Goal: Task Accomplishment & Management: Use online tool/utility

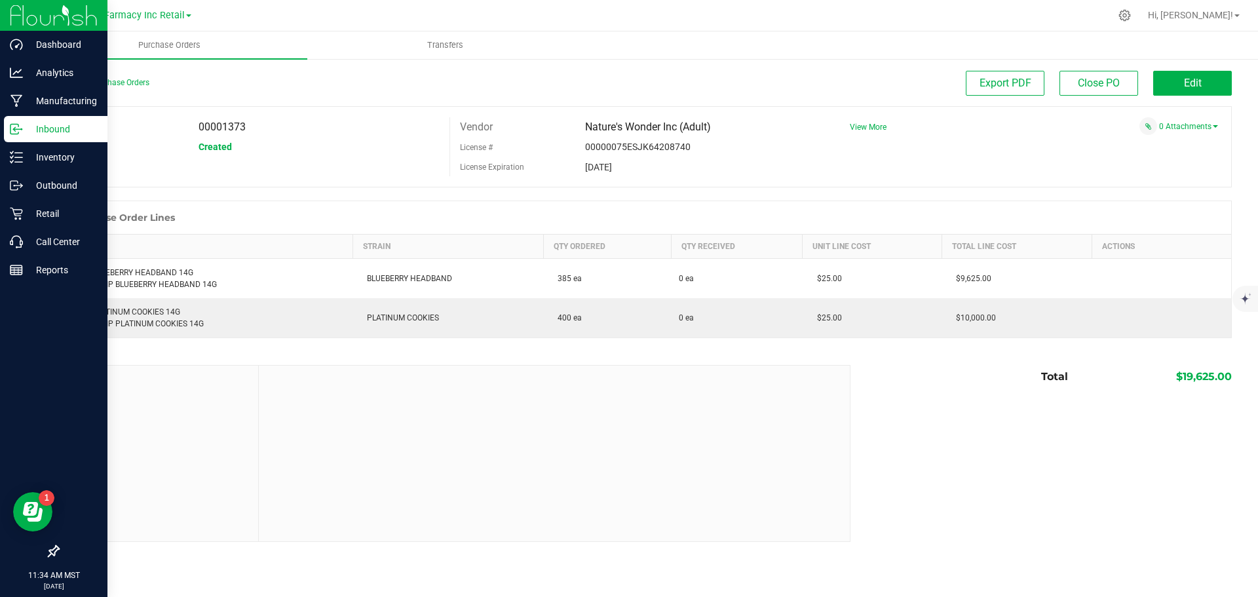
click at [22, 124] on icon at bounding box center [16, 129] width 13 height 13
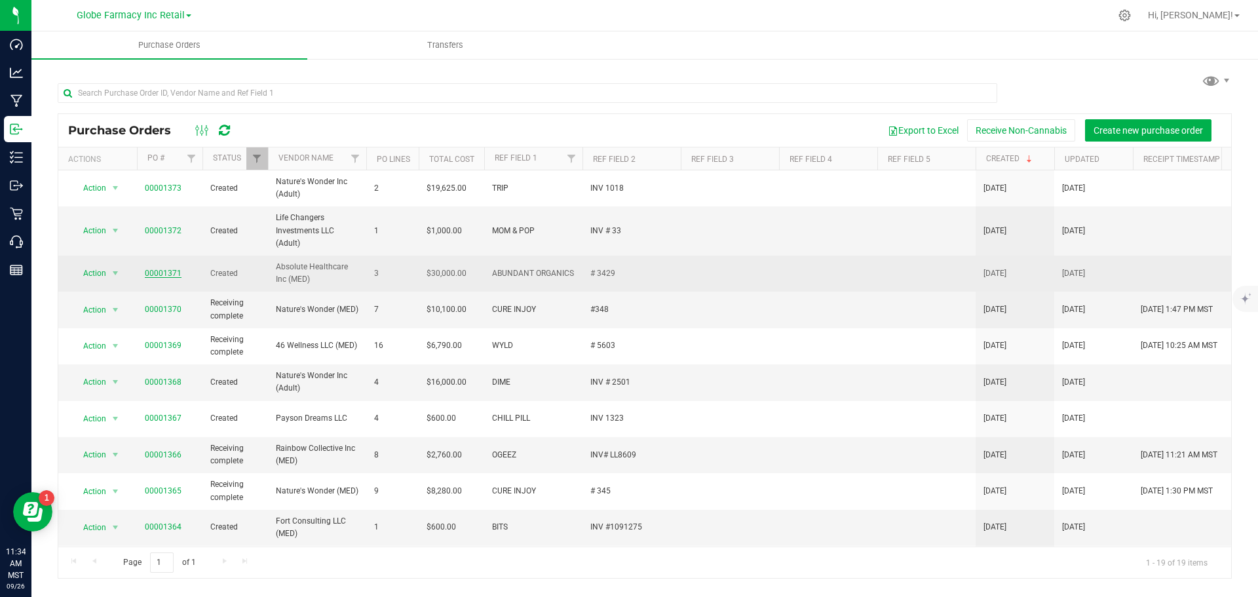
click at [156, 272] on link "00001371" at bounding box center [163, 273] width 37 height 9
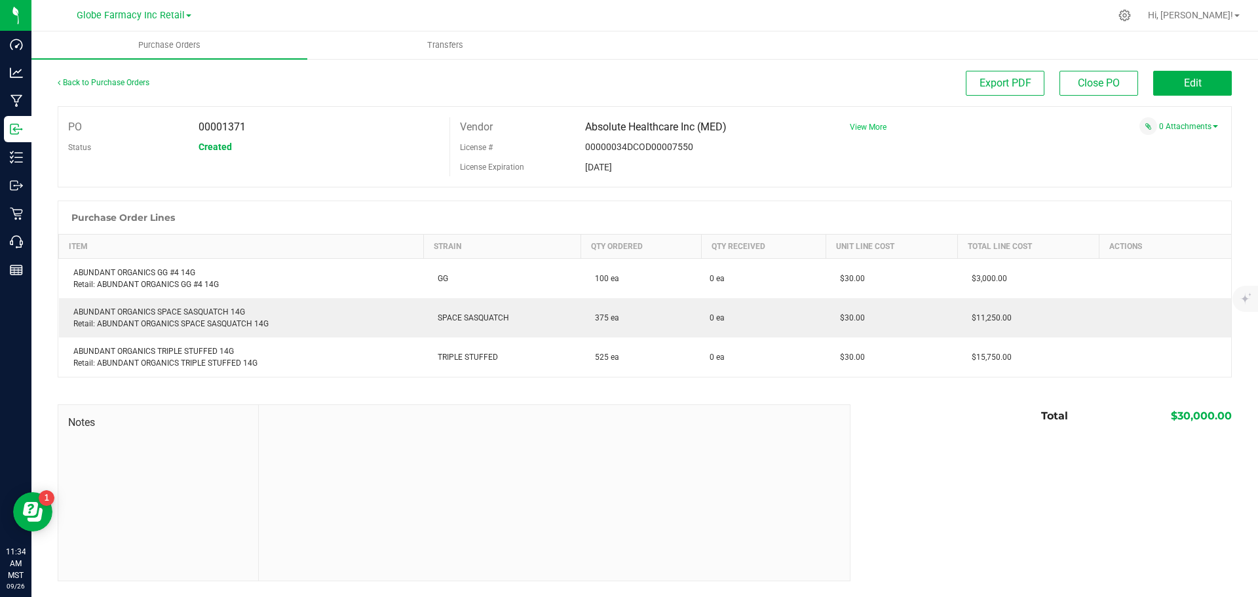
click at [875, 126] on span "View More" at bounding box center [868, 127] width 37 height 9
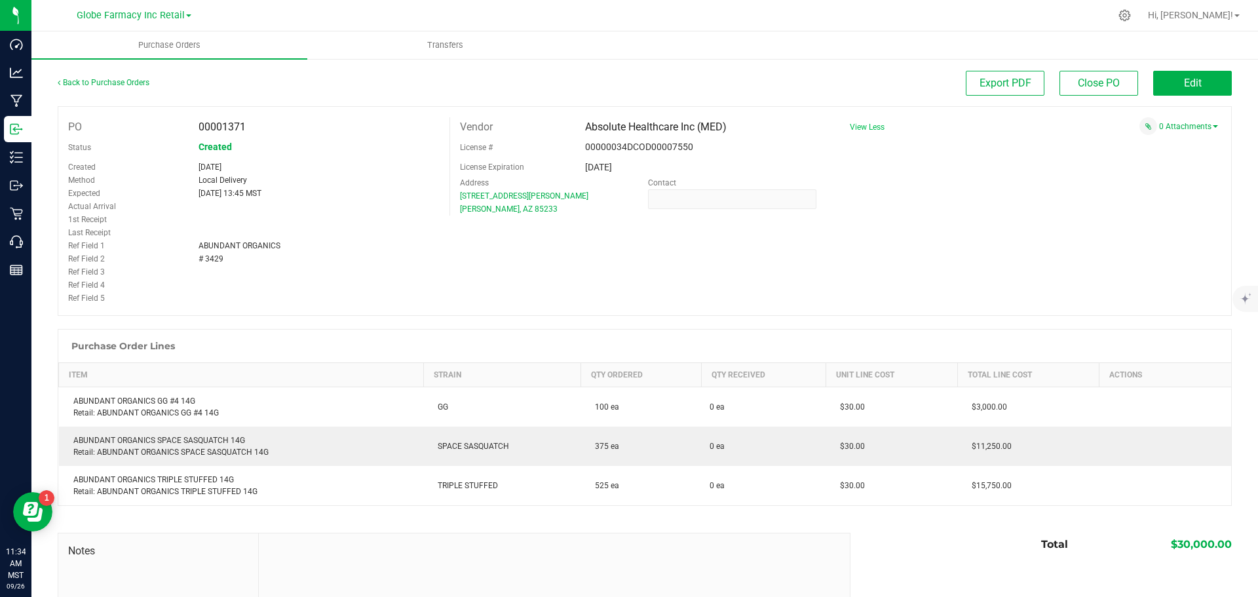
click at [1180, 217] on div "PO 00001371 Status Created Created [DATE] Method Local Delivery Expected [DATE]…" at bounding box center [645, 211] width 1174 height 210
click at [1159, 128] on link "0 Attachments" at bounding box center [1188, 126] width 59 height 9
click at [1134, 141] on button "Attach new document" at bounding box center [1176, 144] width 86 height 12
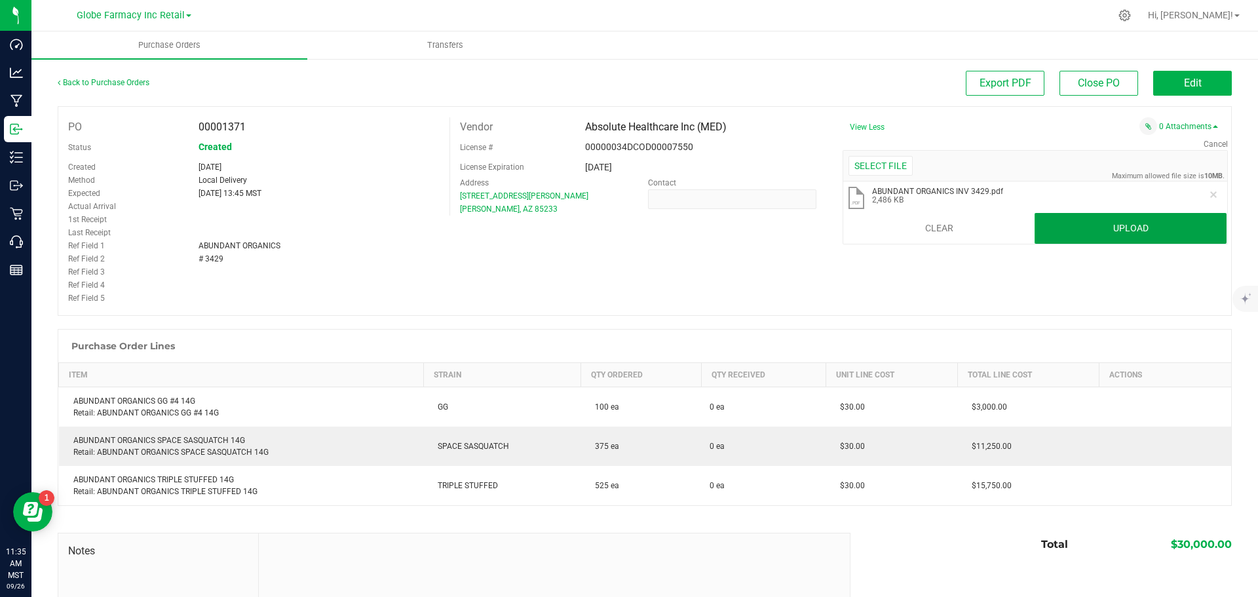
click at [1110, 235] on button "Upload" at bounding box center [1131, 228] width 192 height 31
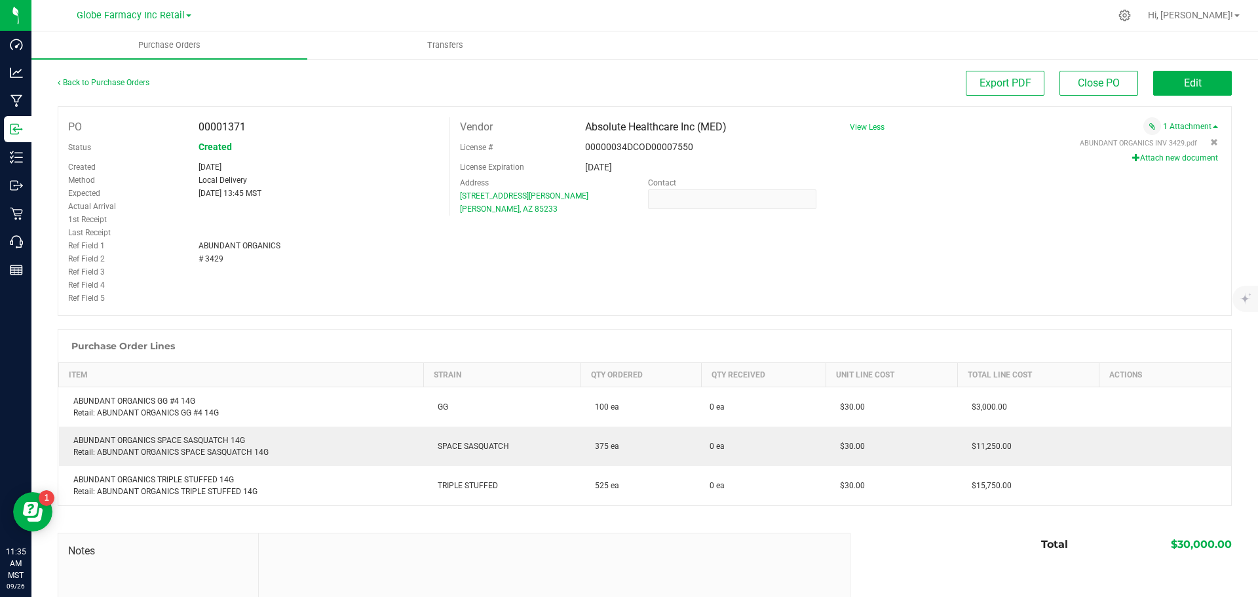
click at [756, 286] on div "PO 00001371 Status Created Created [DATE] Method Local Delivery Expected [DATE]…" at bounding box center [645, 211] width 1174 height 210
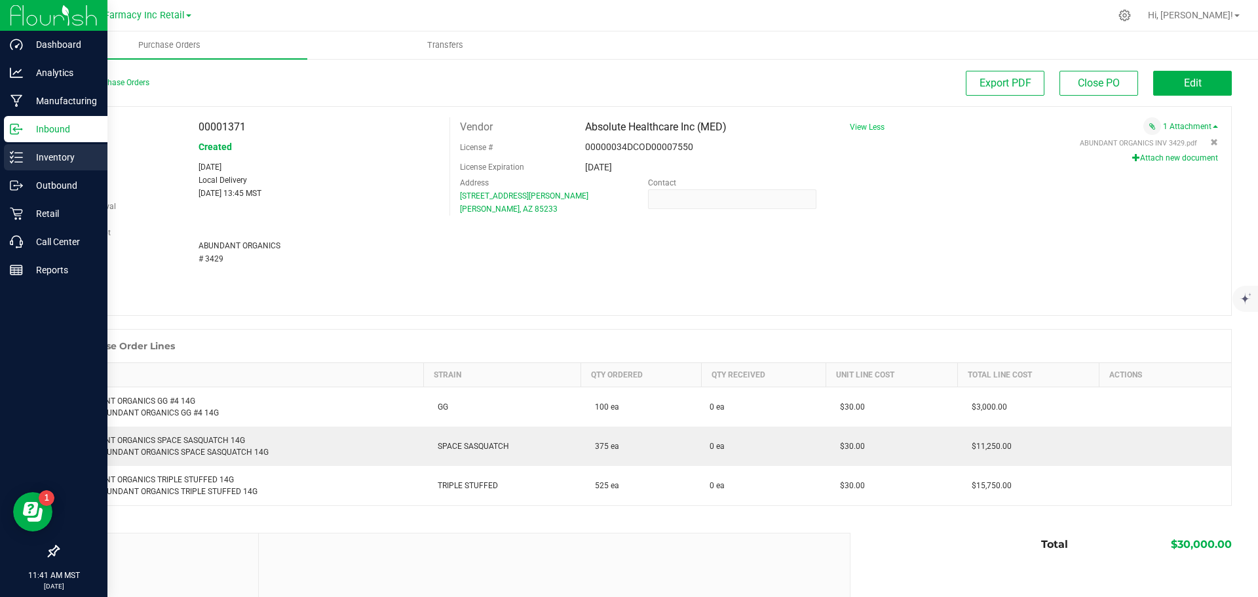
click at [26, 154] on p "Inventory" at bounding box center [62, 157] width 79 height 16
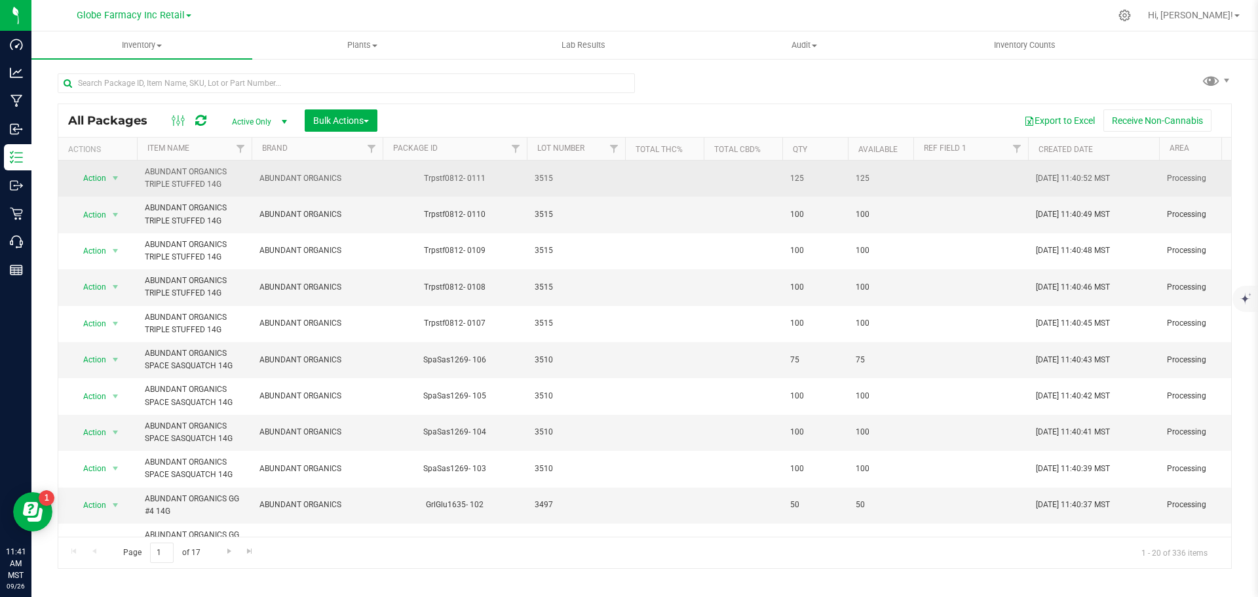
click at [533, 178] on td "3515" at bounding box center [576, 179] width 98 height 36
click at [541, 182] on input "3515" at bounding box center [573, 178] width 94 height 20
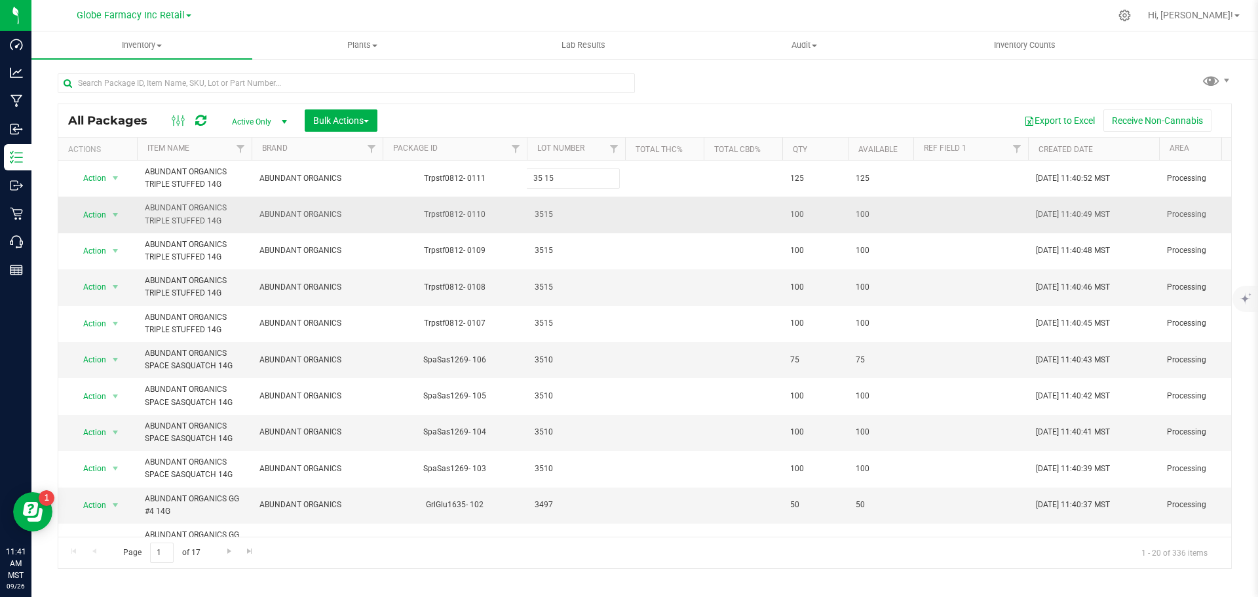
type input "35 15"
click at [557, 224] on div "All Packages Active Only Active Only Lab Samples Locked All Bulk Actions Add to…" at bounding box center [645, 336] width 1174 height 465
click at [549, 184] on span "35 15" at bounding box center [576, 178] width 83 height 12
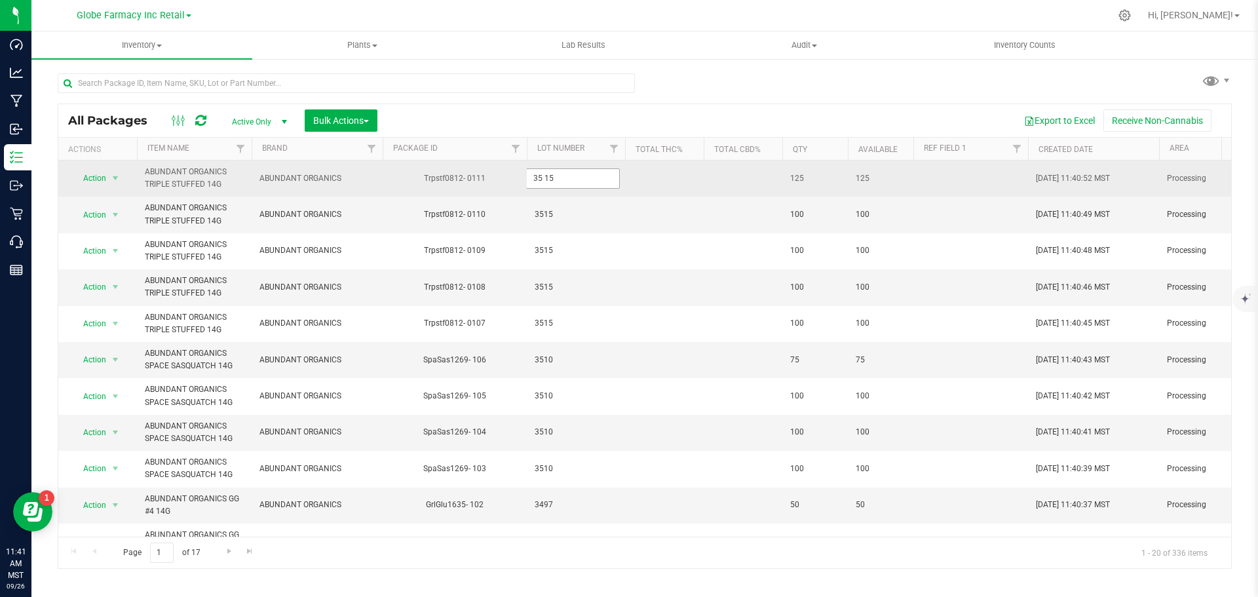
click at [545, 179] on input "35 15" at bounding box center [573, 178] width 94 height 20
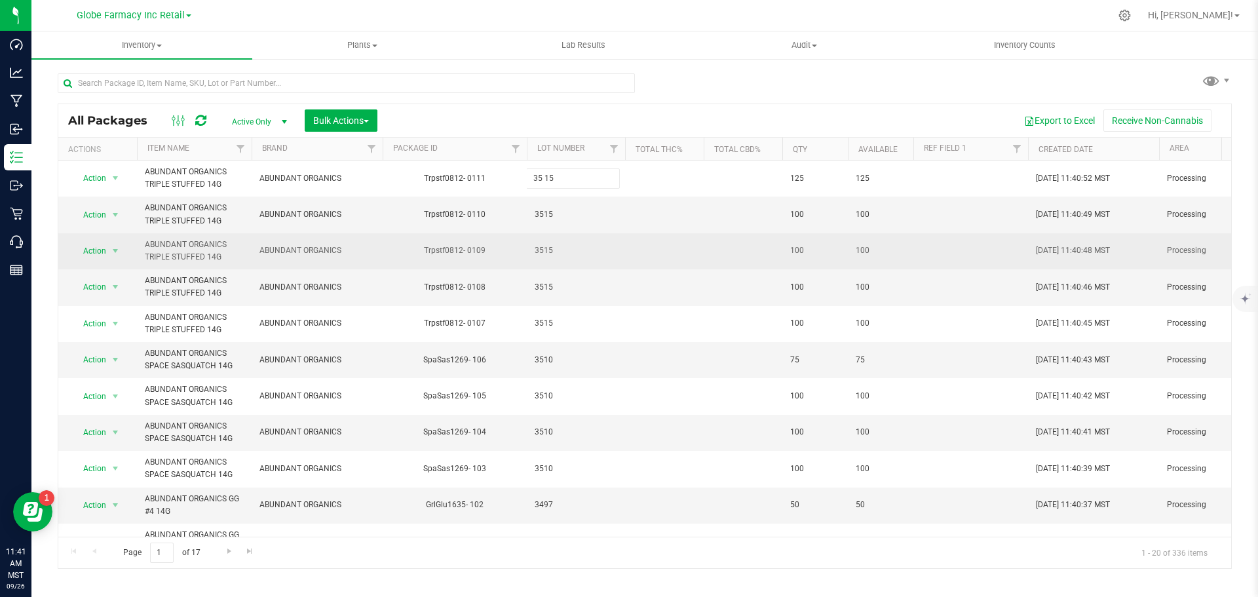
type input "3515"
click at [571, 263] on div "All Packages Active Only Active Only Lab Samples Locked All Bulk Actions Add to…" at bounding box center [645, 336] width 1174 height 465
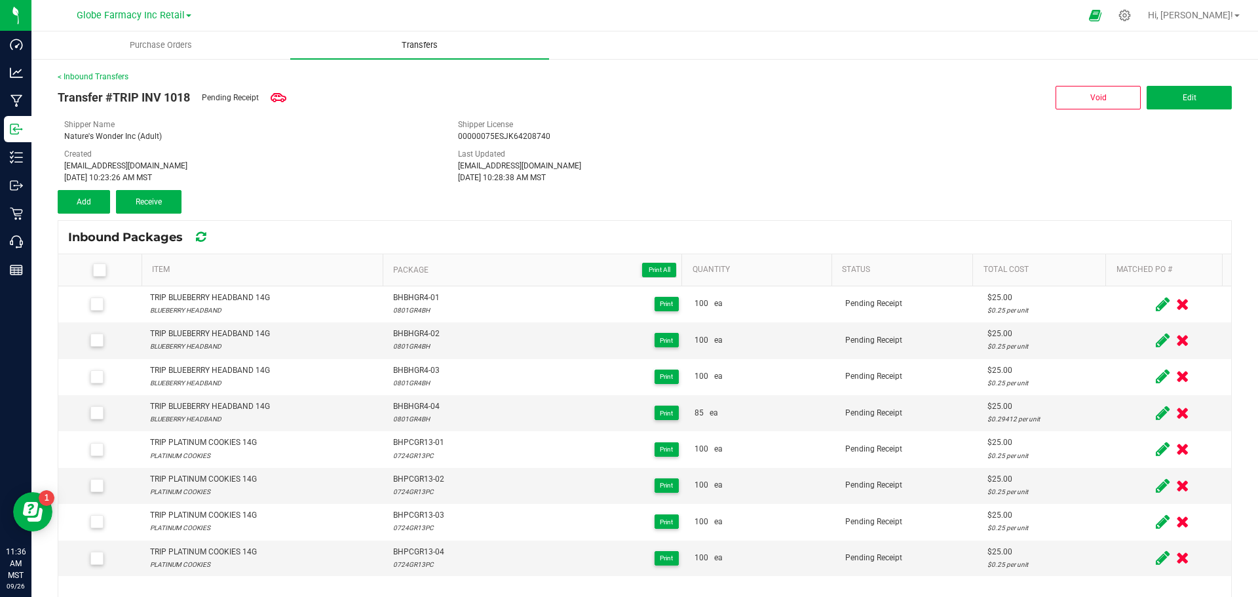
click at [423, 50] on span "Transfers" at bounding box center [419, 45] width 71 height 12
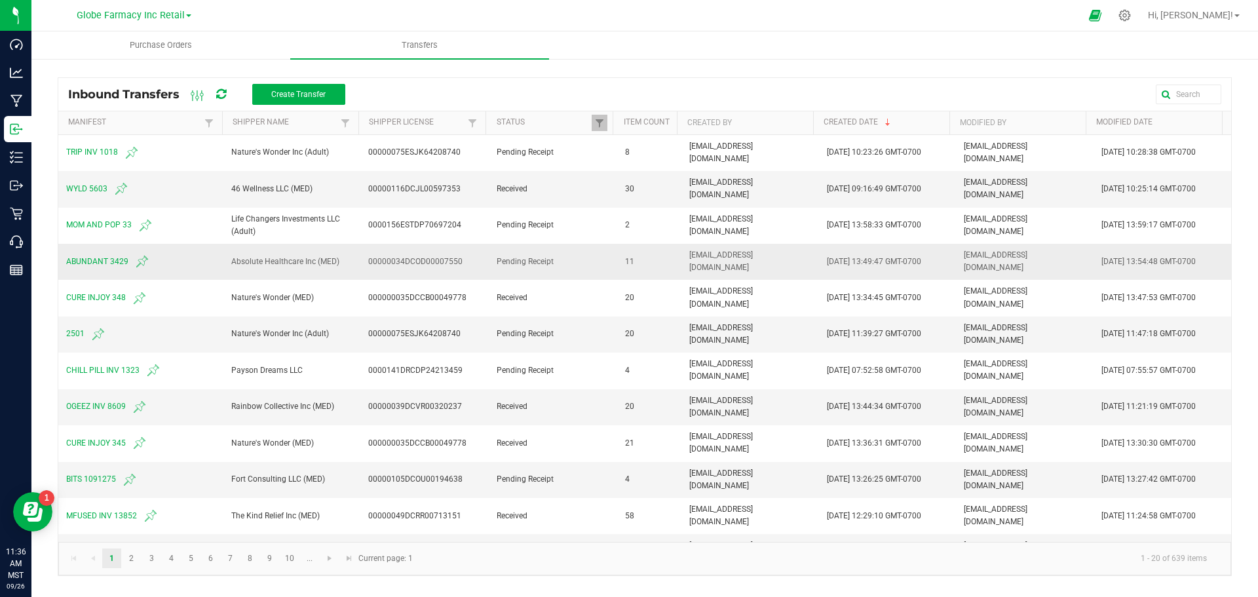
click at [73, 264] on span "ABUNDANT 3429" at bounding box center [140, 262] width 149 height 16
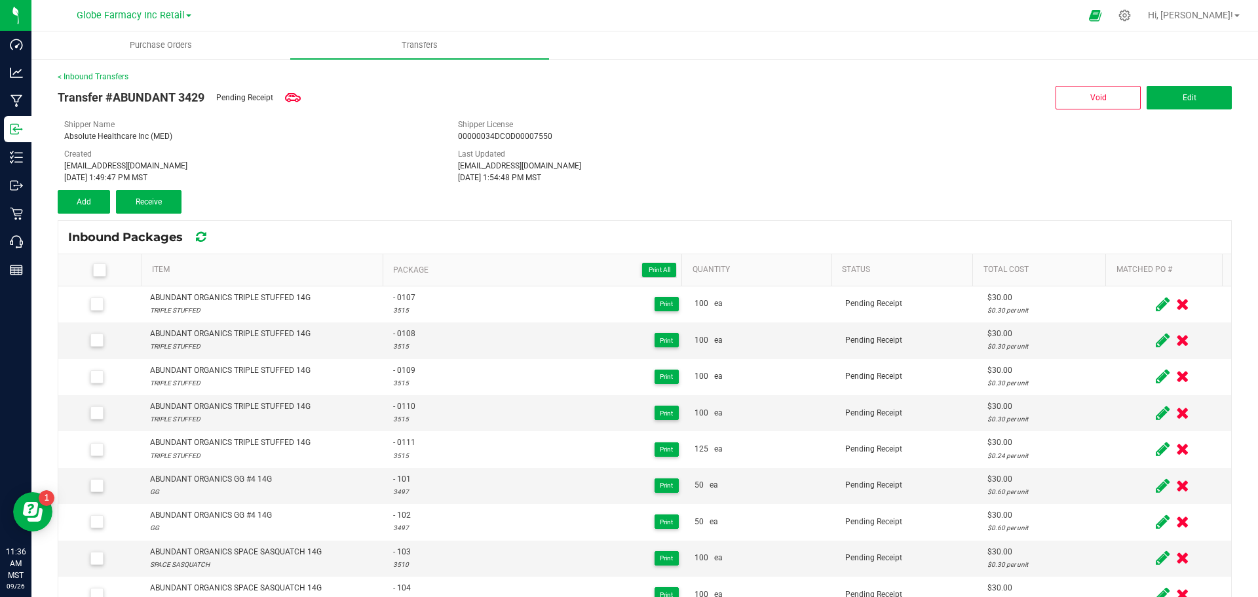
click at [96, 270] on icon at bounding box center [99, 270] width 9 height 0
click at [0, 0] on input "checkbox" at bounding box center [0, 0] width 0 height 0
click at [96, 270] on icon at bounding box center [99, 270] width 9 height 0
click at [0, 0] on input "checkbox" at bounding box center [0, 0] width 0 height 0
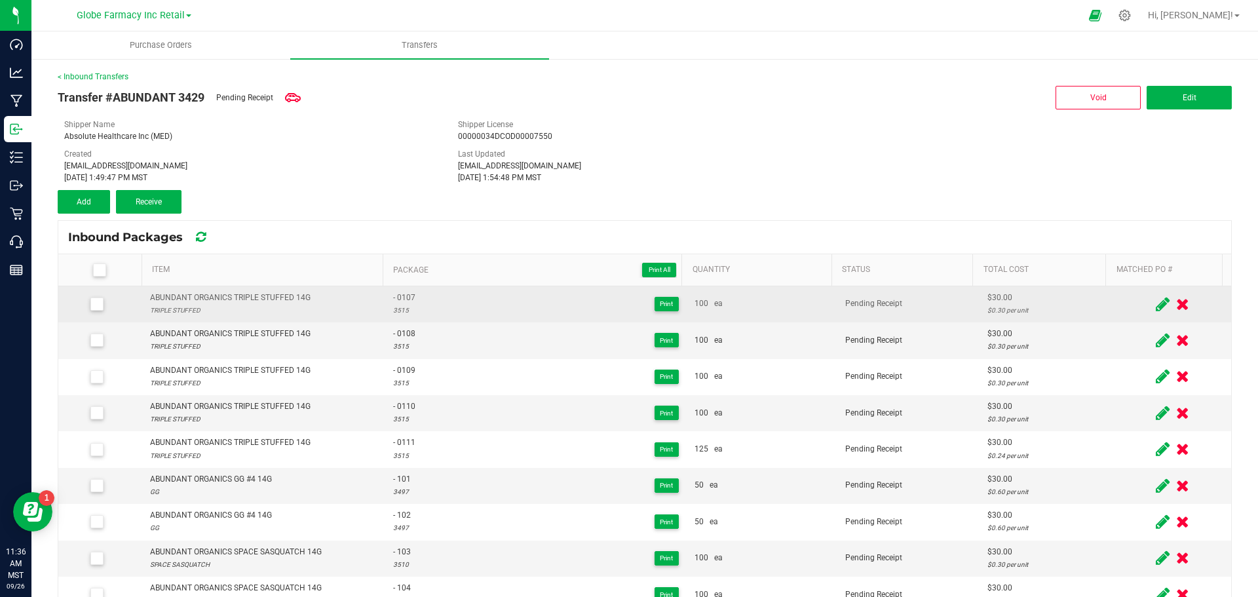
click at [1156, 301] on icon at bounding box center [1163, 304] width 14 height 16
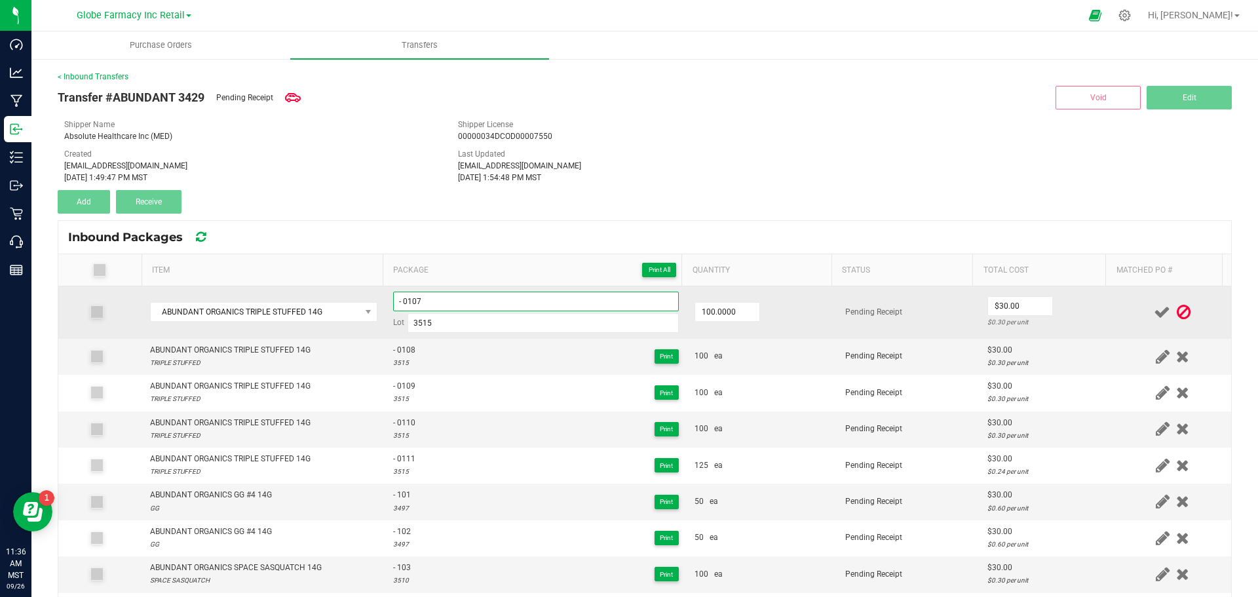
click at [393, 307] on input "- 0107" at bounding box center [536, 302] width 286 height 20
type input "Trpstf0812- 0107"
drag, startPoint x: 432, startPoint y: 298, endPoint x: 331, endPoint y: 292, distance: 101.1
click at [331, 292] on tr "ABUNDANT ORGANICS TRIPLE STUFFED 14G Trpstf0812- 0107 Lot 3515 100.0000 Pending…" at bounding box center [644, 312] width 1173 height 52
click at [846, 317] on td "Pending Receipt" at bounding box center [909, 312] width 142 height 52
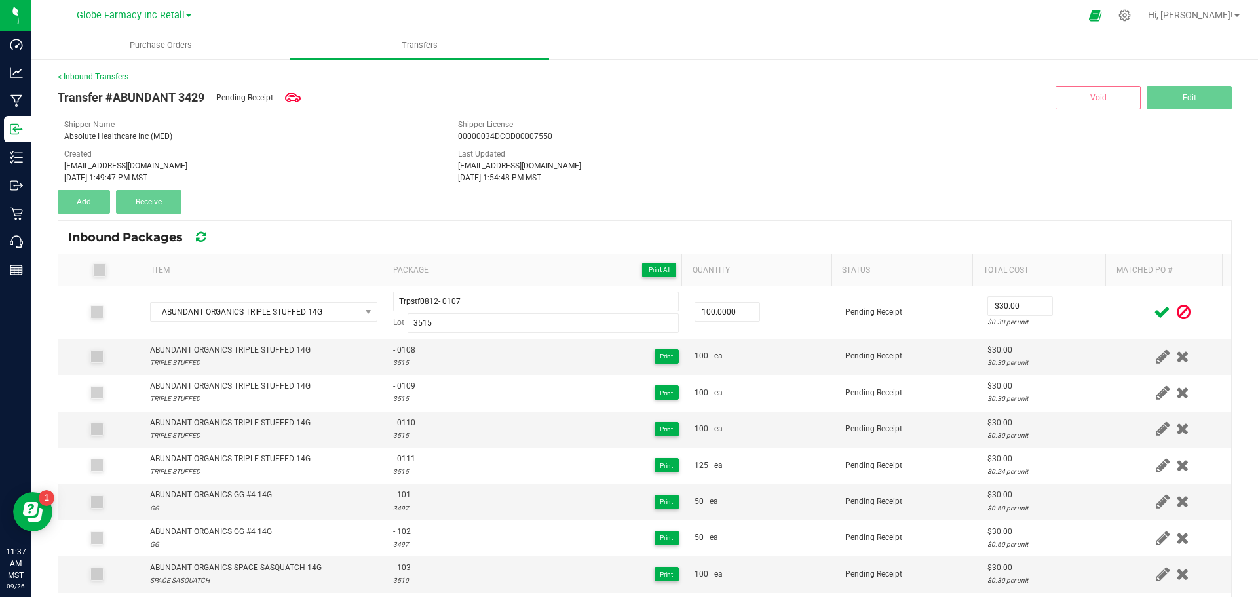
click at [1151, 308] on span at bounding box center [1162, 313] width 23 height 26
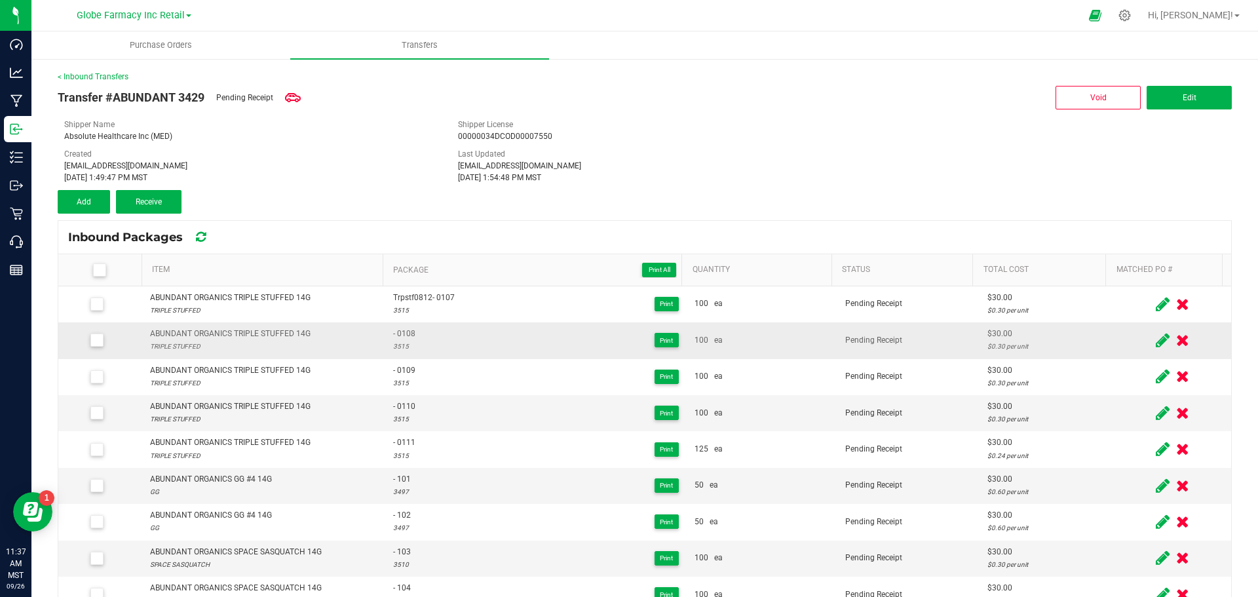
click at [1156, 338] on icon at bounding box center [1163, 340] width 14 height 16
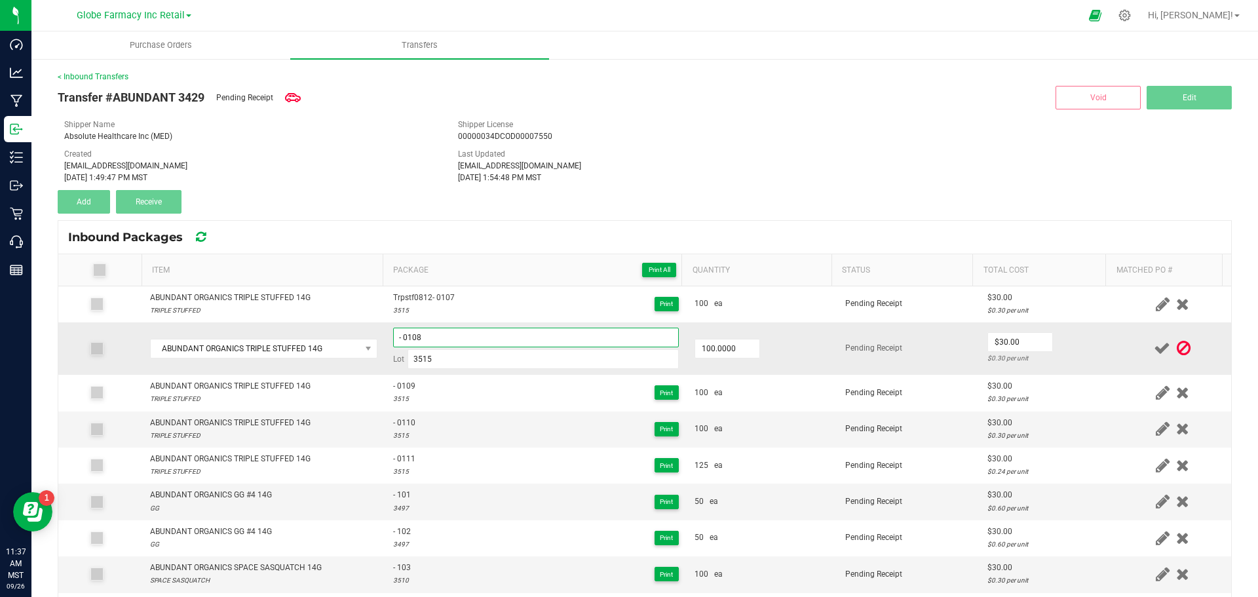
click at [393, 339] on input "- 0108" at bounding box center [536, 338] width 286 height 20
paste input "Trpstf0812"
type input "Trpstf0812- 0108"
click at [1154, 349] on icon at bounding box center [1162, 348] width 16 height 16
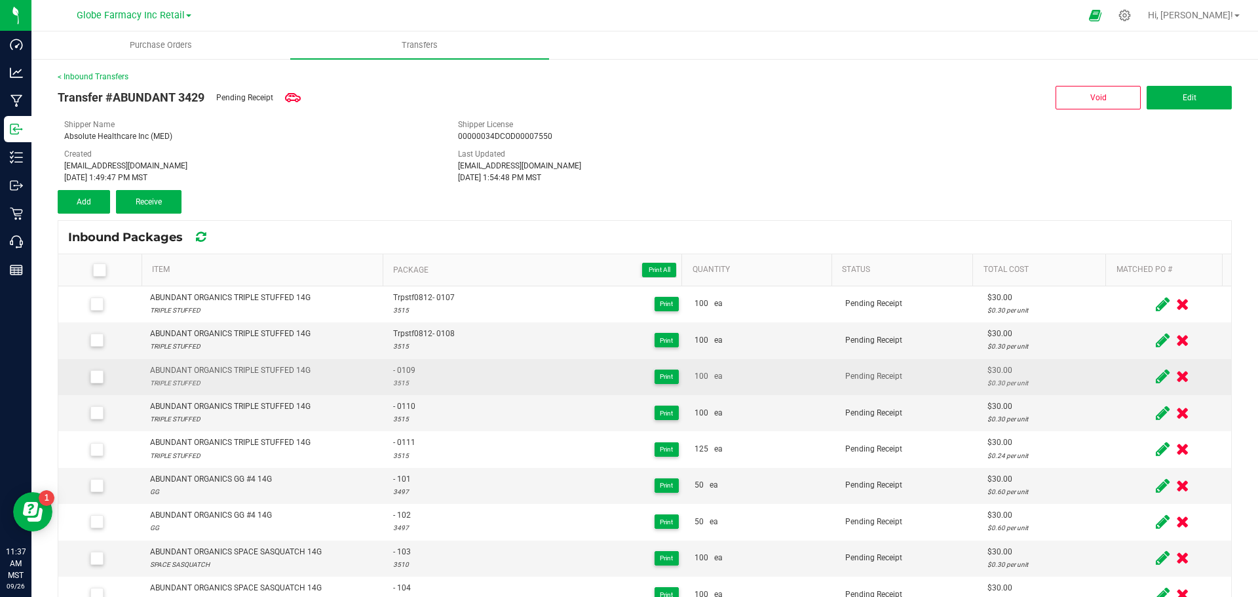
click at [1156, 374] on icon at bounding box center [1163, 376] width 14 height 16
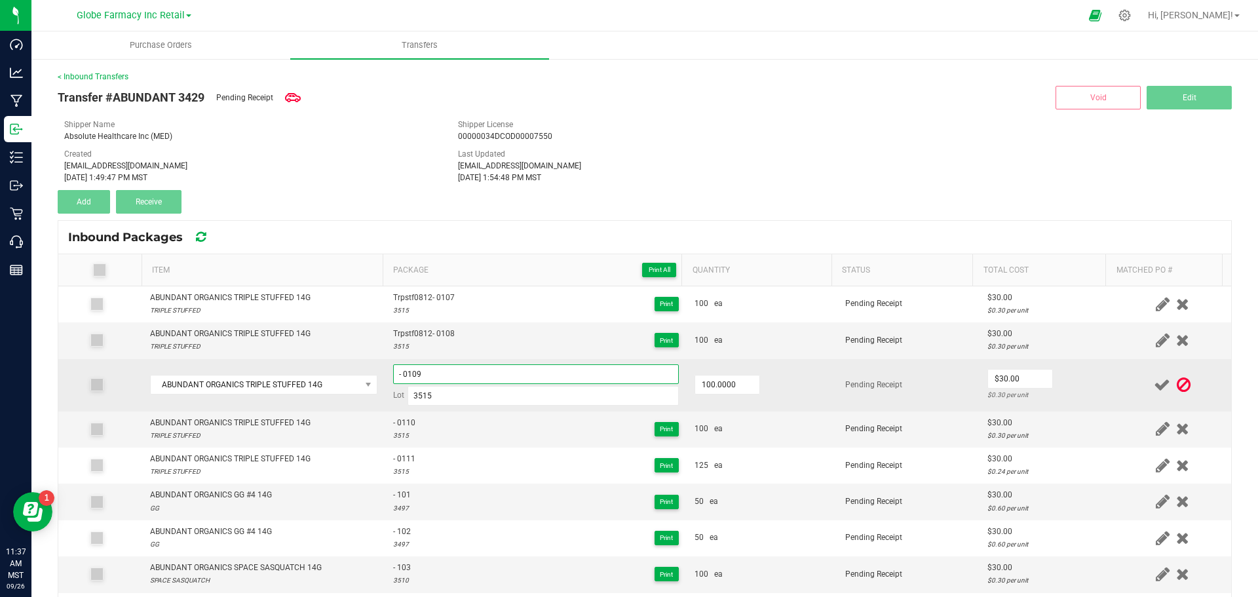
click at [393, 373] on input "- 0109" at bounding box center [536, 374] width 286 height 20
paste input "Trpstf0812"
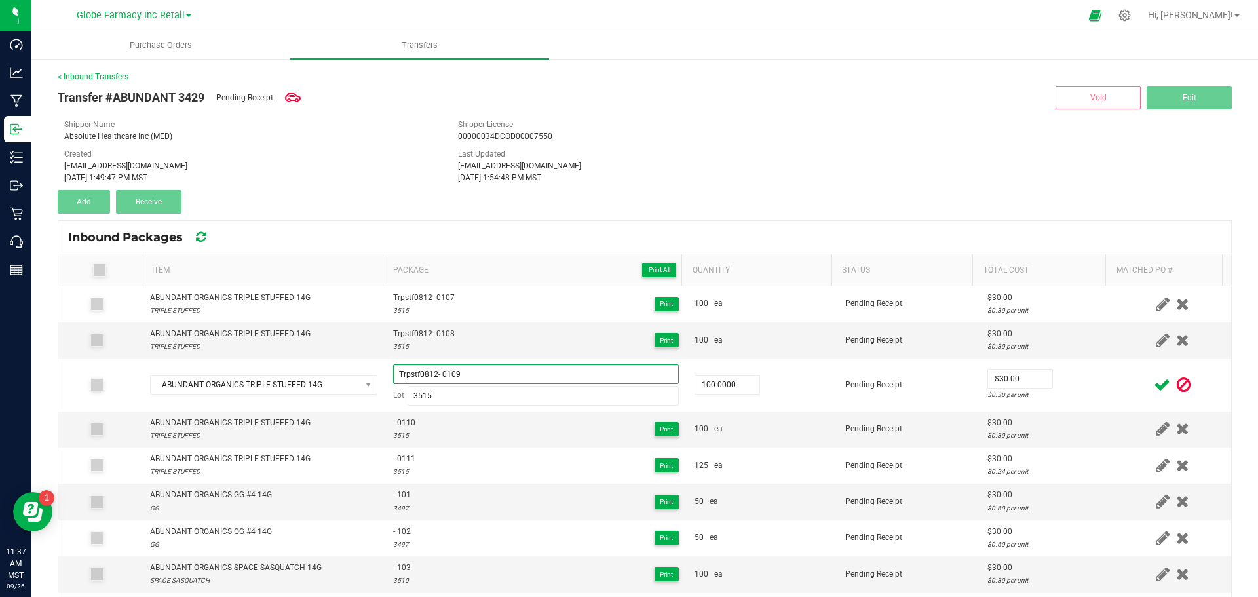
type input "Trpstf0812- 0109"
click at [1154, 383] on icon at bounding box center [1162, 385] width 16 height 16
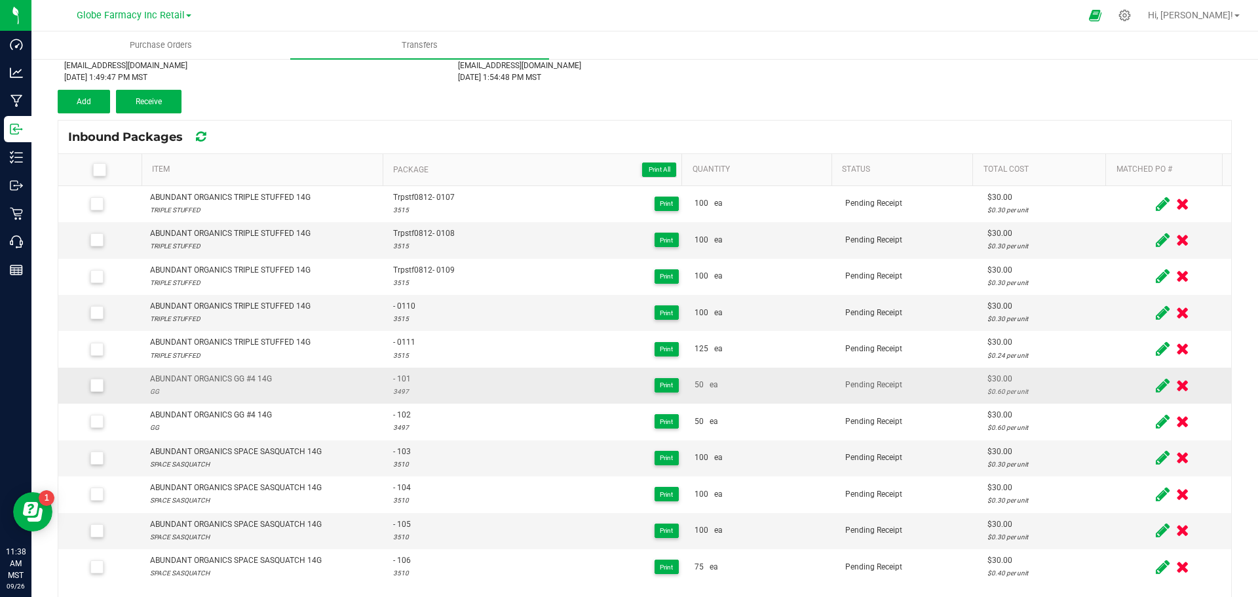
scroll to position [131, 0]
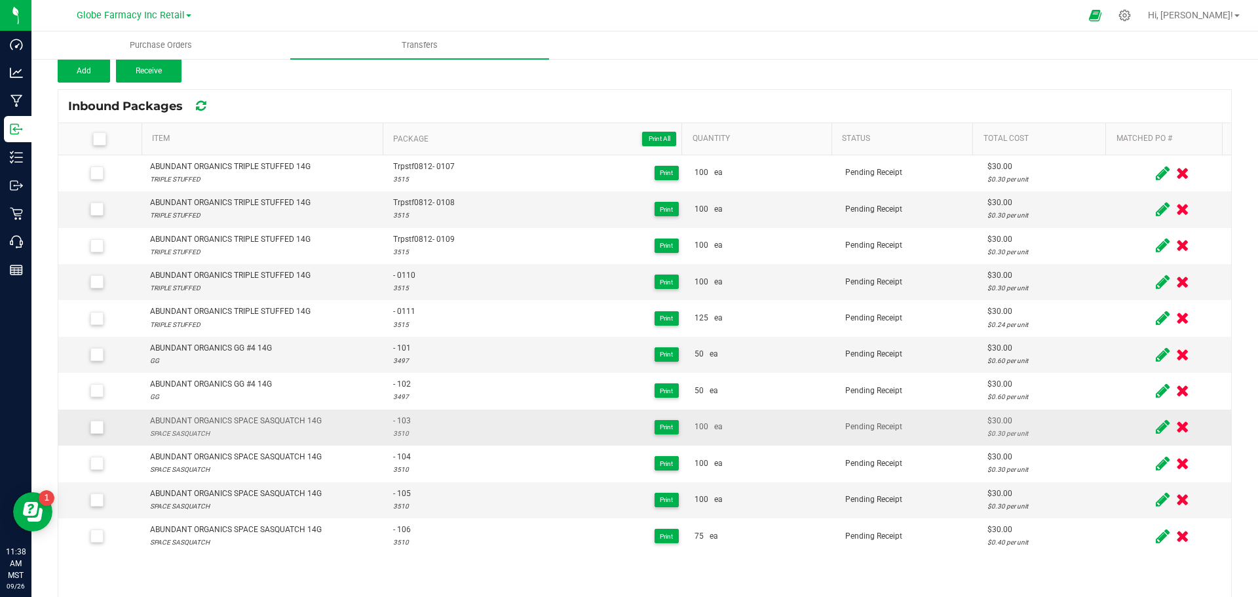
click at [1156, 423] on icon at bounding box center [1163, 427] width 14 height 16
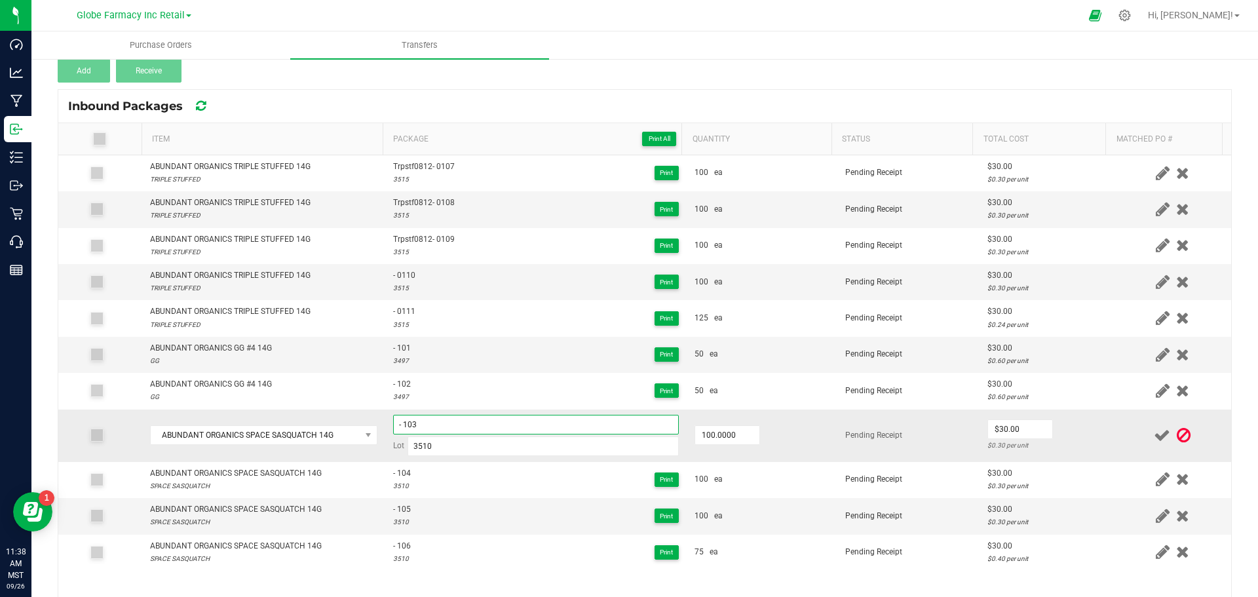
click at [393, 424] on input "- 103" at bounding box center [536, 425] width 286 height 20
type input "SpaSas1269- 103"
click at [1154, 435] on icon at bounding box center [1162, 435] width 16 height 16
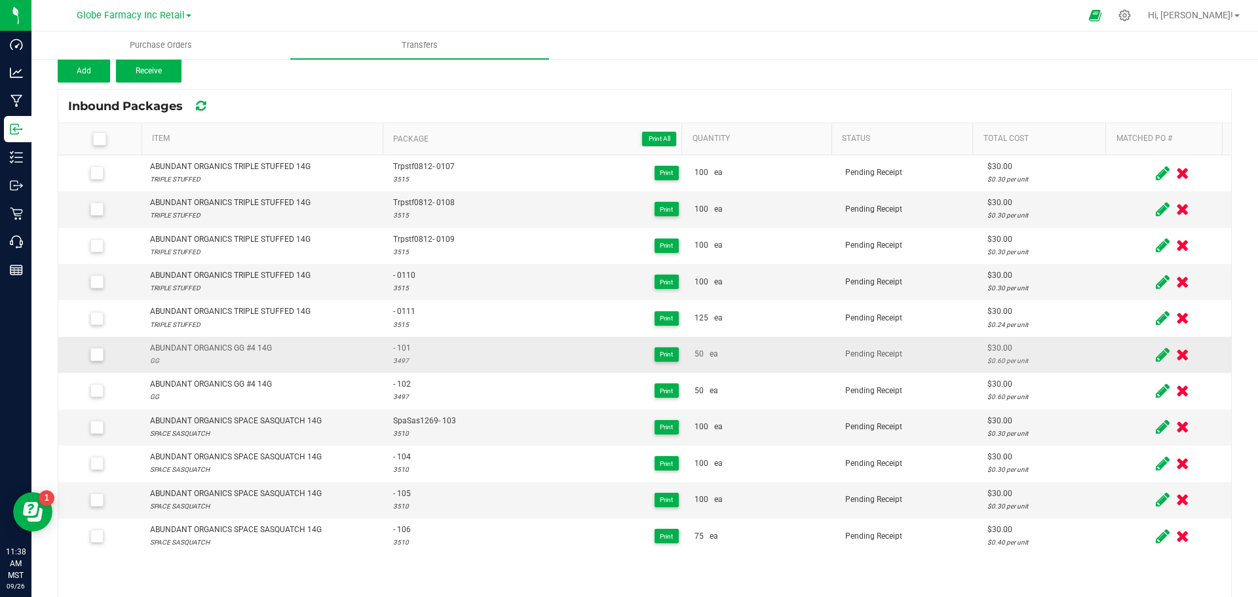
click at [1156, 360] on icon at bounding box center [1163, 355] width 14 height 16
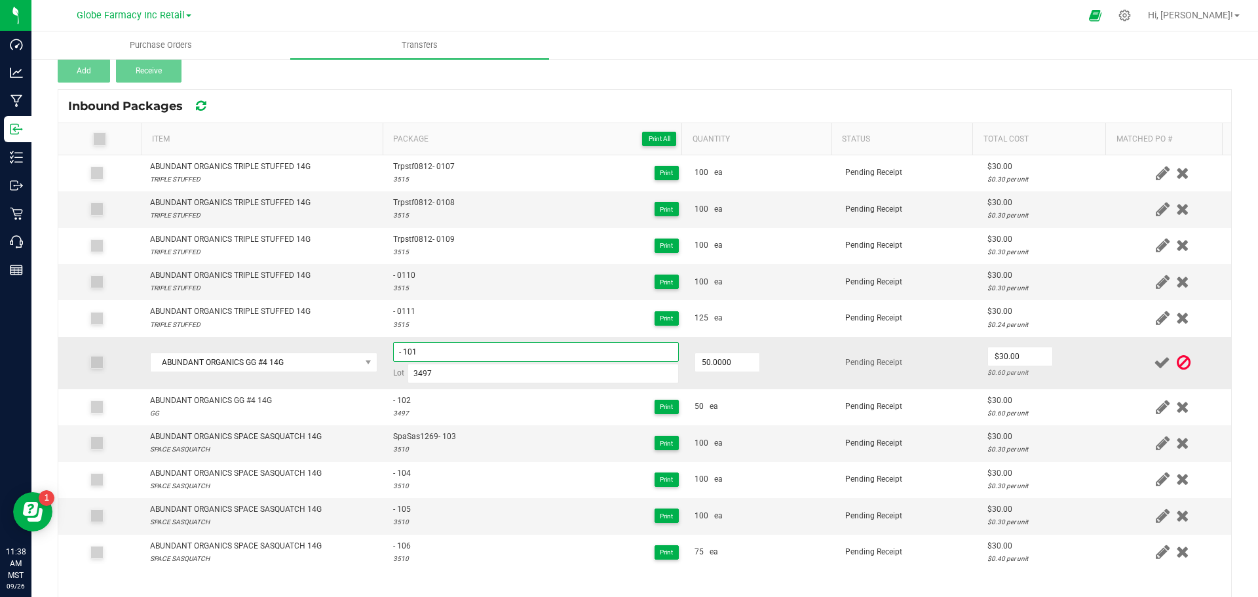
click at [394, 351] on input "- 101" at bounding box center [536, 352] width 286 height 20
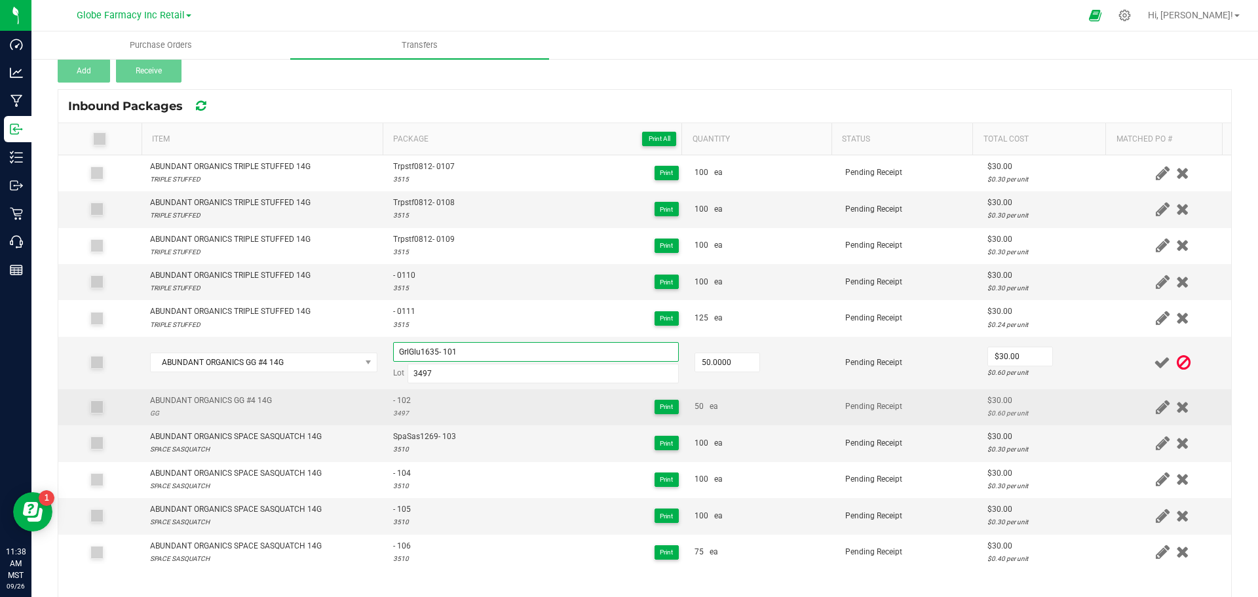
type input "GrlGlu1635- 101"
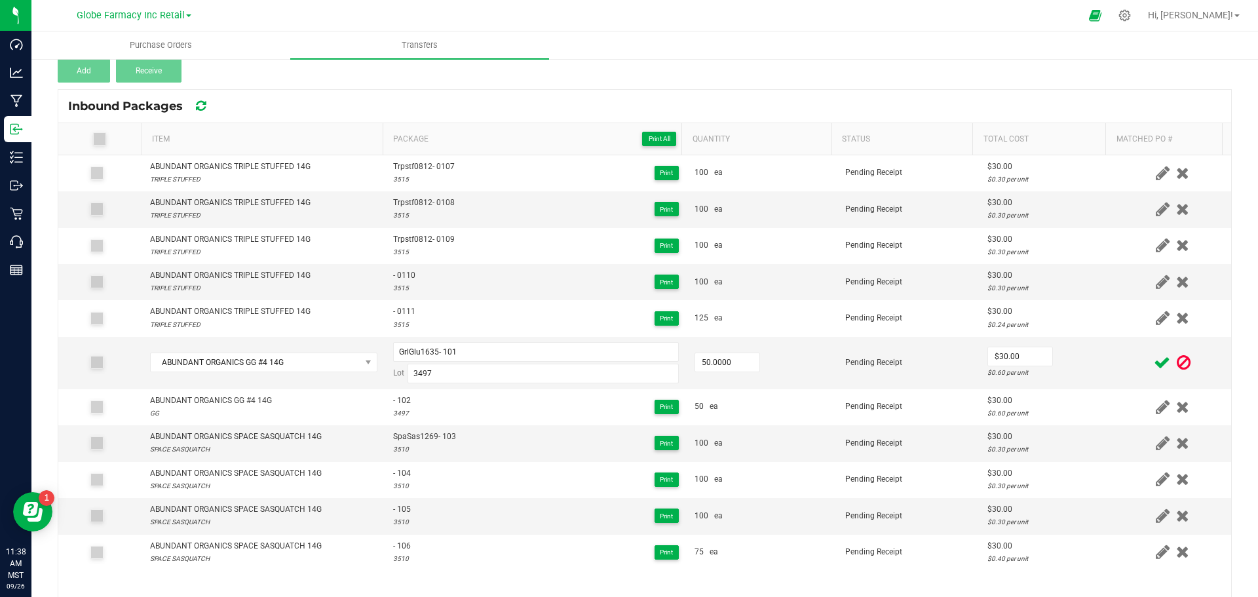
click at [1154, 367] on icon at bounding box center [1162, 363] width 16 height 16
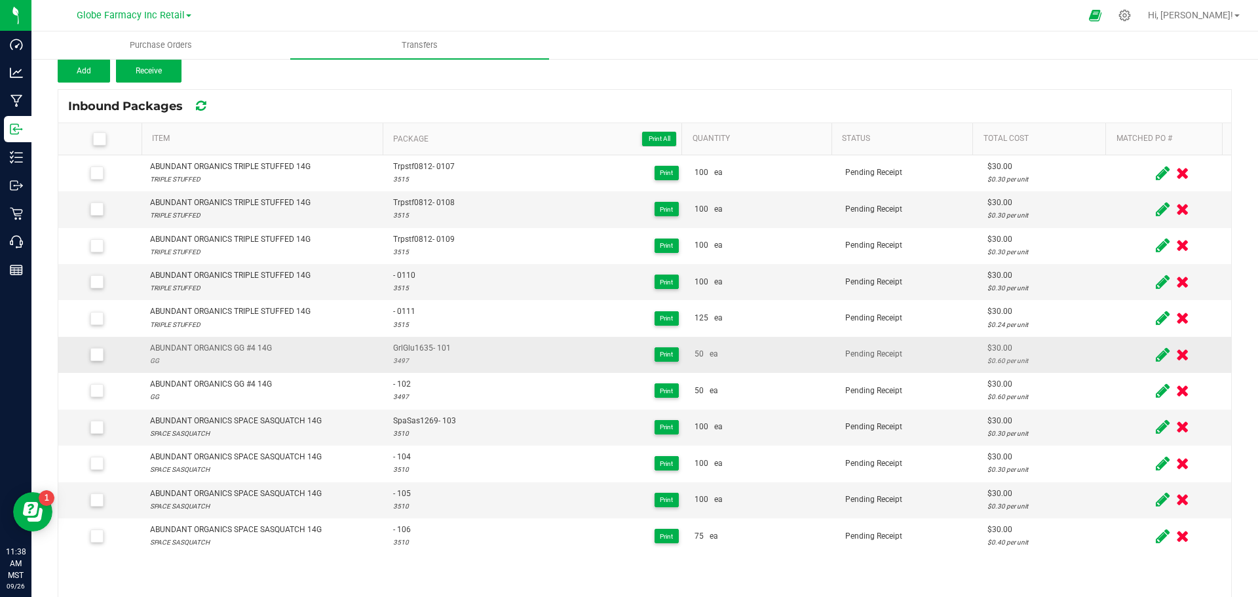
click at [397, 352] on span "GrlGlu1635- 101" at bounding box center [422, 348] width 58 height 12
copy span "GrlGlu1635"
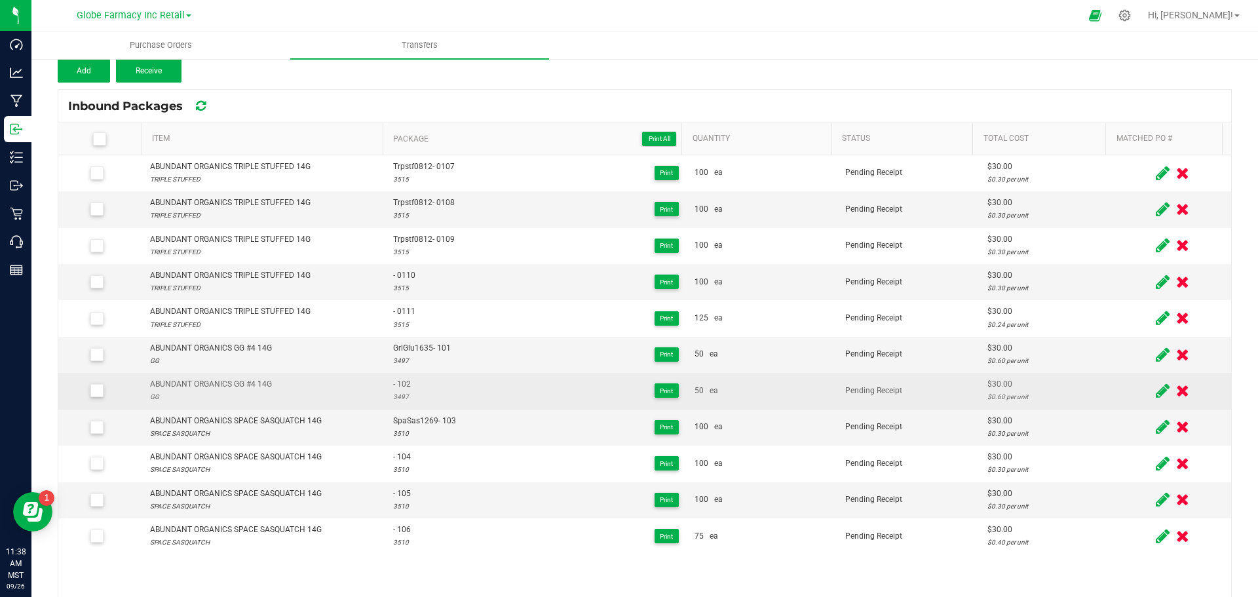
click at [1133, 390] on div at bounding box center [1173, 391] width 102 height 16
click at [1156, 394] on icon at bounding box center [1163, 391] width 14 height 16
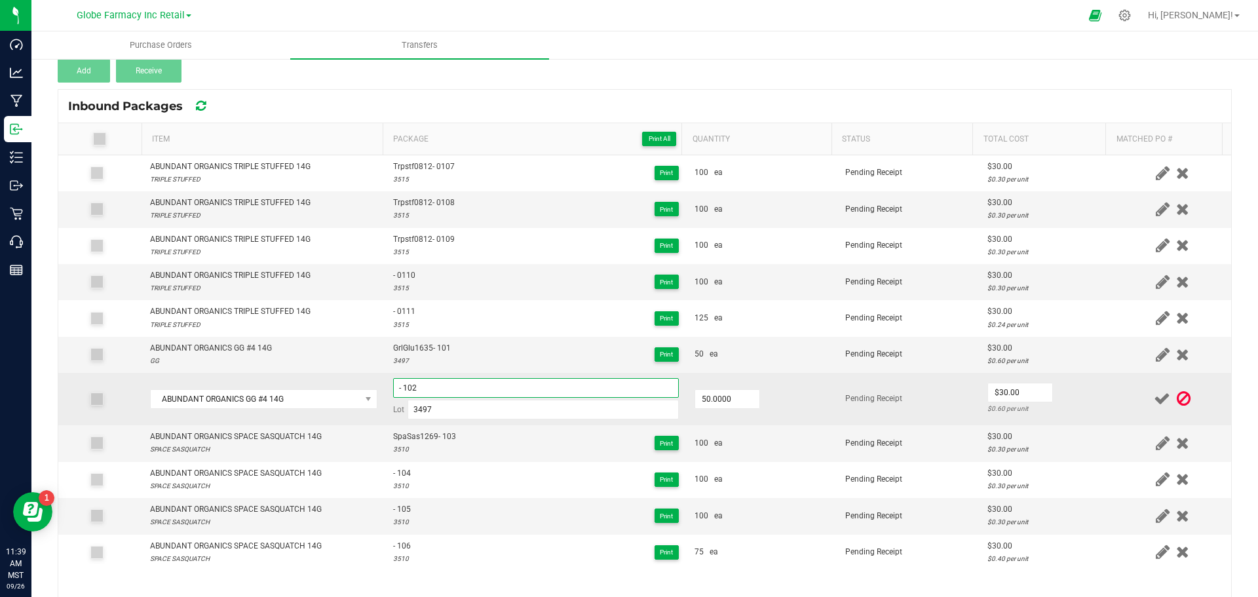
click at [393, 389] on input "- 102" at bounding box center [536, 388] width 286 height 20
paste input "GrlGlu1635"
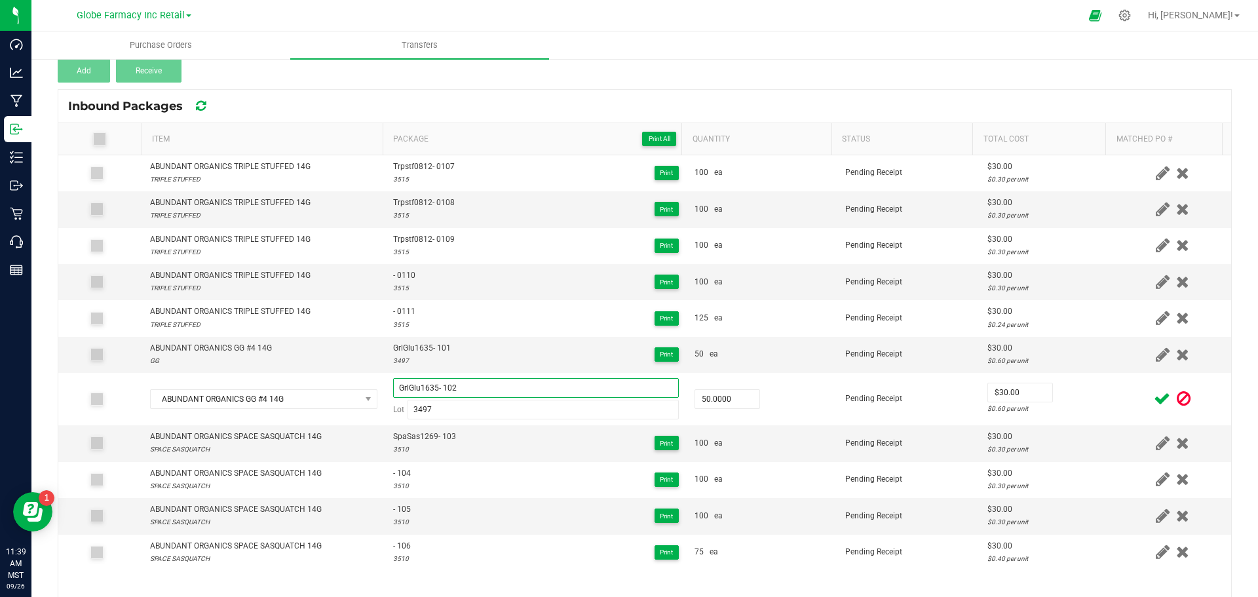
type input "GrlGlu1635- 102"
click at [1154, 394] on icon at bounding box center [1162, 399] width 16 height 16
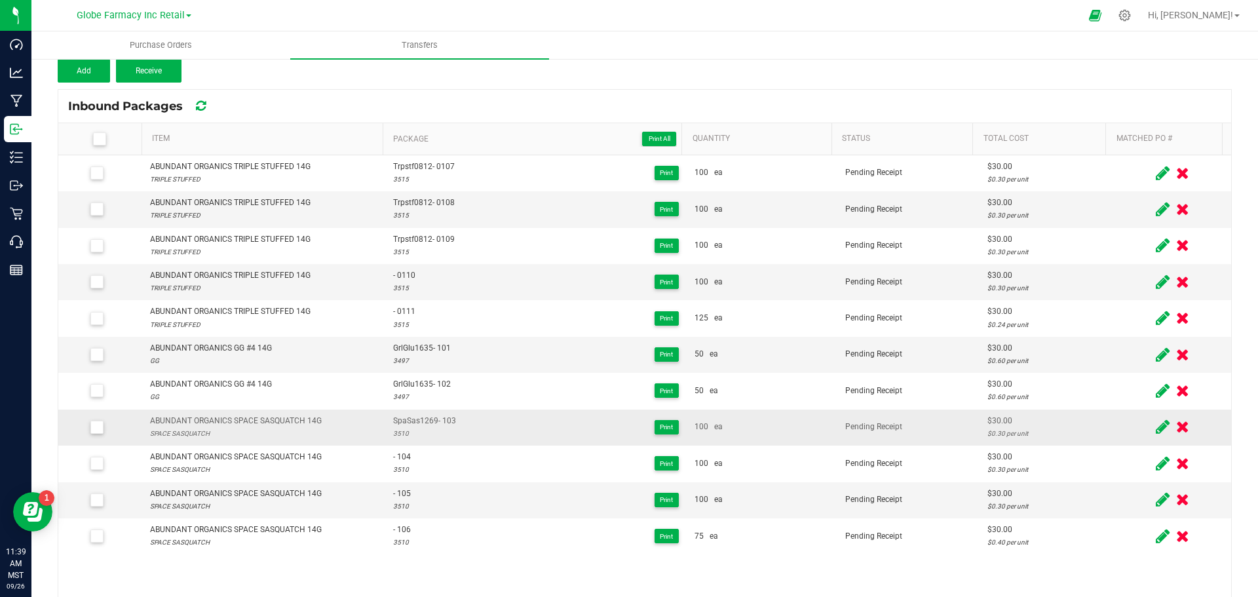
click at [400, 421] on span "SpaSas1269- 103" at bounding box center [424, 421] width 63 height 12
copy span "SpaSas1269"
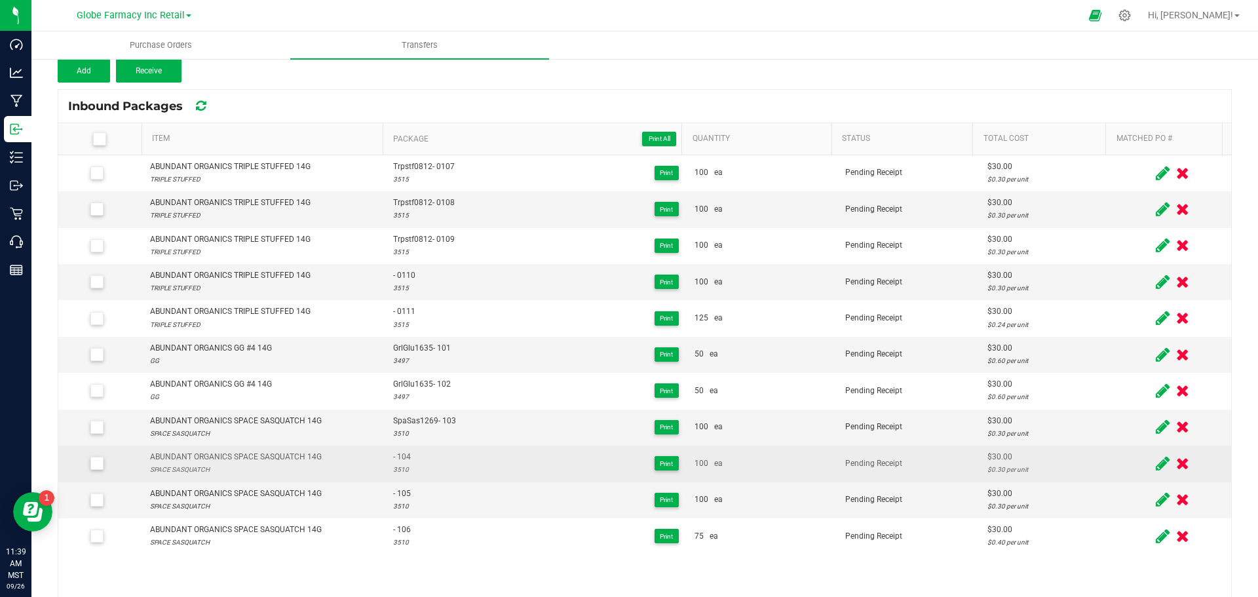
click at [457, 456] on div "- 104 3510 Print" at bounding box center [536, 463] width 286 height 25
click at [1156, 461] on icon at bounding box center [1163, 463] width 14 height 16
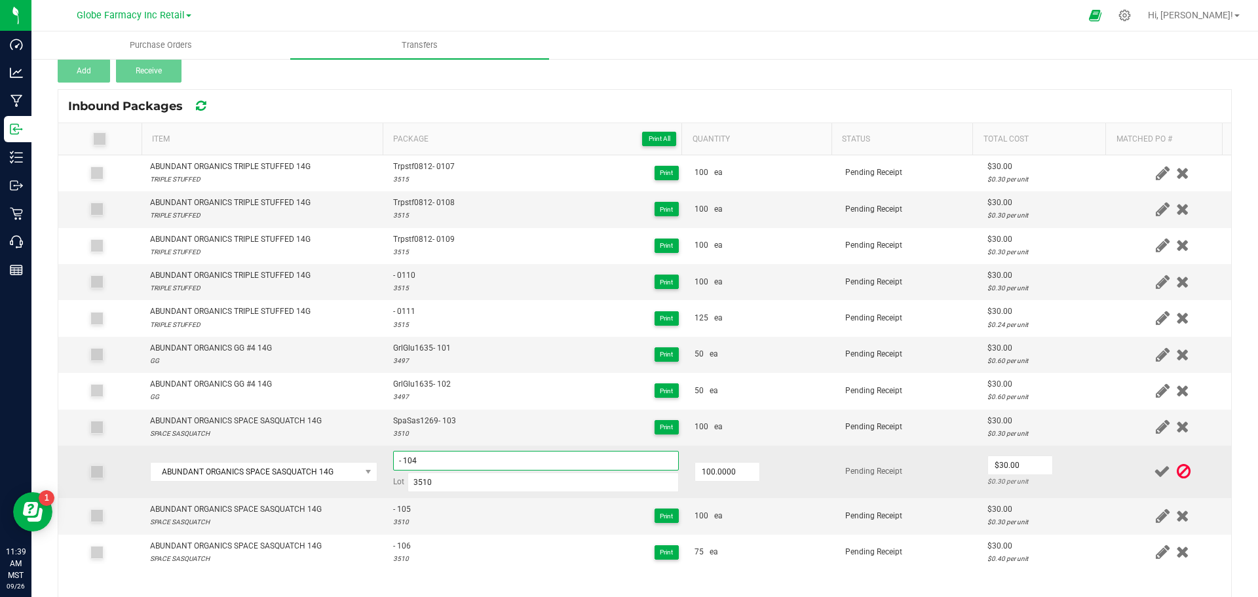
click at [393, 461] on input "- 104" at bounding box center [536, 461] width 286 height 20
paste input "SpaSas1269"
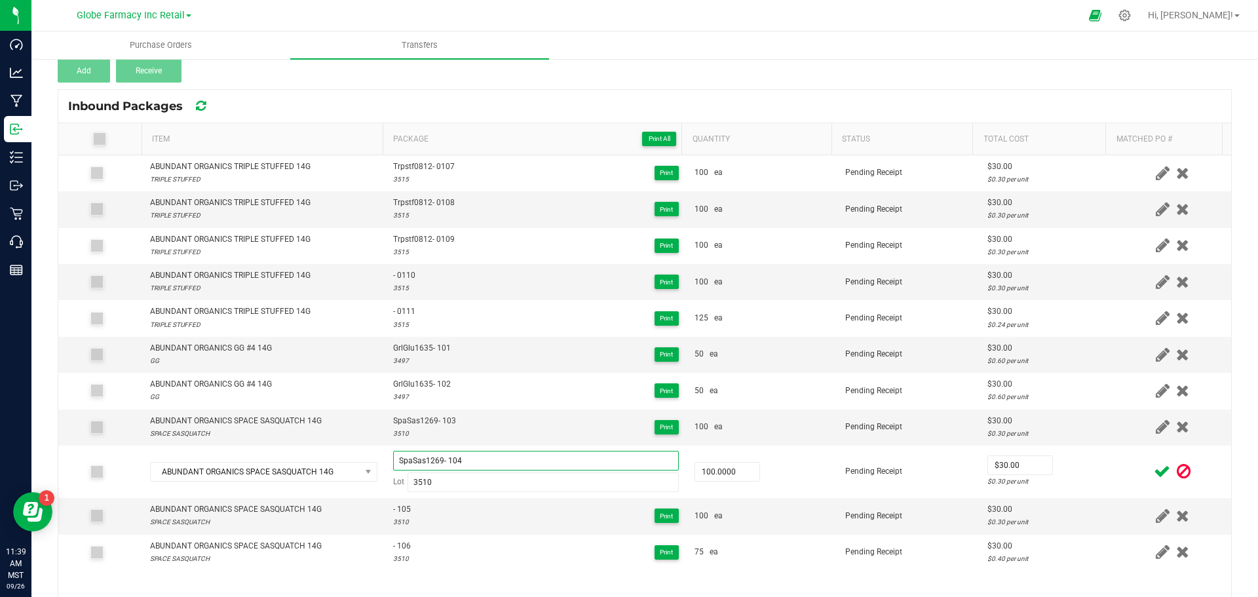
type input "SpaSas1269- 104"
click at [1154, 475] on icon at bounding box center [1162, 471] width 16 height 16
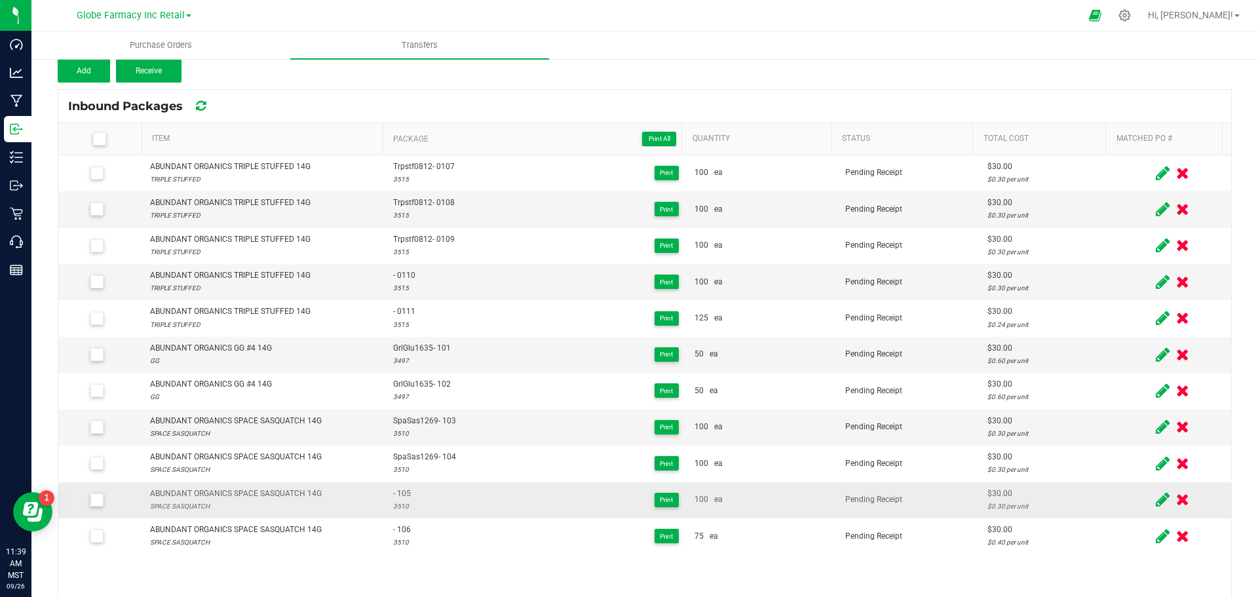
click at [1156, 494] on icon at bounding box center [1163, 500] width 14 height 16
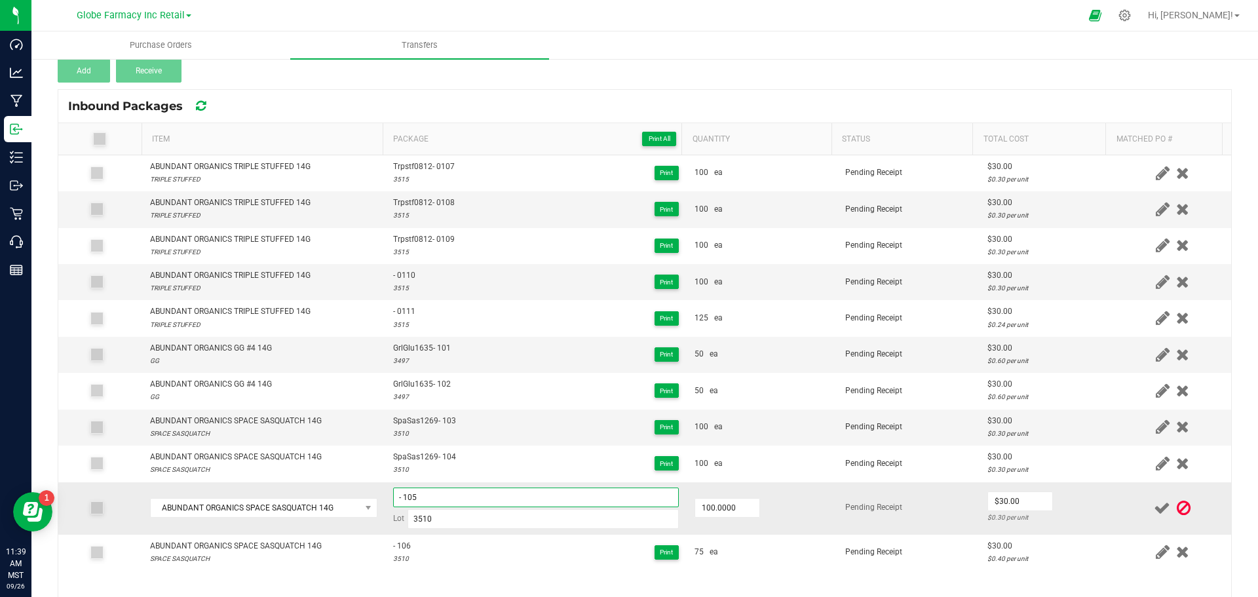
click at [393, 500] on input "- 105" at bounding box center [536, 498] width 286 height 20
paste input "SpaSas1269"
type input "SpaSas1269- 105"
click at [1154, 510] on icon at bounding box center [1162, 508] width 16 height 16
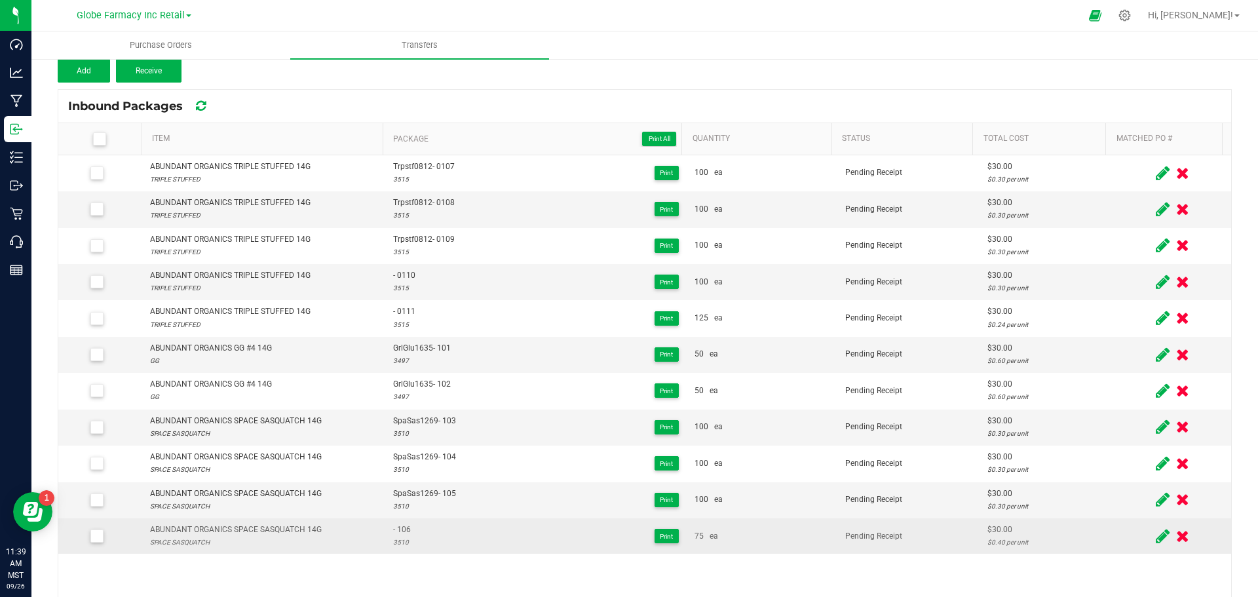
click at [1156, 530] on icon at bounding box center [1163, 536] width 14 height 16
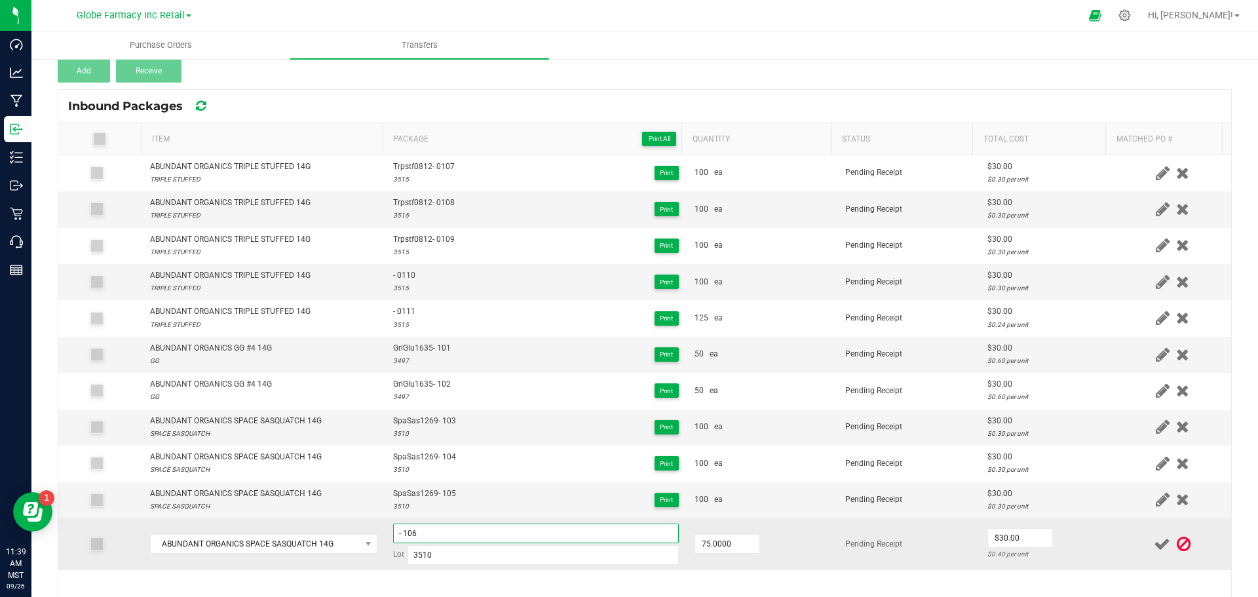
click at [393, 530] on input "- 106" at bounding box center [536, 534] width 286 height 20
paste input "SpaSas1269"
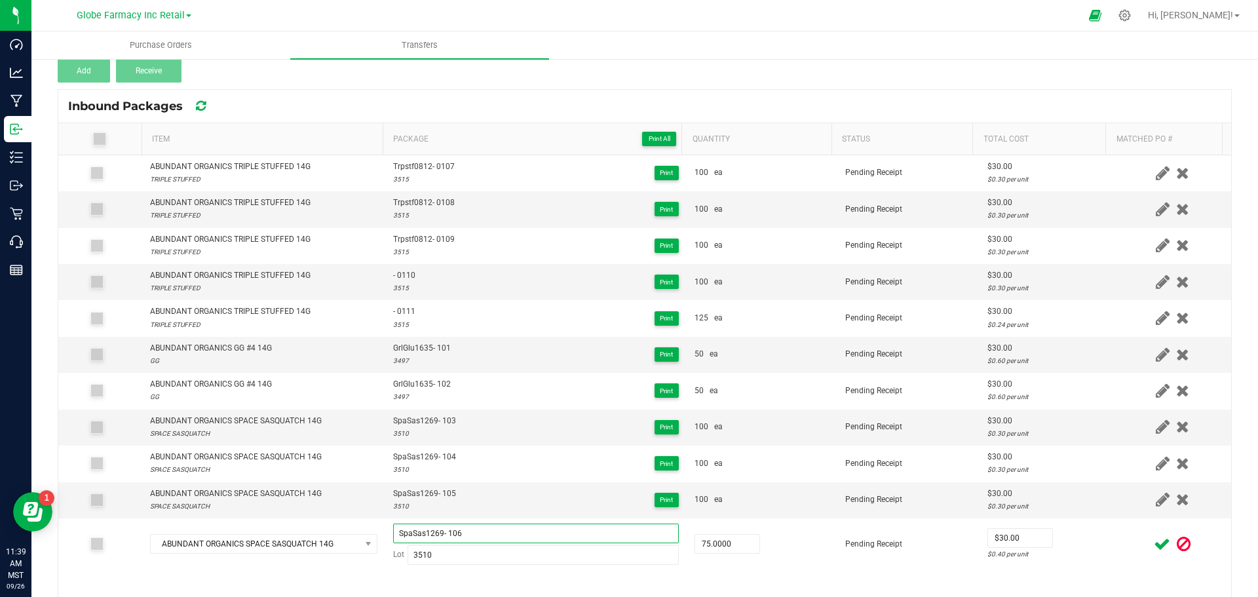
type input "SpaSas1269- 106"
click at [1154, 539] on icon at bounding box center [1162, 544] width 16 height 16
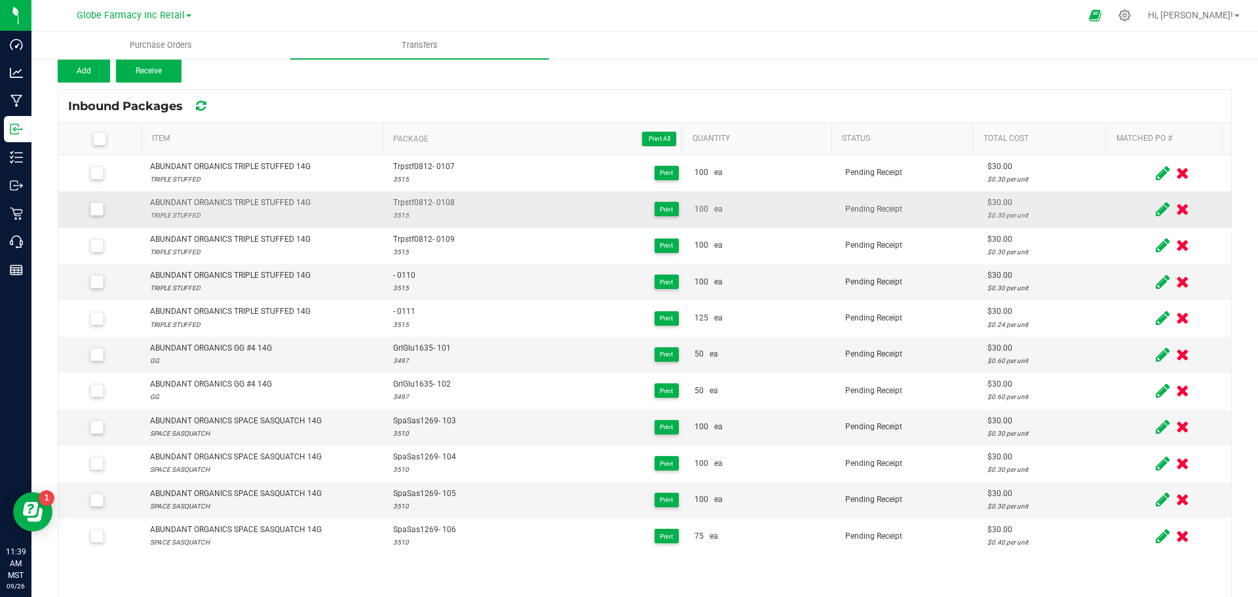
click at [397, 200] on span "Trpstf0812- 0108" at bounding box center [424, 203] width 62 height 12
copy span "Trpstf0812"
click at [459, 278] on div "- 0110 3515 Print" at bounding box center [536, 281] width 286 height 25
click at [1156, 288] on icon at bounding box center [1163, 282] width 14 height 16
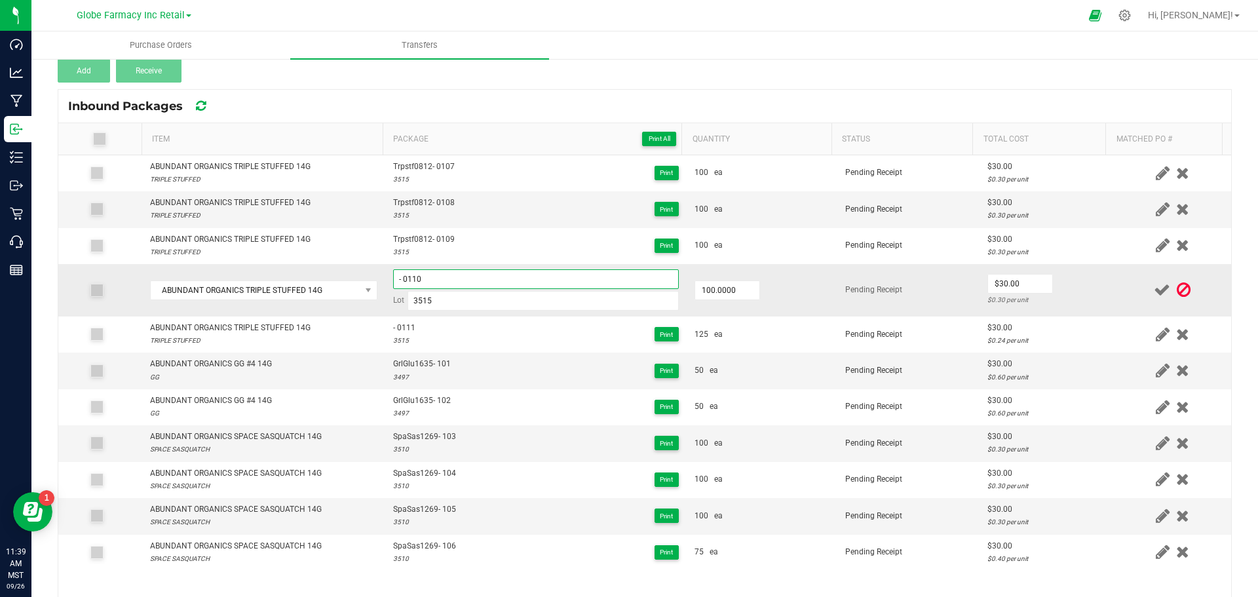
click at [393, 279] on input "- 0110" at bounding box center [536, 279] width 286 height 20
paste input "Trpstf0812"
type input "Trpstf0812- 0110"
click at [1154, 292] on icon at bounding box center [1162, 290] width 16 height 16
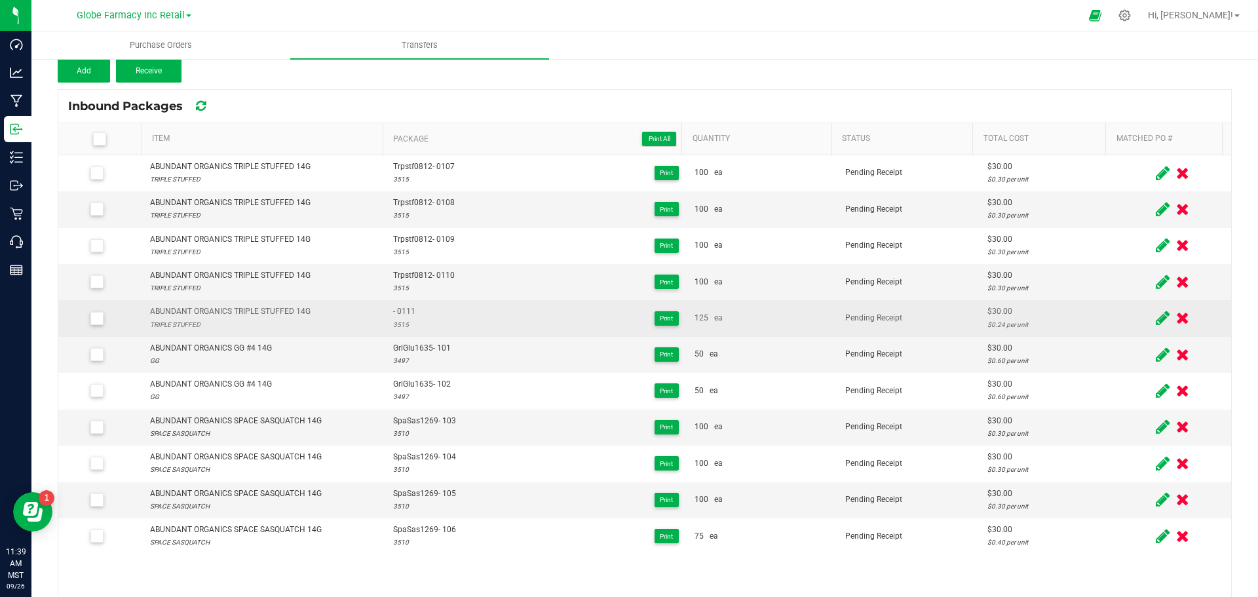
click at [1156, 319] on icon at bounding box center [1163, 318] width 14 height 16
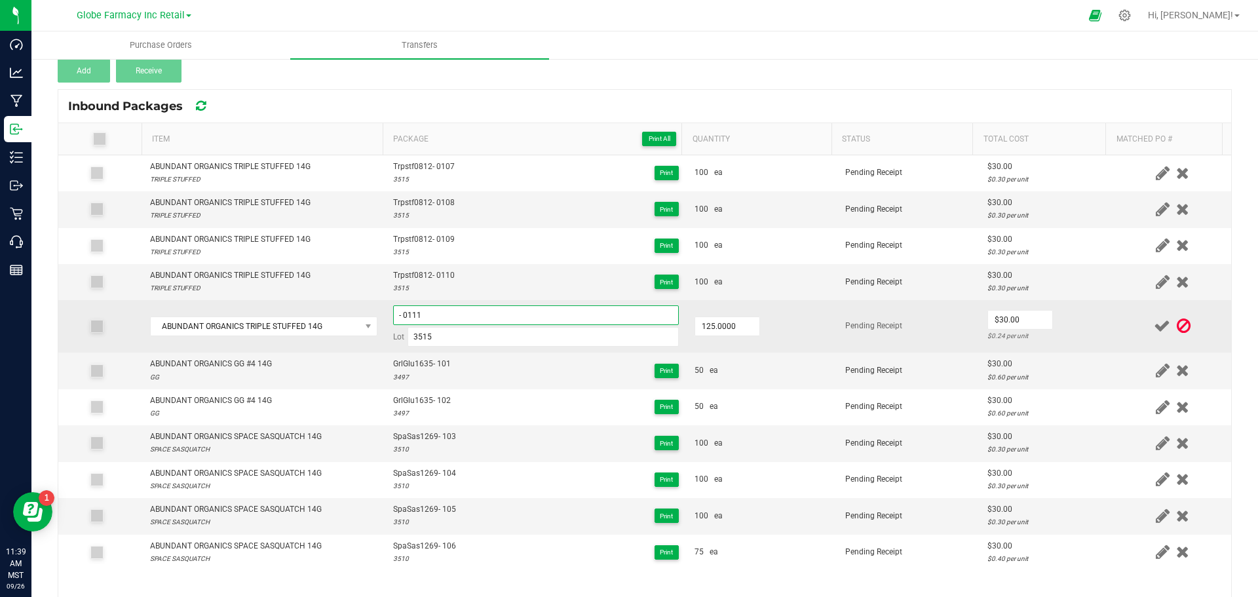
click at [393, 316] on input "- 0111" at bounding box center [536, 315] width 286 height 20
paste input "Trpstf0812"
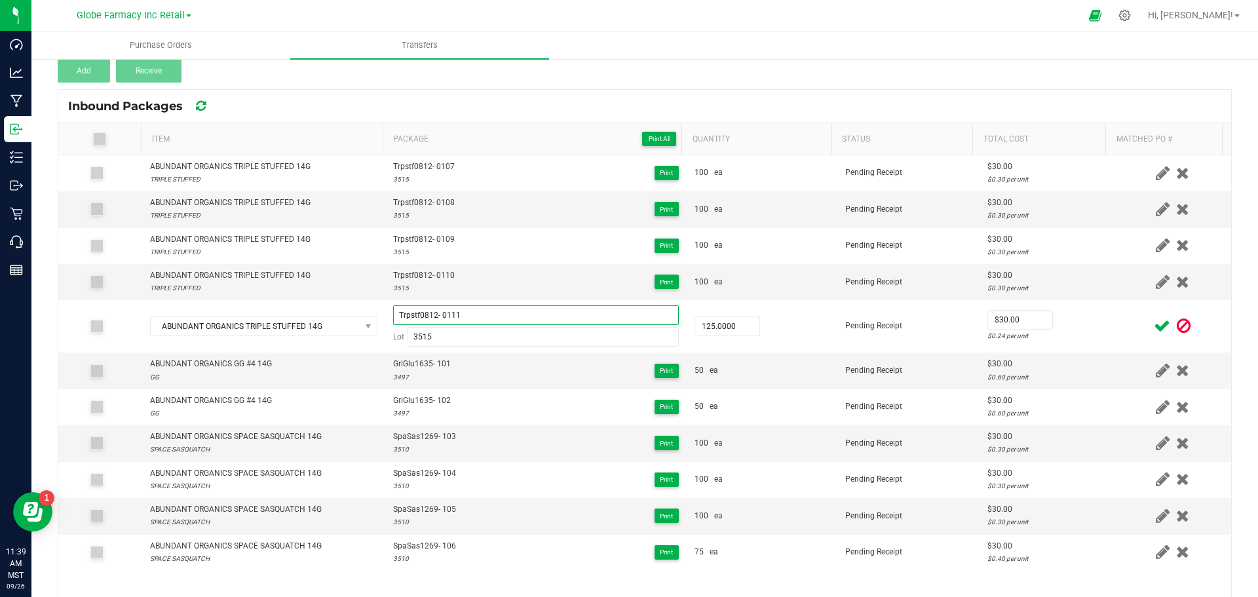
type input "Trpstf0812- 0111"
click at [1154, 330] on icon at bounding box center [1162, 326] width 16 height 16
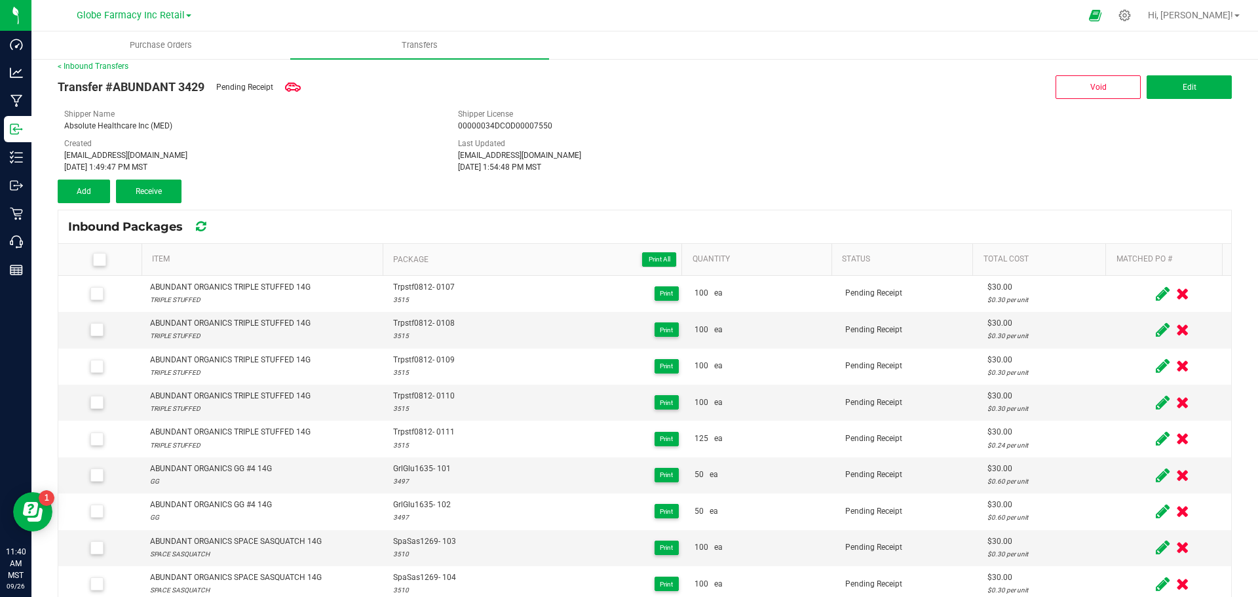
scroll to position [0, 0]
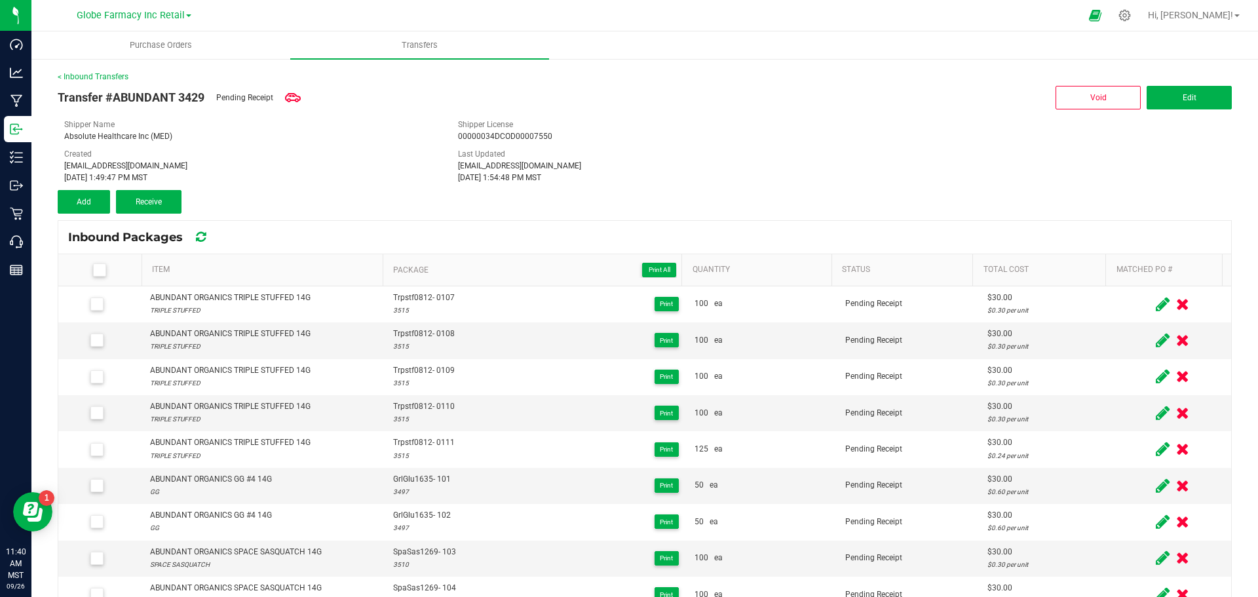
click at [98, 278] on th at bounding box center [99, 270] width 83 height 32
click at [97, 270] on icon at bounding box center [99, 270] width 9 height 0
click at [0, 0] on input "checkbox" at bounding box center [0, 0] width 0 height 0
click at [140, 201] on span "Receive (11)" at bounding box center [149, 201] width 43 height 9
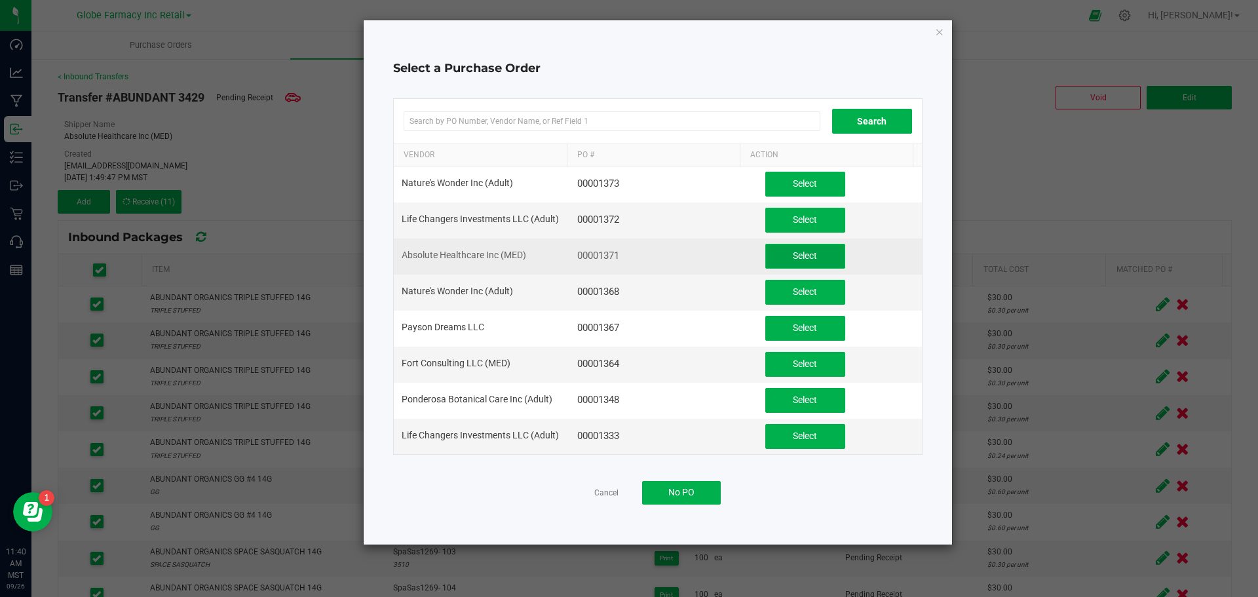
click at [778, 250] on button "Select" at bounding box center [805, 256] width 80 height 25
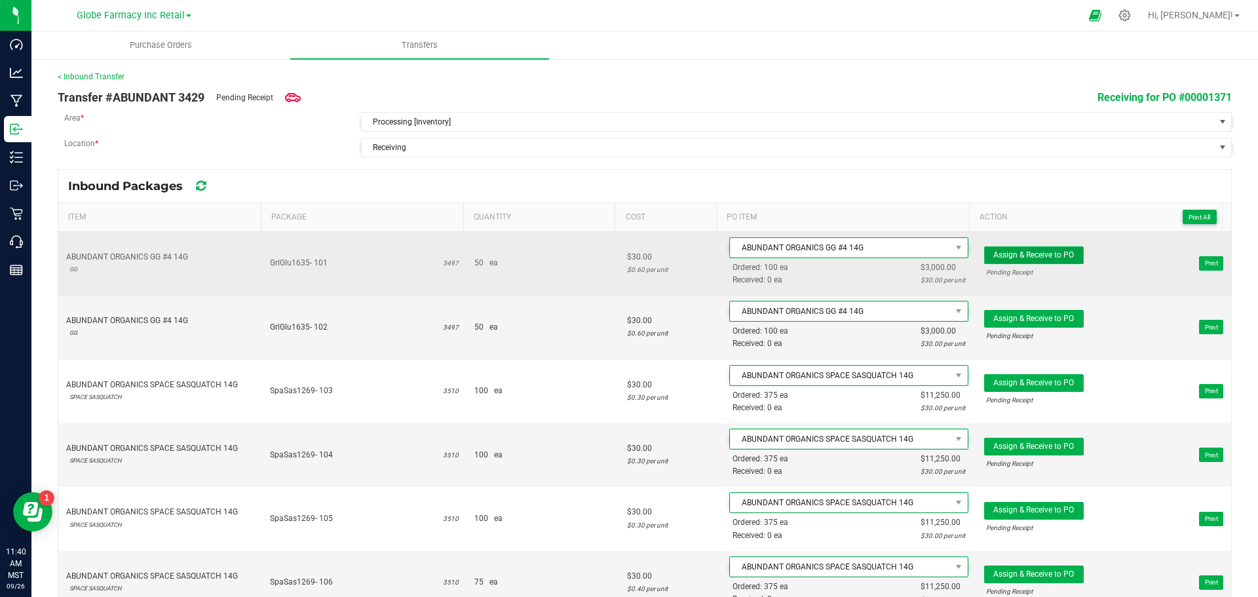
click at [1041, 252] on span "Assign & Receive to PO" at bounding box center [1034, 254] width 81 height 9
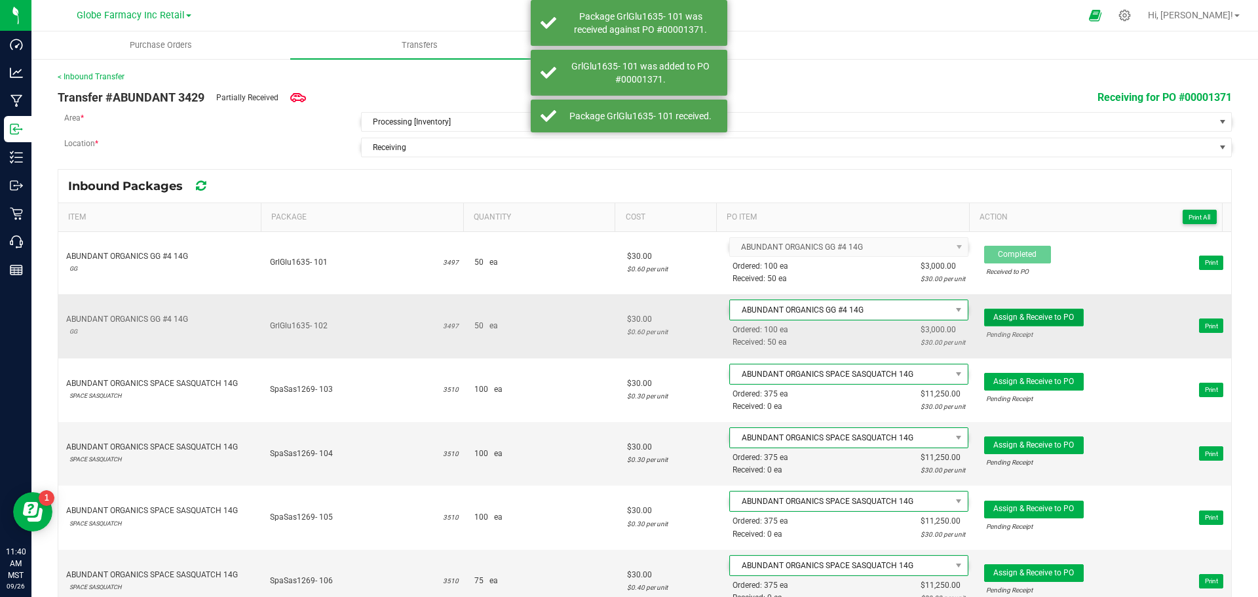
click at [1001, 317] on span "Assign & Receive to PO" at bounding box center [1034, 317] width 81 height 9
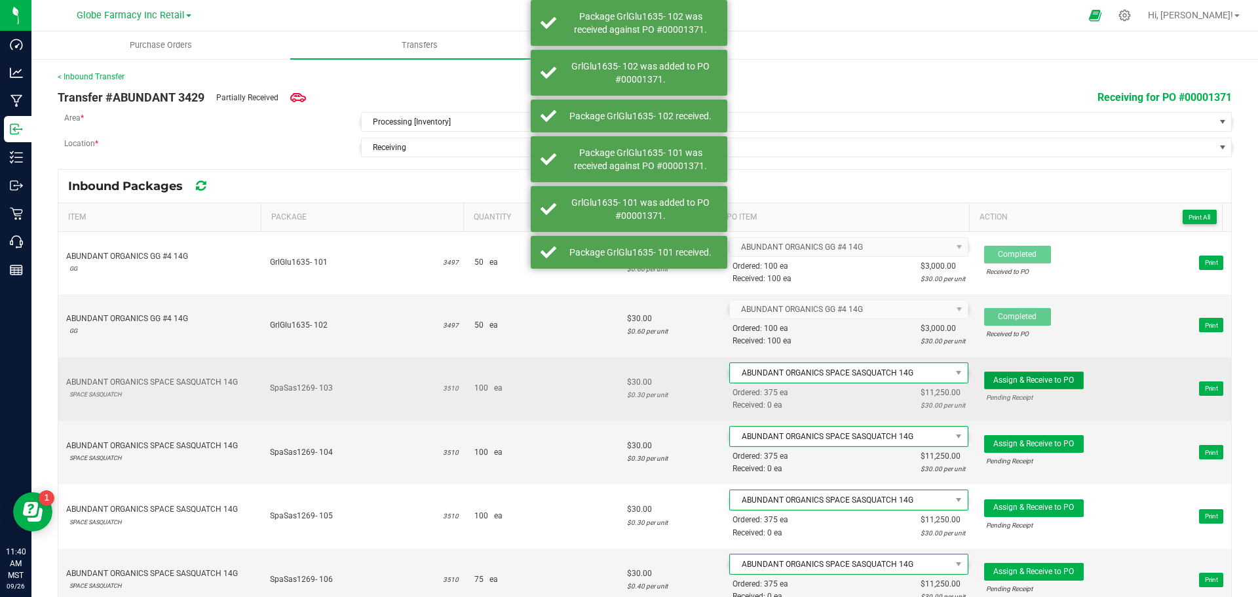
click at [1004, 382] on span "Assign & Receive to PO" at bounding box center [1034, 380] width 81 height 9
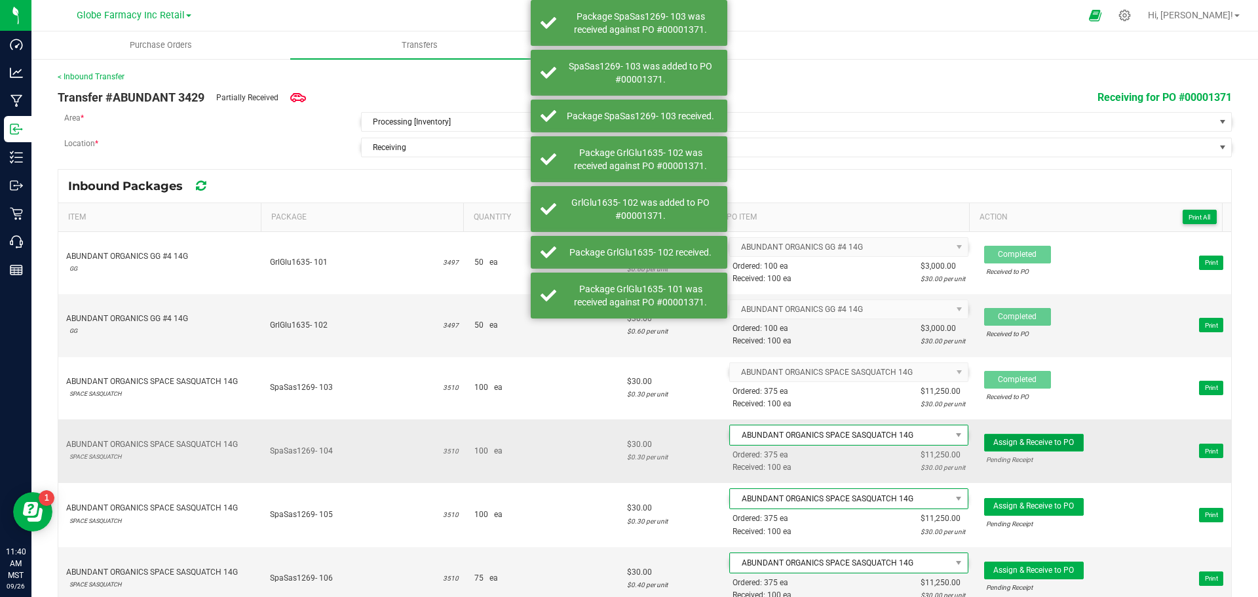
click at [1023, 440] on span "Assign & Receive to PO" at bounding box center [1034, 442] width 81 height 9
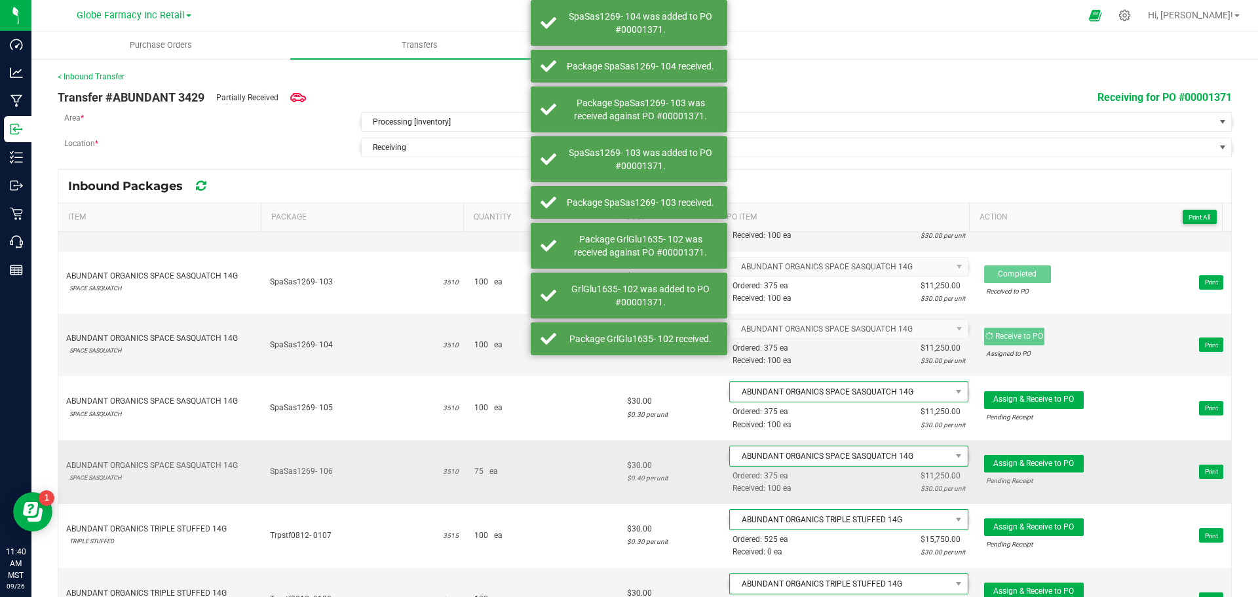
scroll to position [131, 0]
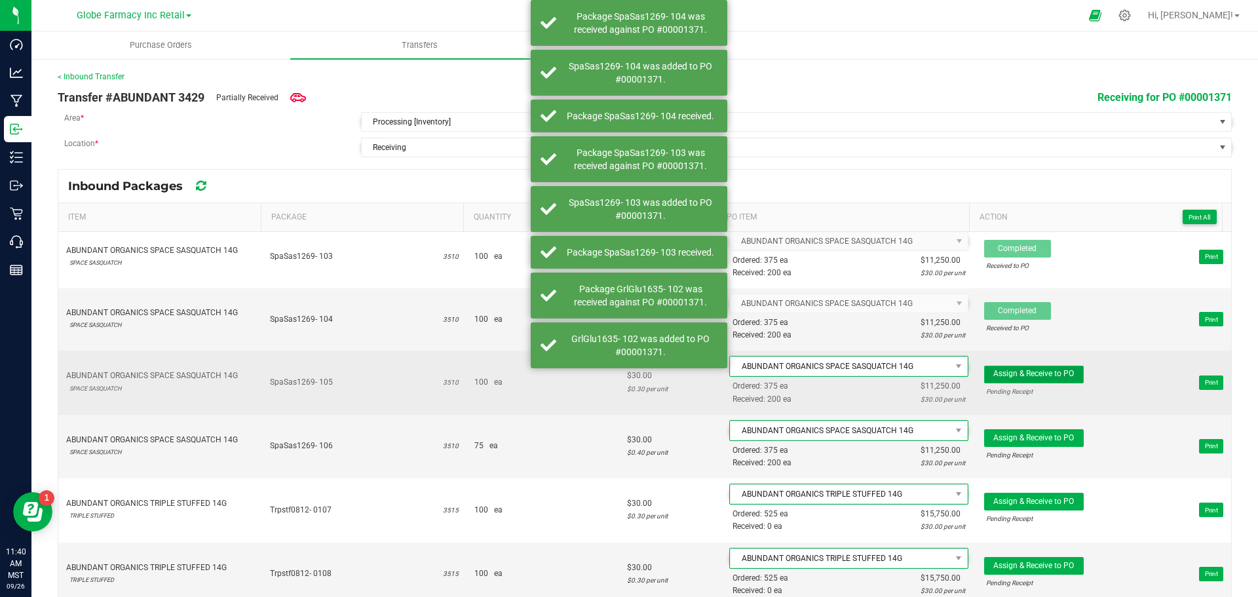
click at [1009, 376] on span "Assign & Receive to PO" at bounding box center [1034, 373] width 81 height 9
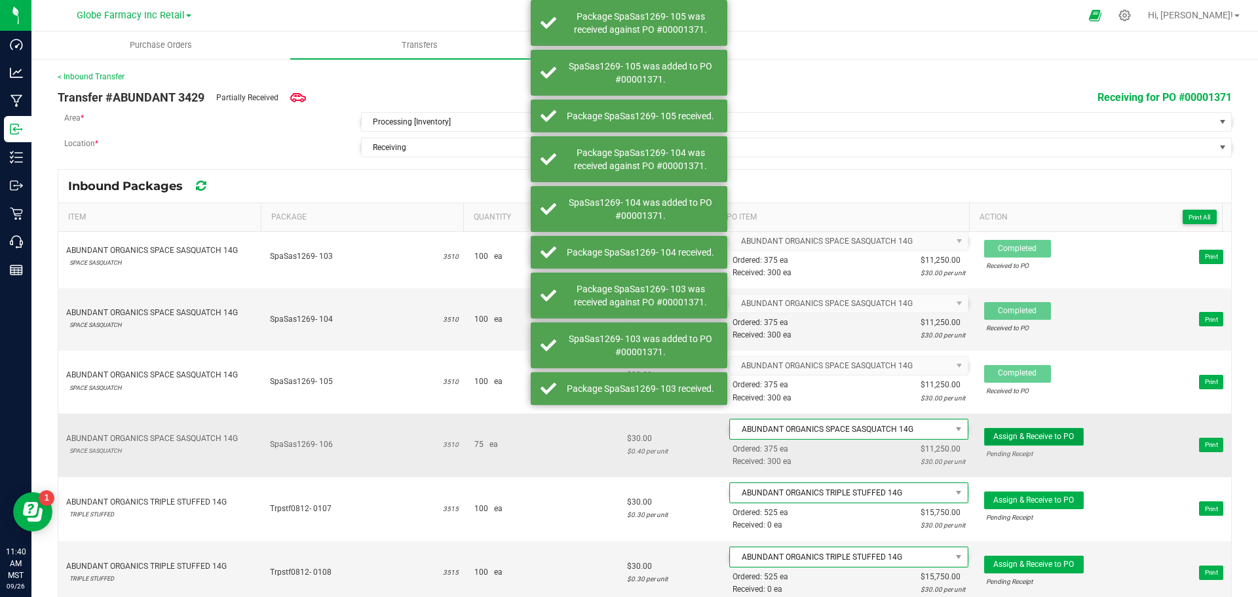
click at [1001, 433] on span "Assign & Receive to PO" at bounding box center [1034, 436] width 81 height 9
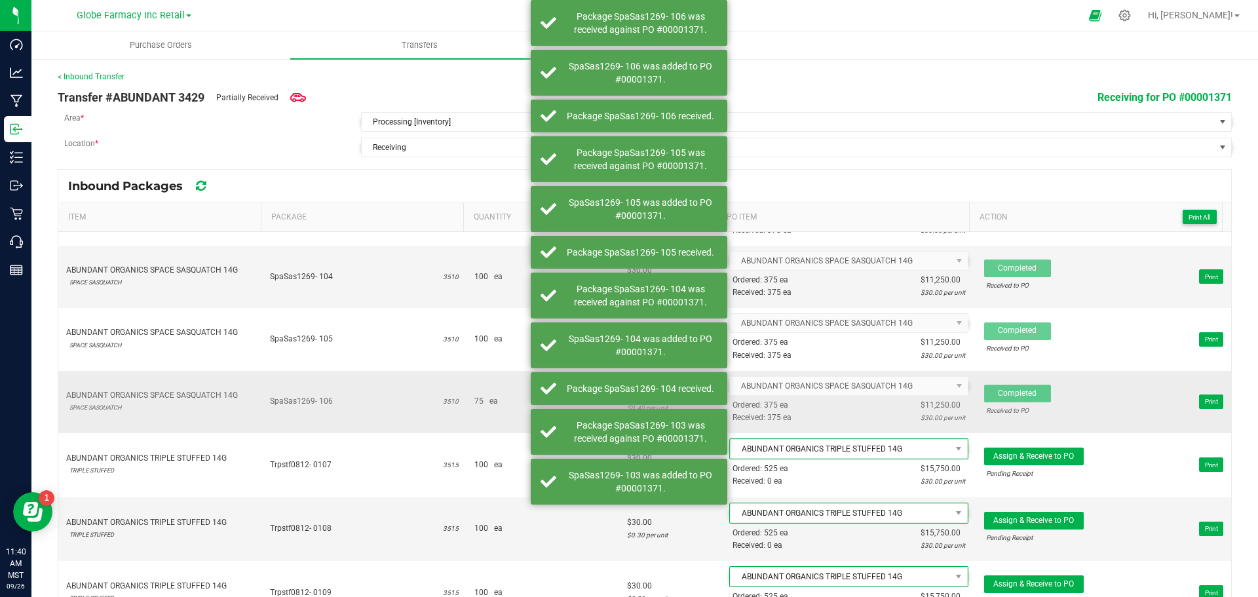
scroll to position [197, 0]
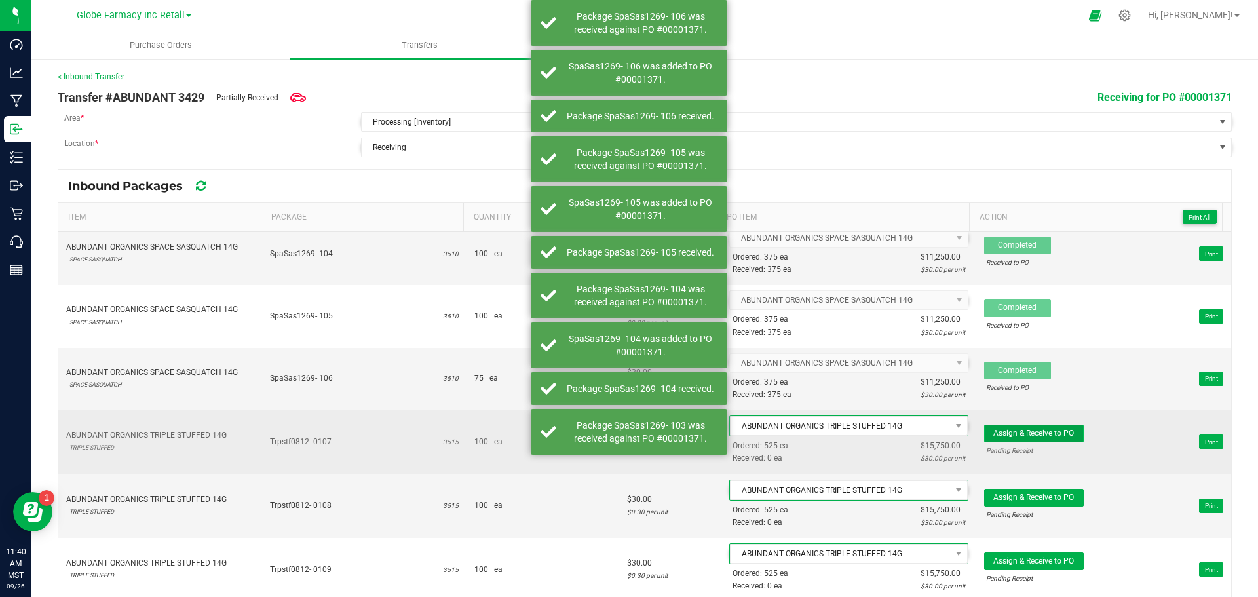
click at [1000, 427] on button "Assign & Receive to PO" at bounding box center [1034, 434] width 100 height 18
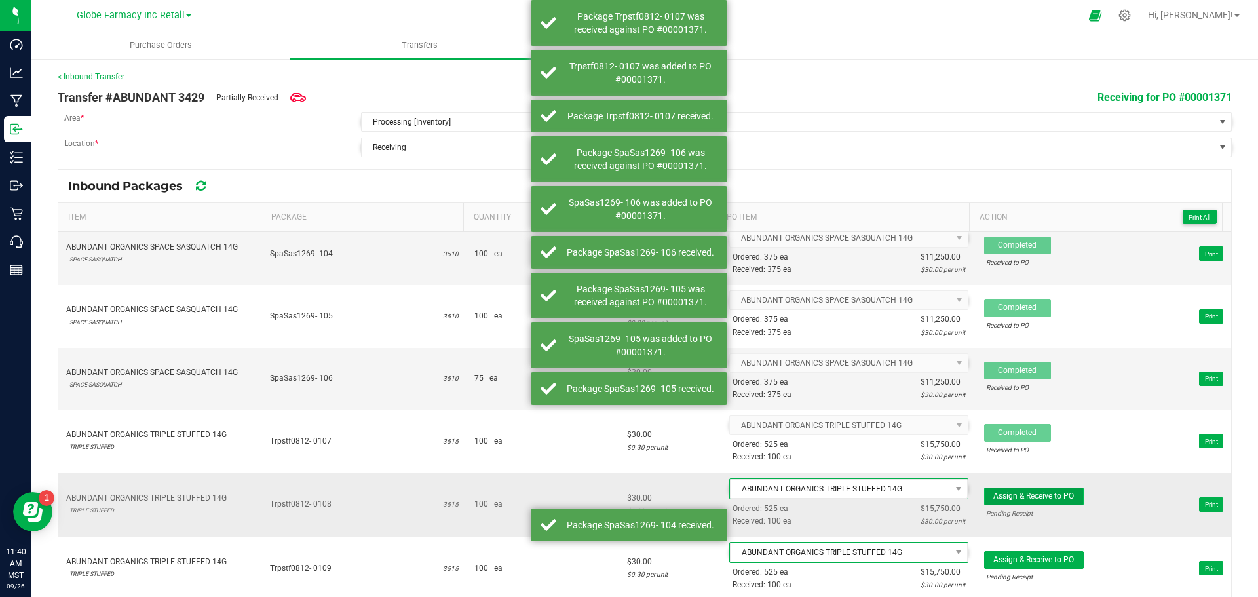
click at [1012, 492] on span "Assign & Receive to PO" at bounding box center [1034, 496] width 81 height 9
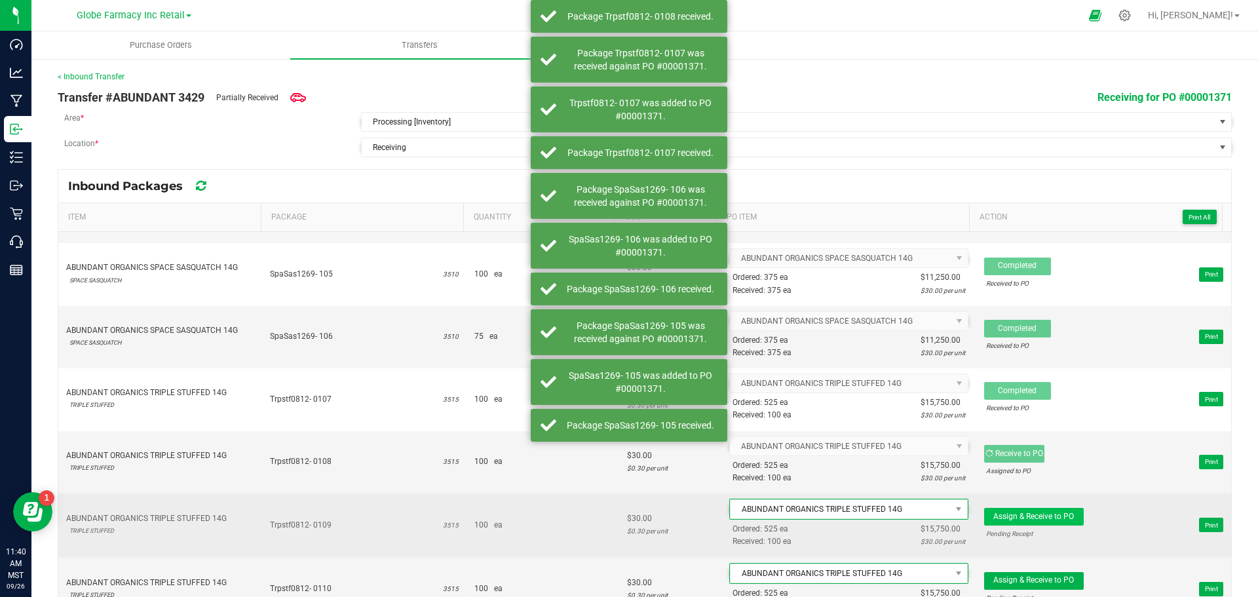
scroll to position [262, 0]
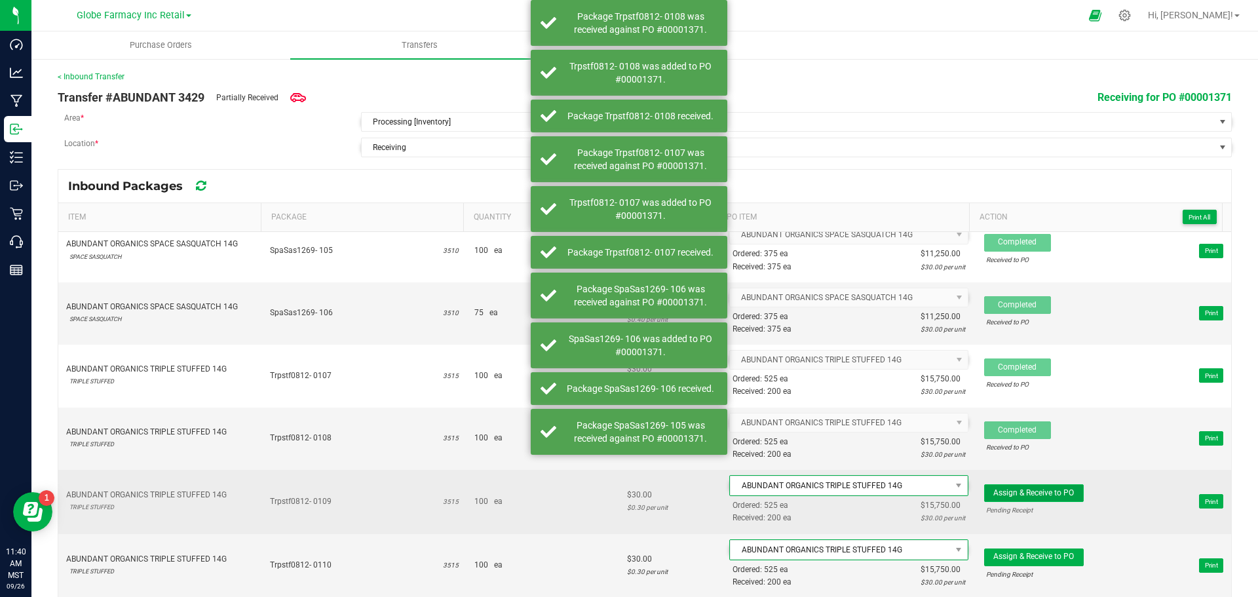
click at [1012, 488] on span "Assign & Receive to PO" at bounding box center [1034, 492] width 81 height 9
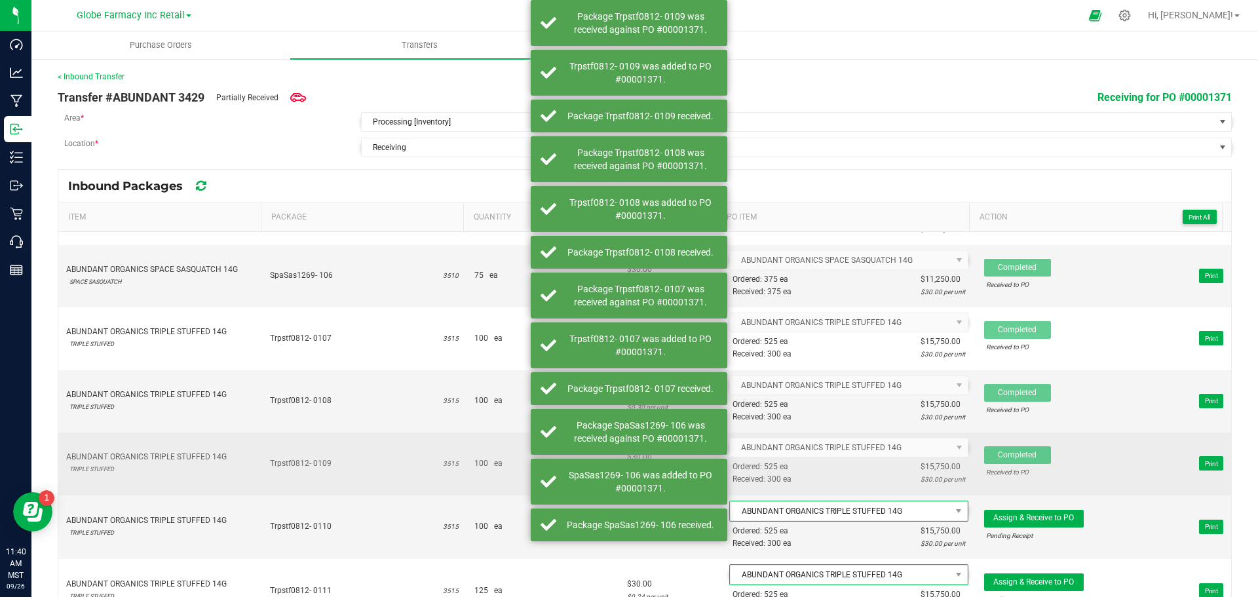
scroll to position [320, 0]
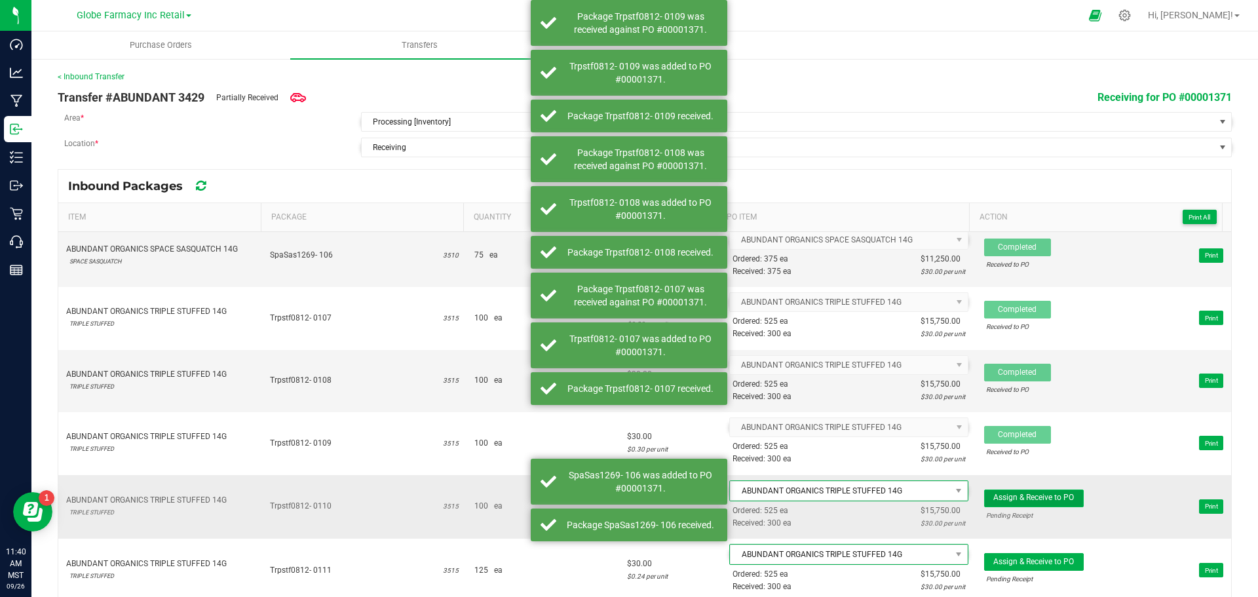
click at [1003, 498] on span "Assign & Receive to PO" at bounding box center [1034, 497] width 81 height 9
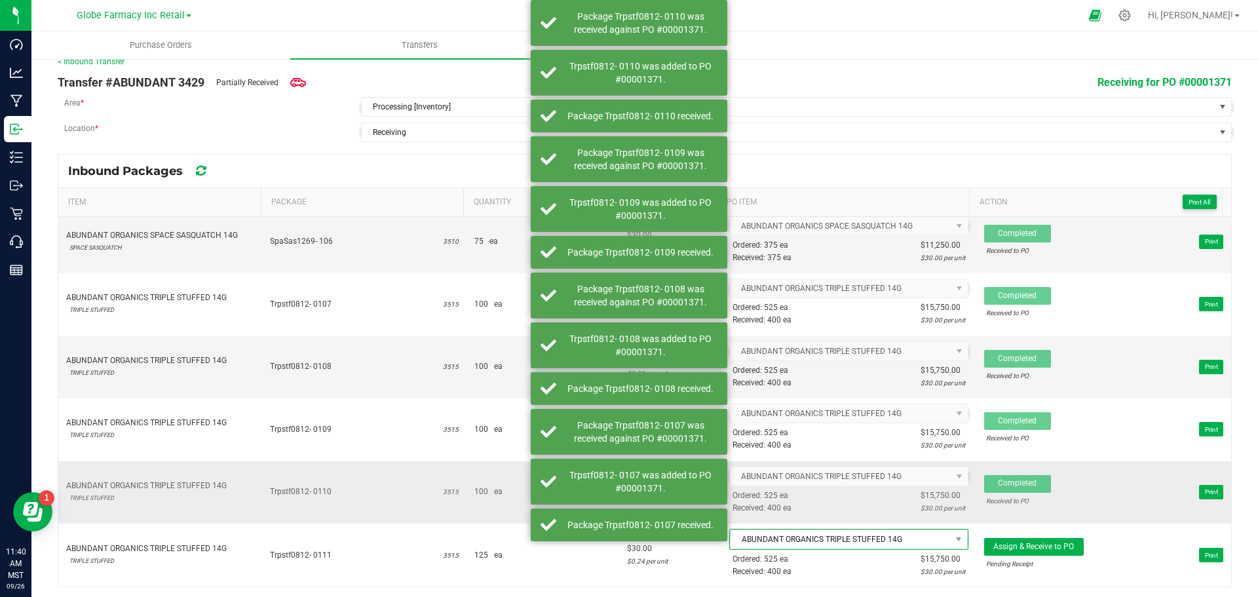
scroll to position [18, 0]
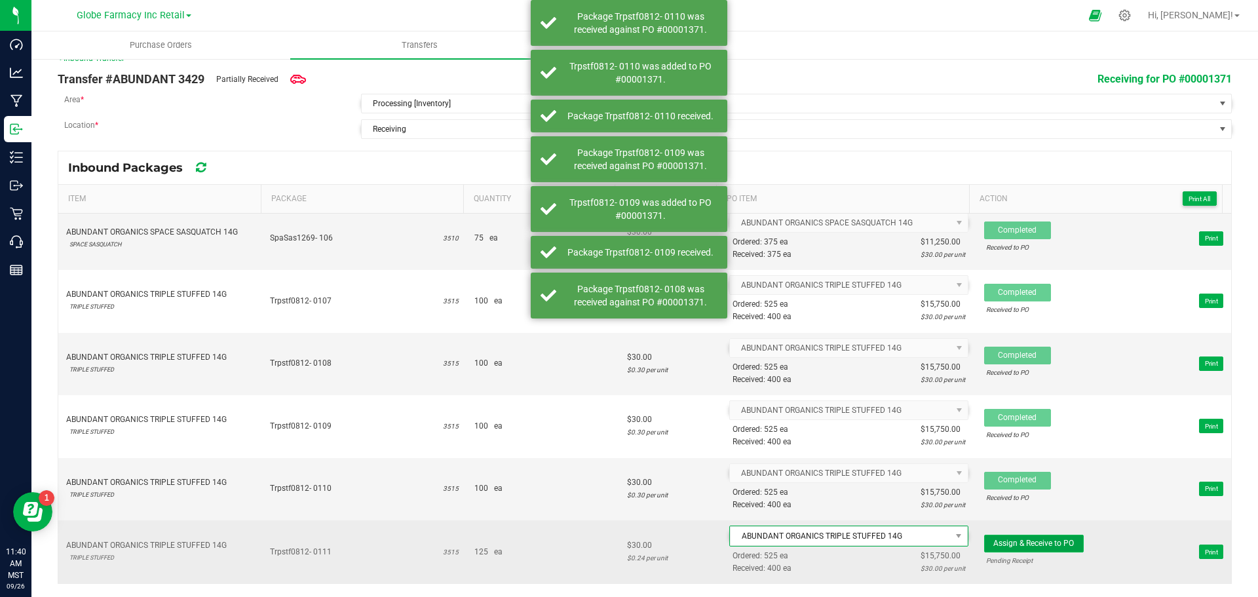
click at [1015, 546] on span "Assign & Receive to PO" at bounding box center [1034, 543] width 81 height 9
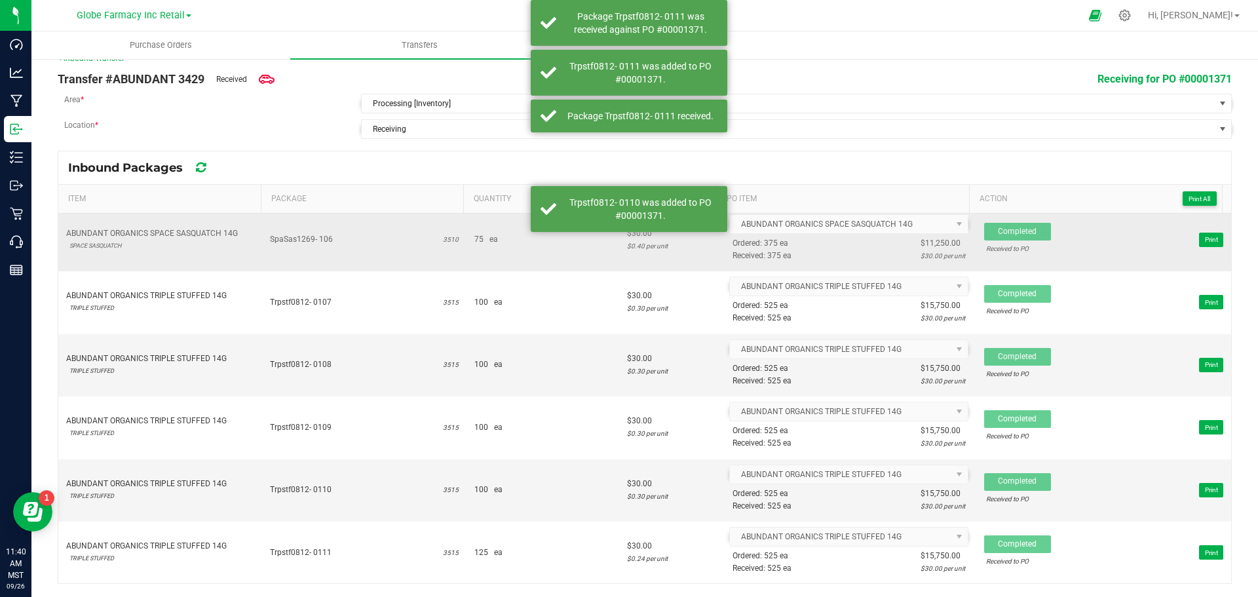
scroll to position [0, 0]
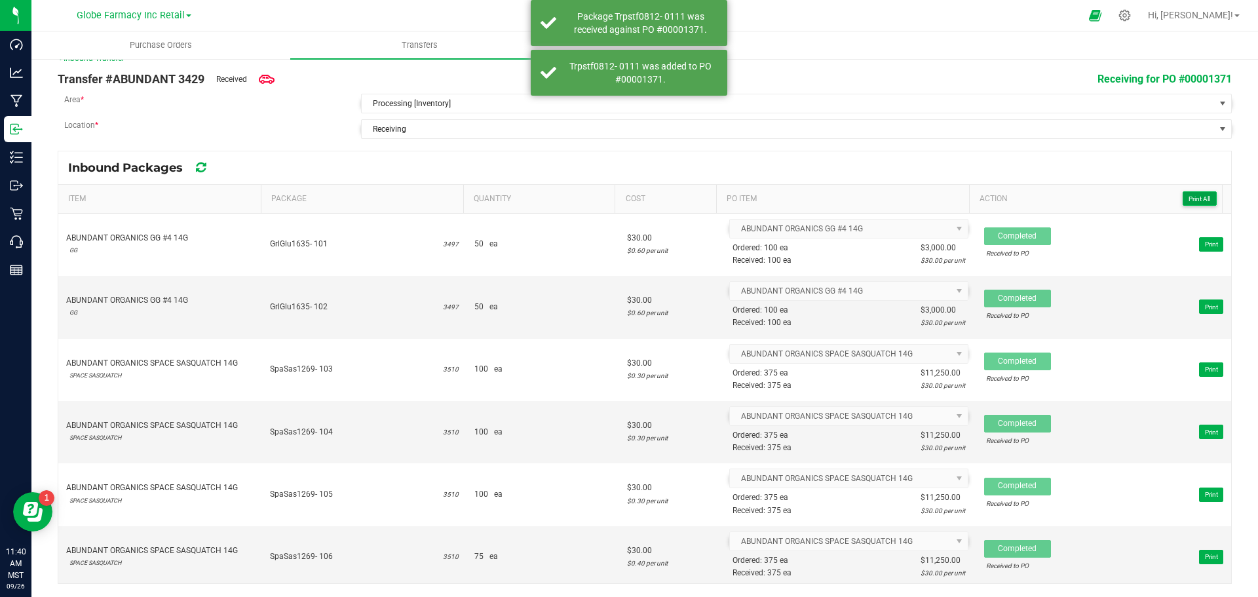
click at [1183, 204] on button "Print All" at bounding box center [1200, 198] width 34 height 14
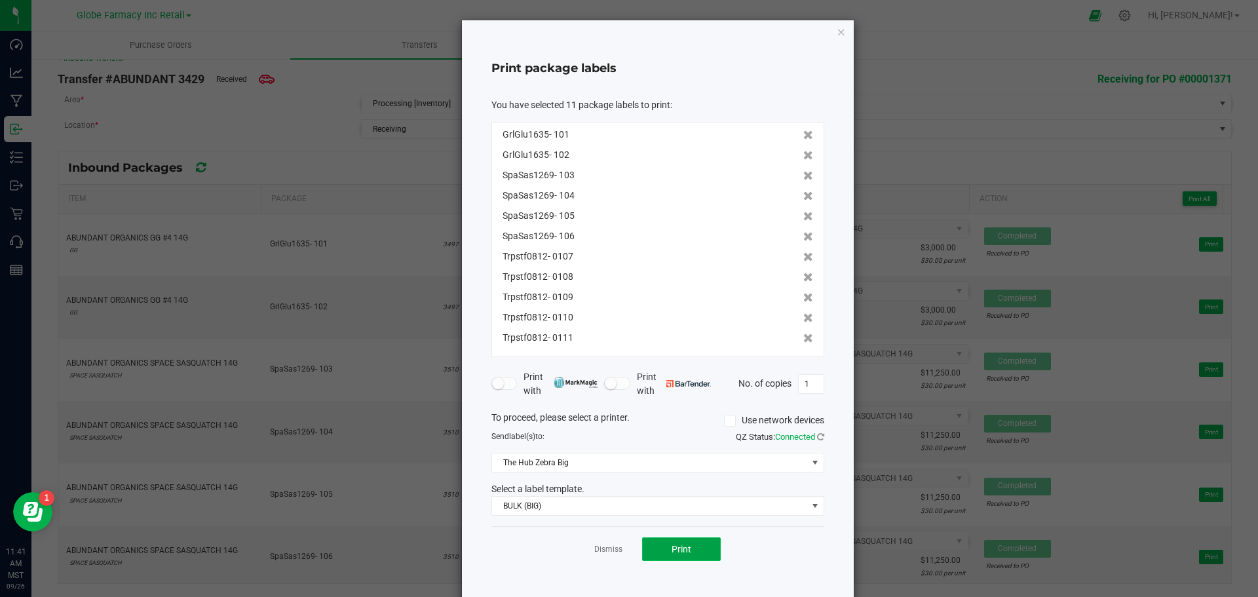
click at [702, 550] on button "Print" at bounding box center [681, 549] width 79 height 24
click at [602, 546] on link "Dismiss" at bounding box center [608, 549] width 28 height 11
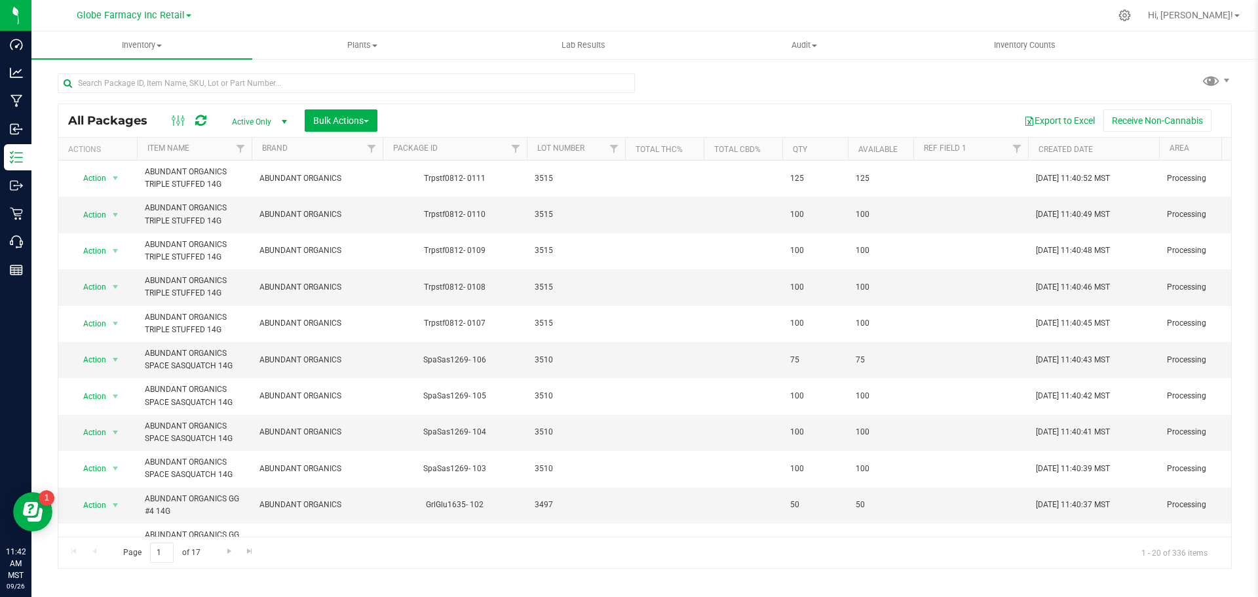
drag, startPoint x: 1118, startPoint y: 94, endPoint x: 1118, endPoint y: 107, distance: 13.1
click at [1120, 107] on div "All Packages Active Only Active Only Lab Samples Locked All Bulk Actions Add to…" at bounding box center [645, 315] width 1174 height 508
click at [697, 97] on div "All Packages Active Only Active Only Lab Samples Locked All Bulk Actions Add to…" at bounding box center [645, 315] width 1174 height 508
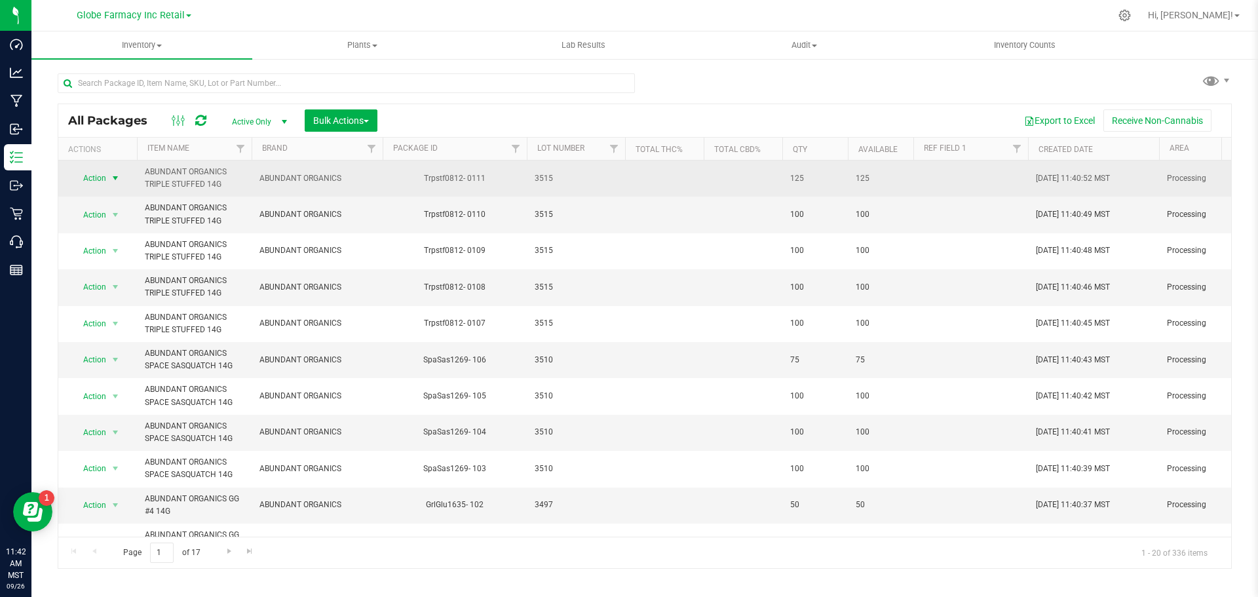
click at [110, 174] on span "select" at bounding box center [115, 178] width 10 height 10
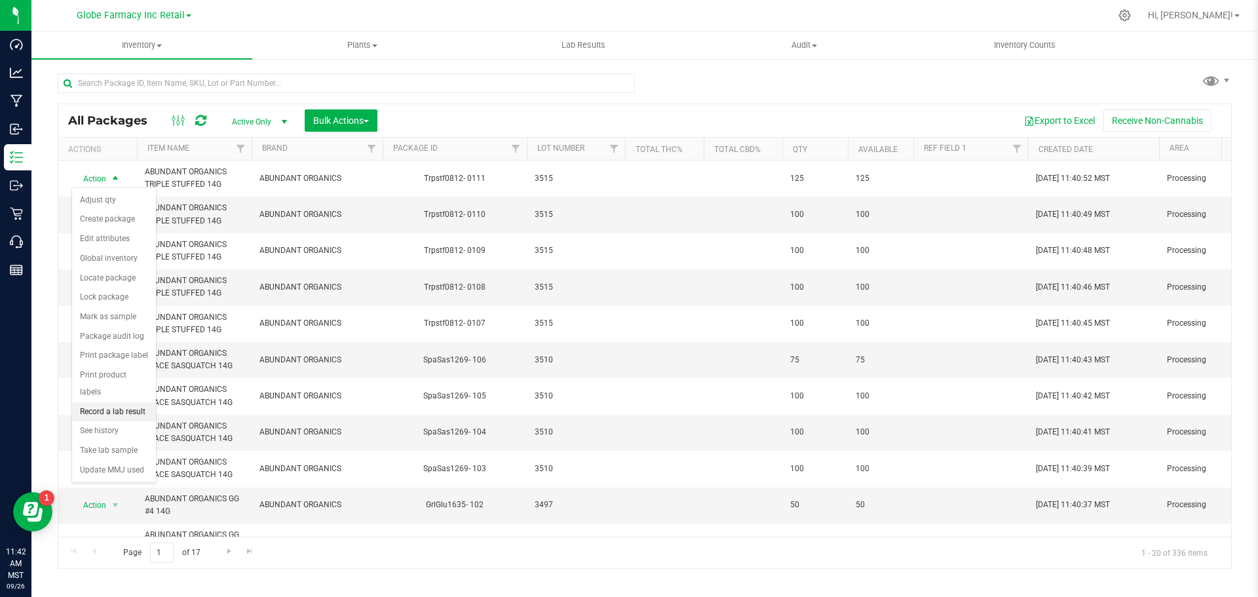
click at [117, 402] on li "Record a lab result" at bounding box center [114, 412] width 84 height 20
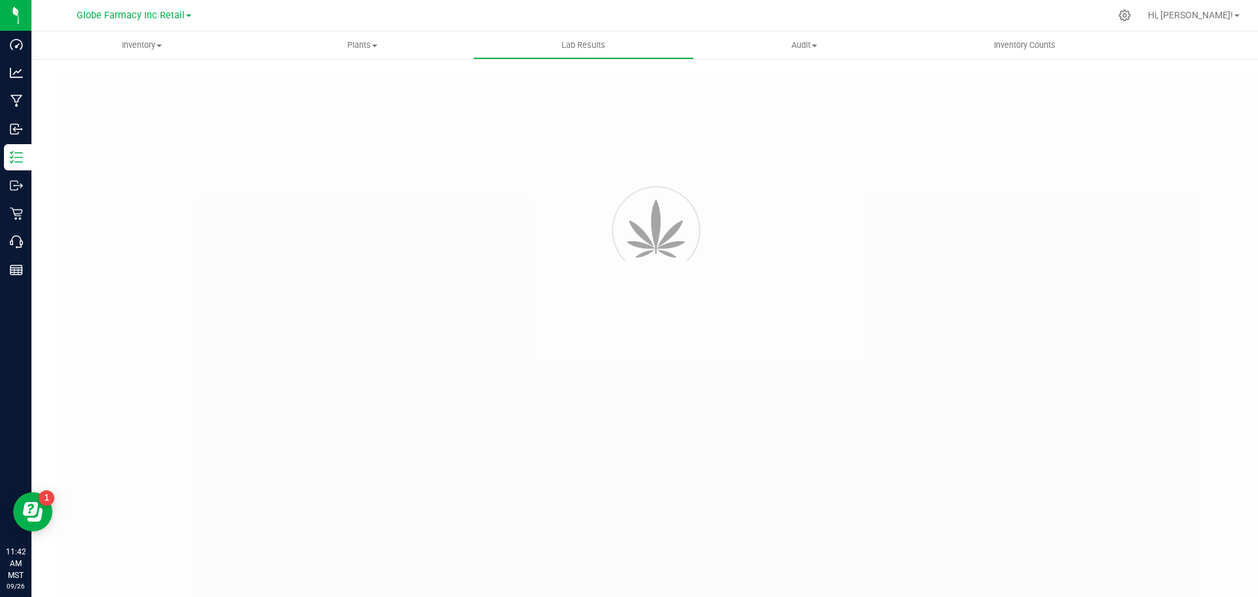
type input "Trpstf0812- 0111"
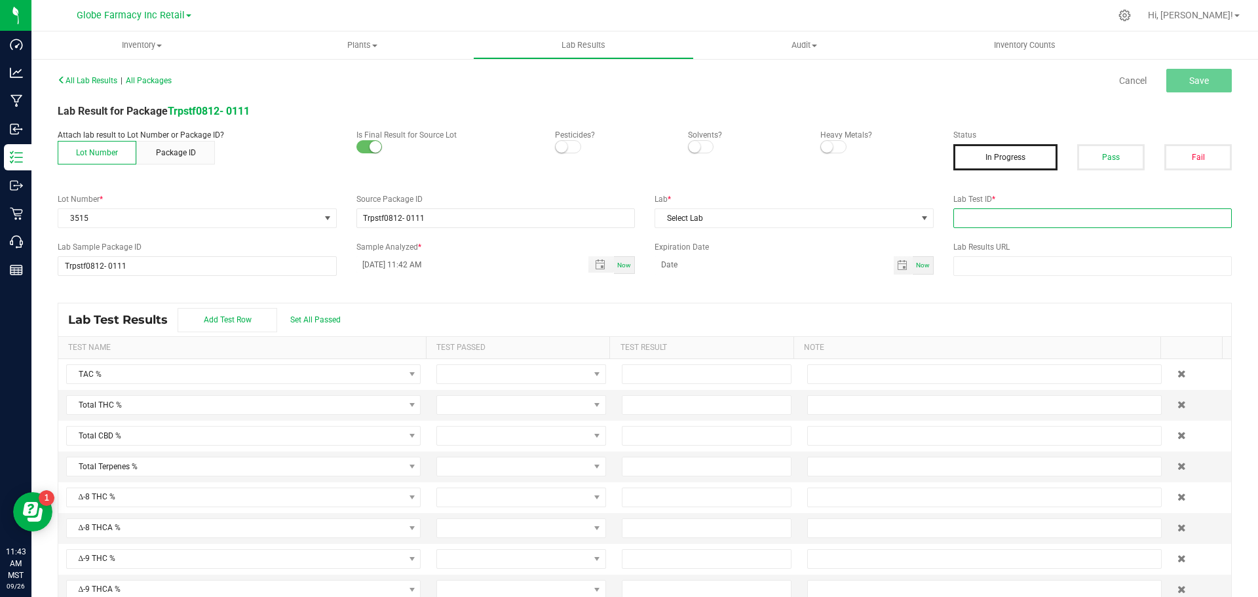
click at [1142, 225] on input "text" at bounding box center [1093, 218] width 279 height 20
paste input "2507LVL0662.3493"
type input "2507LVL0662.3493"
click at [847, 217] on span "Select Lab" at bounding box center [785, 218] width 261 height 18
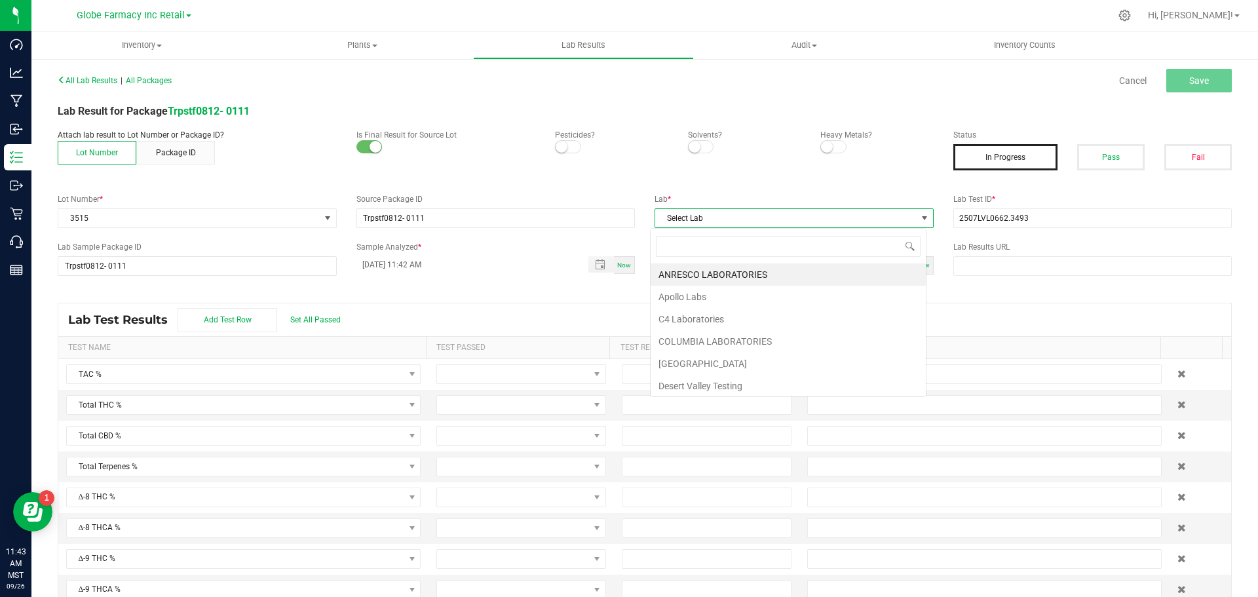
scroll to position [20, 277]
type input "LEVEL ONE"
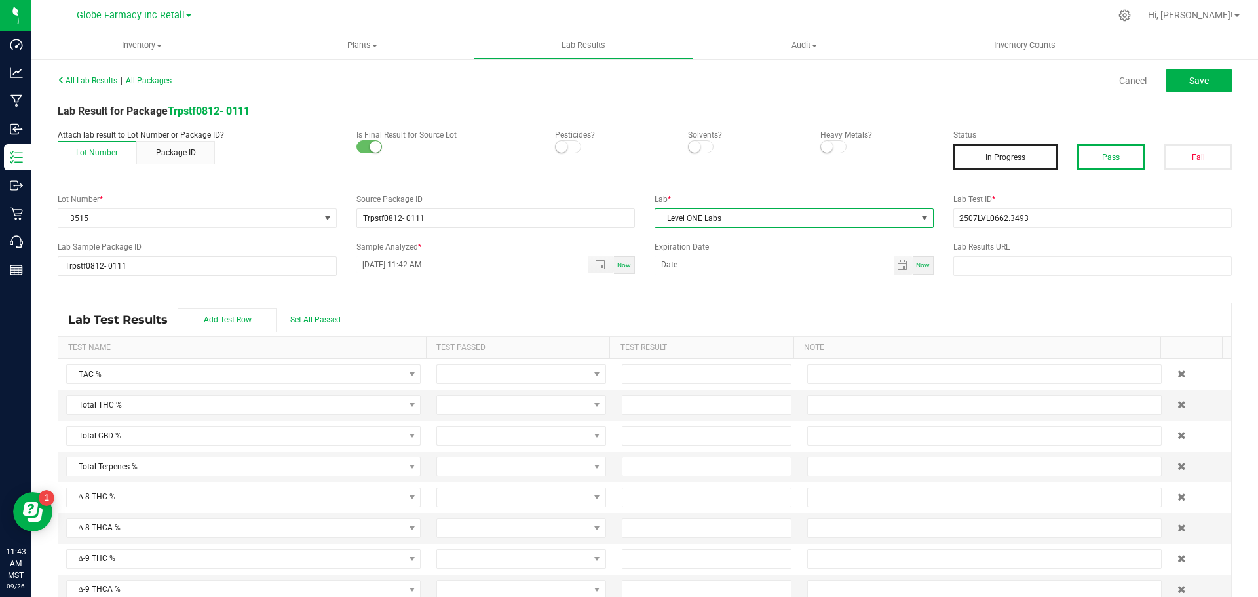
click at [1094, 148] on button "Pass" at bounding box center [1111, 157] width 68 height 26
click at [1196, 84] on span "Save" at bounding box center [1200, 80] width 20 height 10
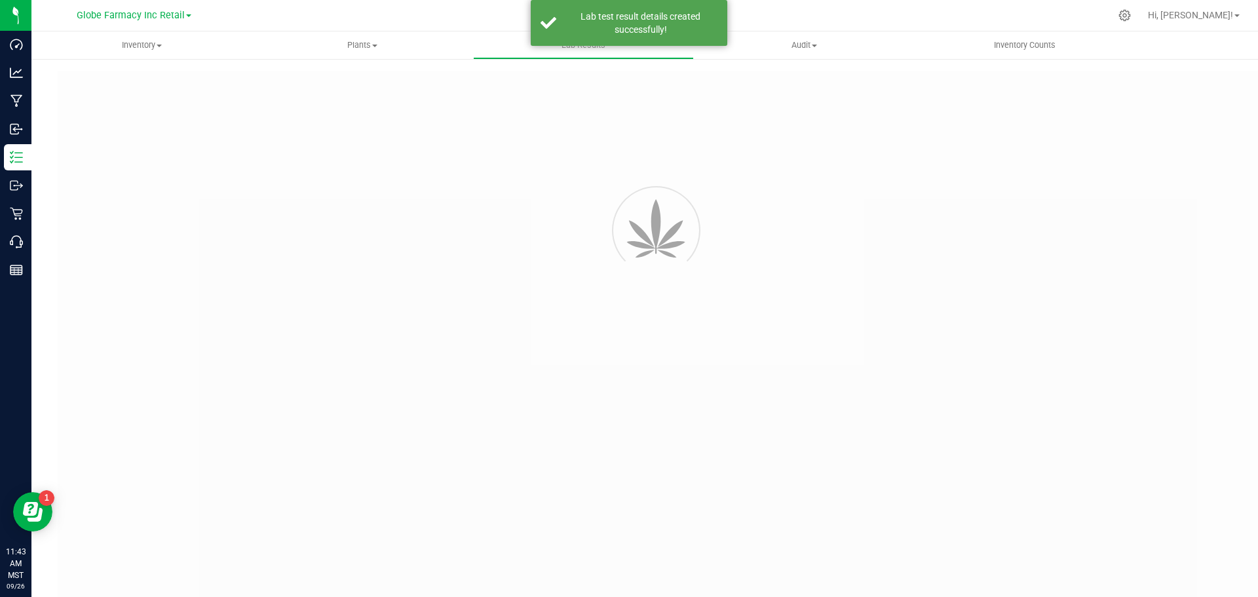
type input "Trpstf0812- 0111"
type input "2507LVL0662.3493"
type input "Trpstf0812- 0111"
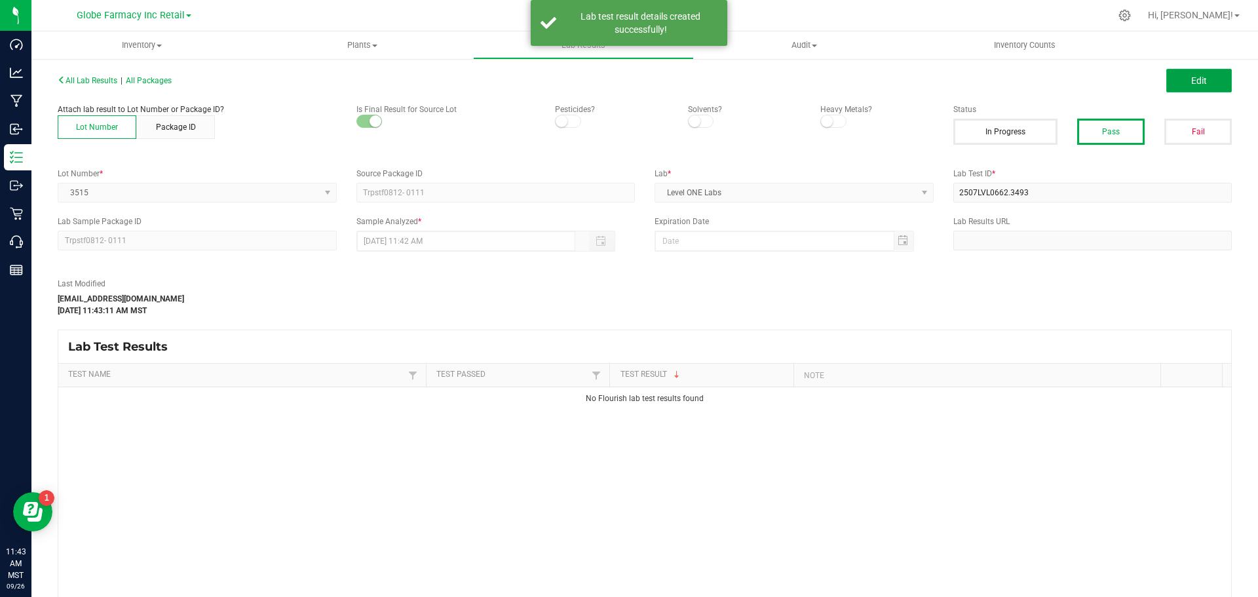
click at [1178, 83] on button "Edit" at bounding box center [1200, 81] width 66 height 24
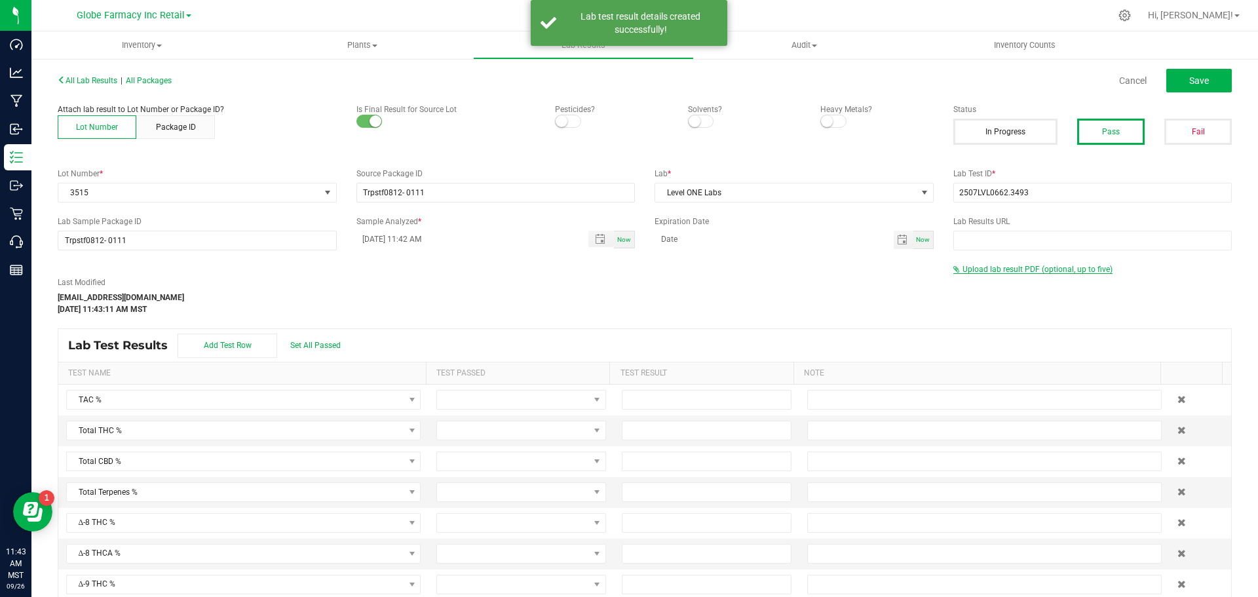
click at [970, 267] on span "Upload lab result PDF (optional, up to five)" at bounding box center [1038, 269] width 150 height 9
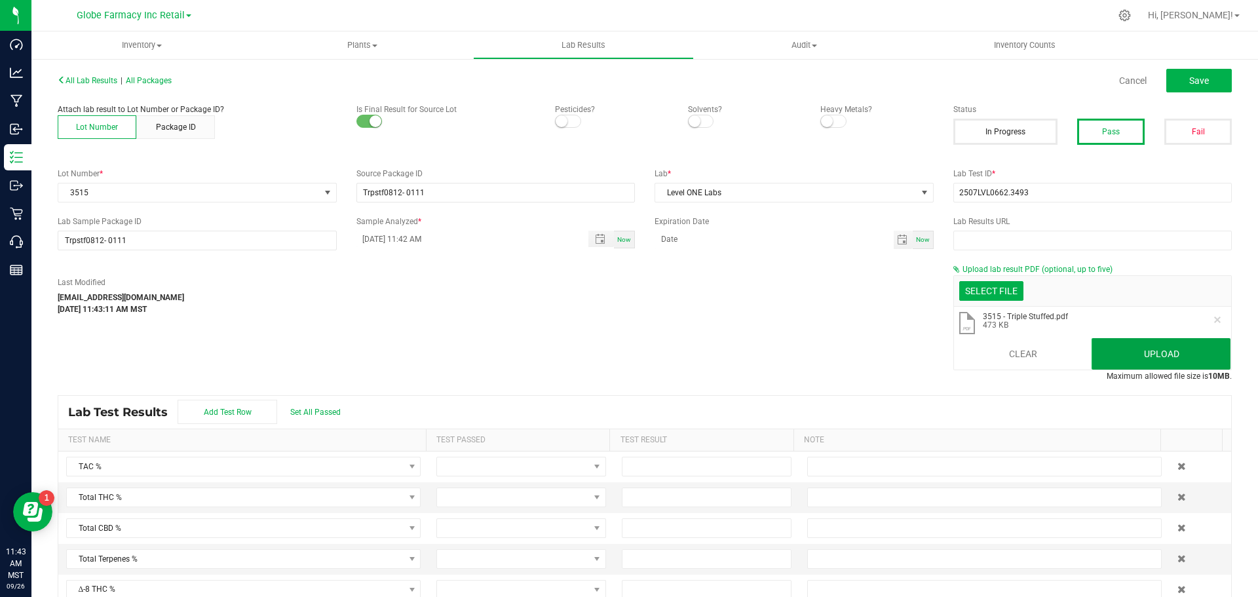
click at [1093, 343] on button "Upload" at bounding box center [1161, 353] width 139 height 31
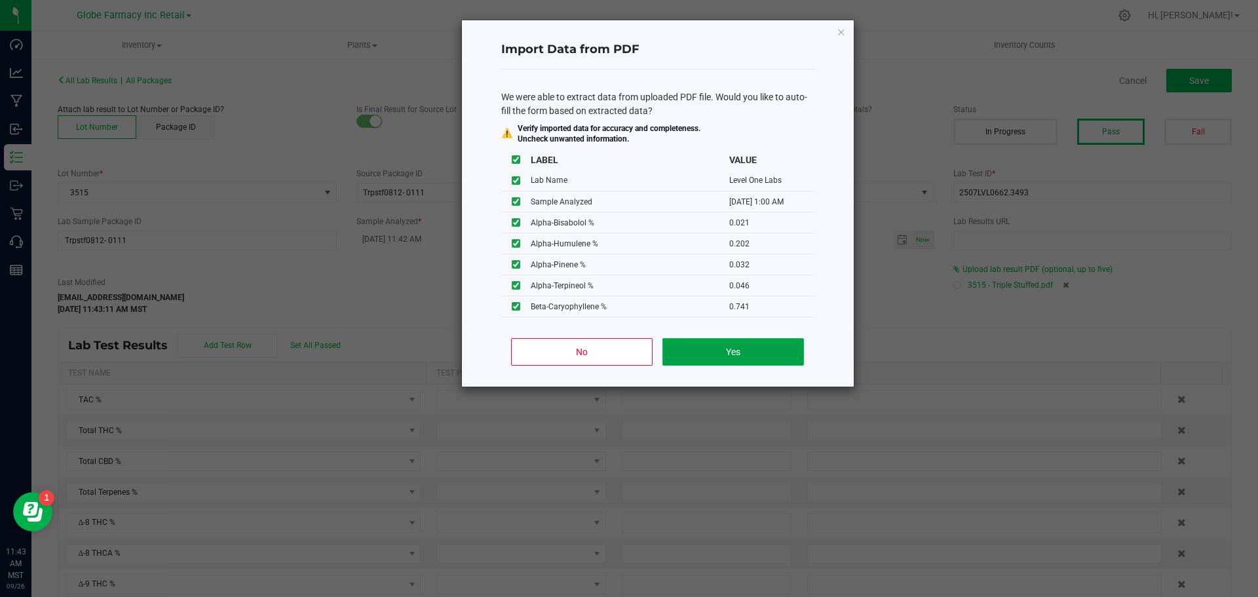
click at [724, 348] on button "Yes" at bounding box center [733, 352] width 141 height 28
type input "08/04/2025 1:00 AM"
type input "24.8700"
type input "0.6000"
type input "32.5900"
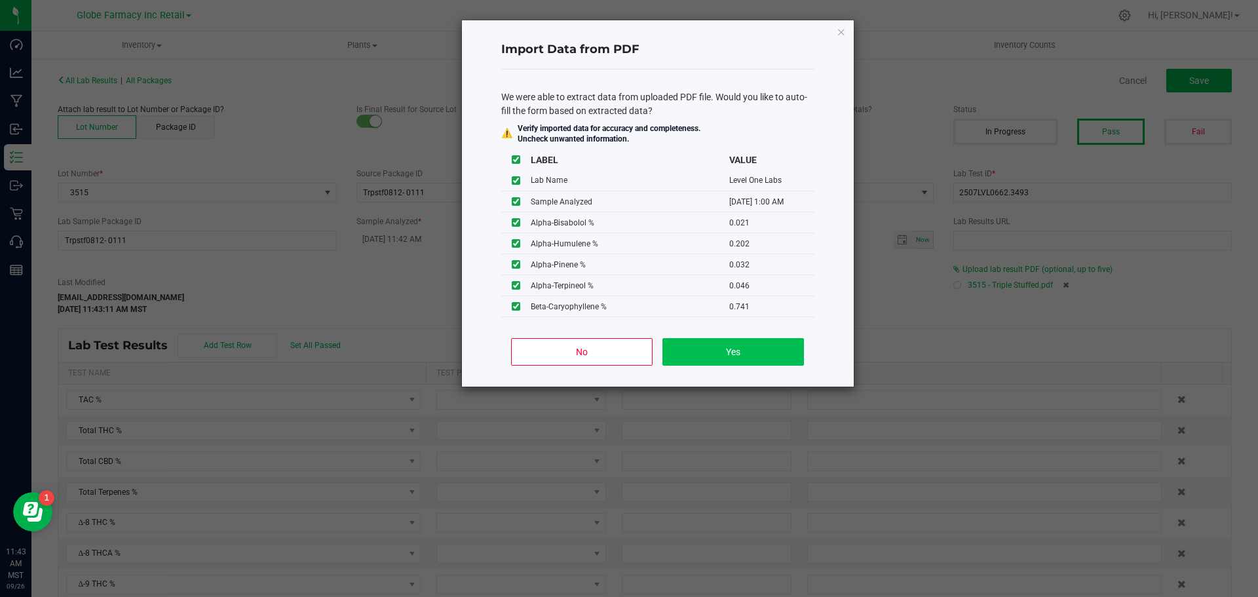
type input "1.9900"
type input "0.4600"
type input "4.0600"
type input "0.0210"
type input "0.2020"
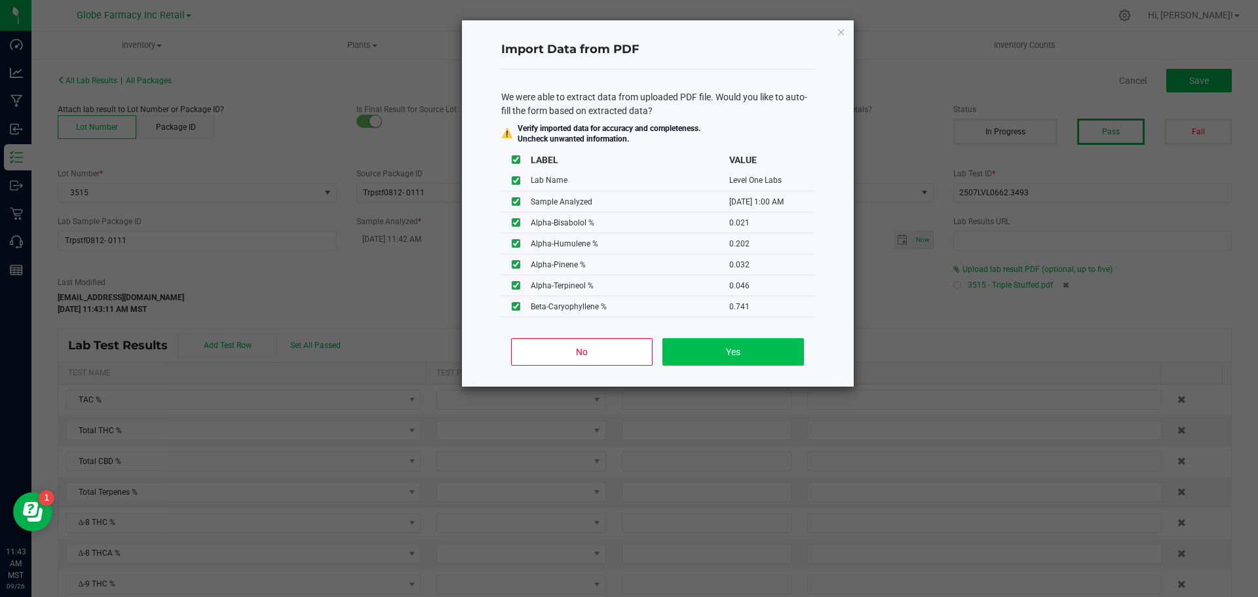
type input "0.0320"
type input "0.0460"
type input "0.7410"
type input "0.0270"
type input "0.1600"
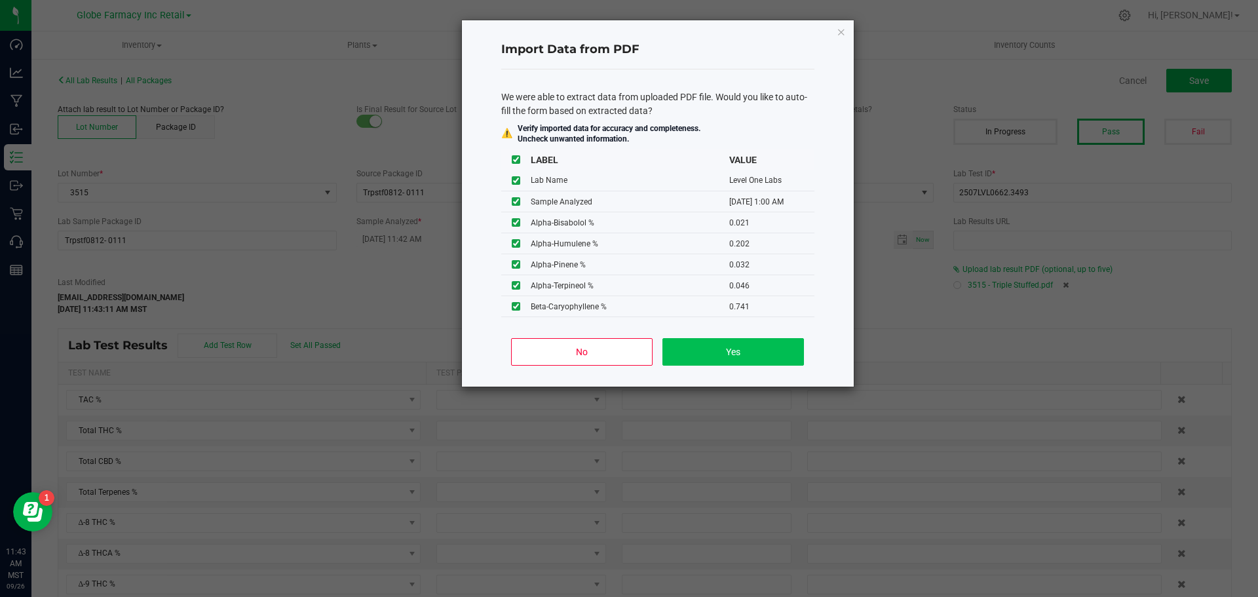
type input "0.0660"
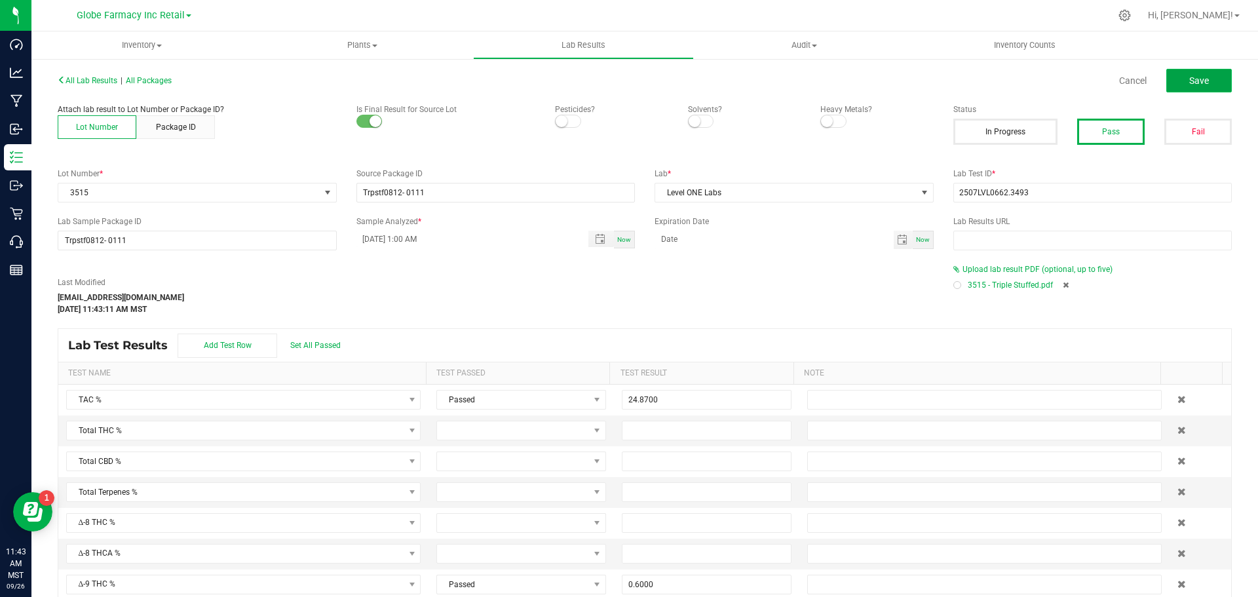
click at [1182, 91] on button "Save" at bounding box center [1200, 81] width 66 height 24
type input "0.6000"
type input "32.5900"
type input "1.9900"
type input "0.4600"
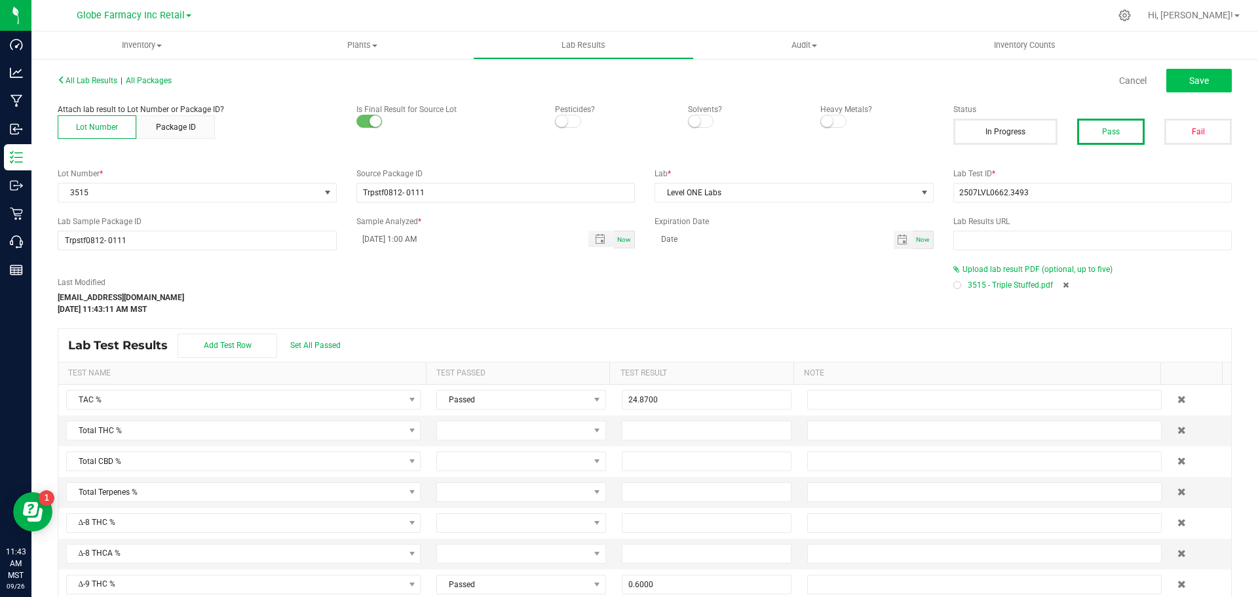
type input "4.0600"
type input "0.0210"
type input "0.2020"
type input "0.0320"
type input "0.0460"
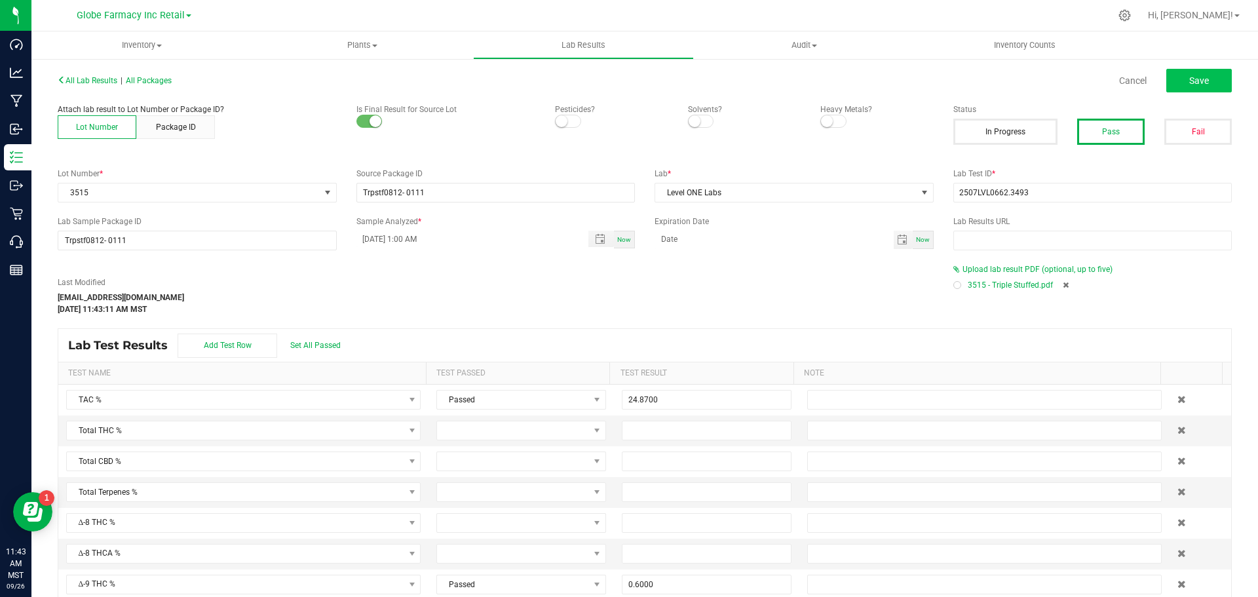
type input "0.7410"
type input "0.0270"
type input "0.1600"
type input "0.0660"
type input "0.5830"
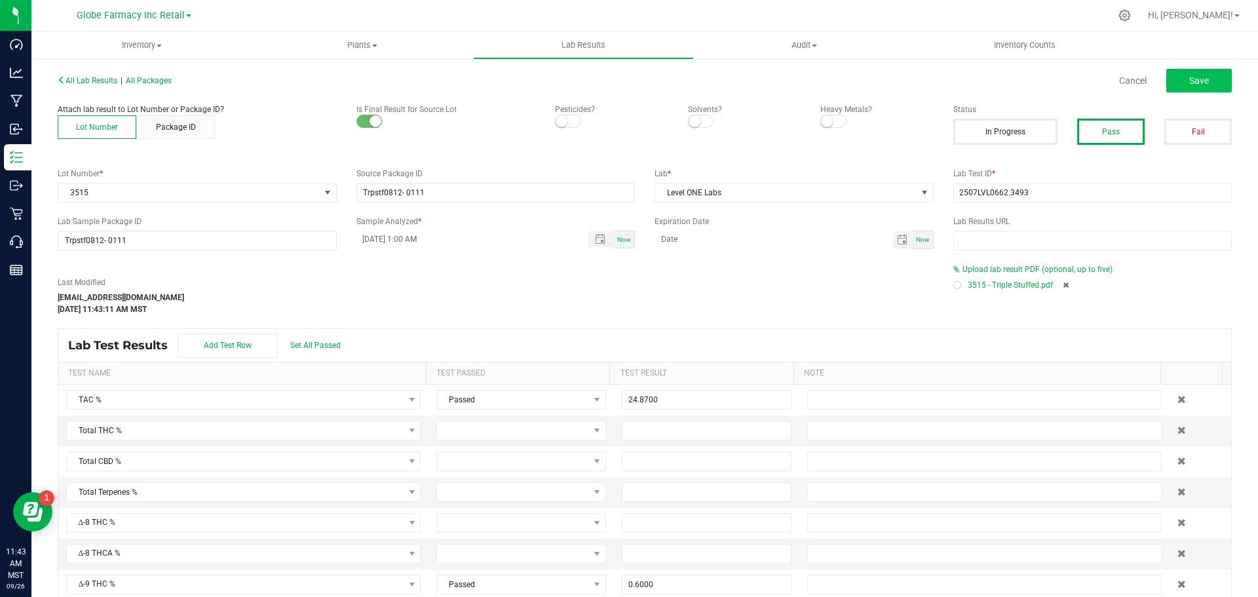
type input "0.5000"
type input "0.1090"
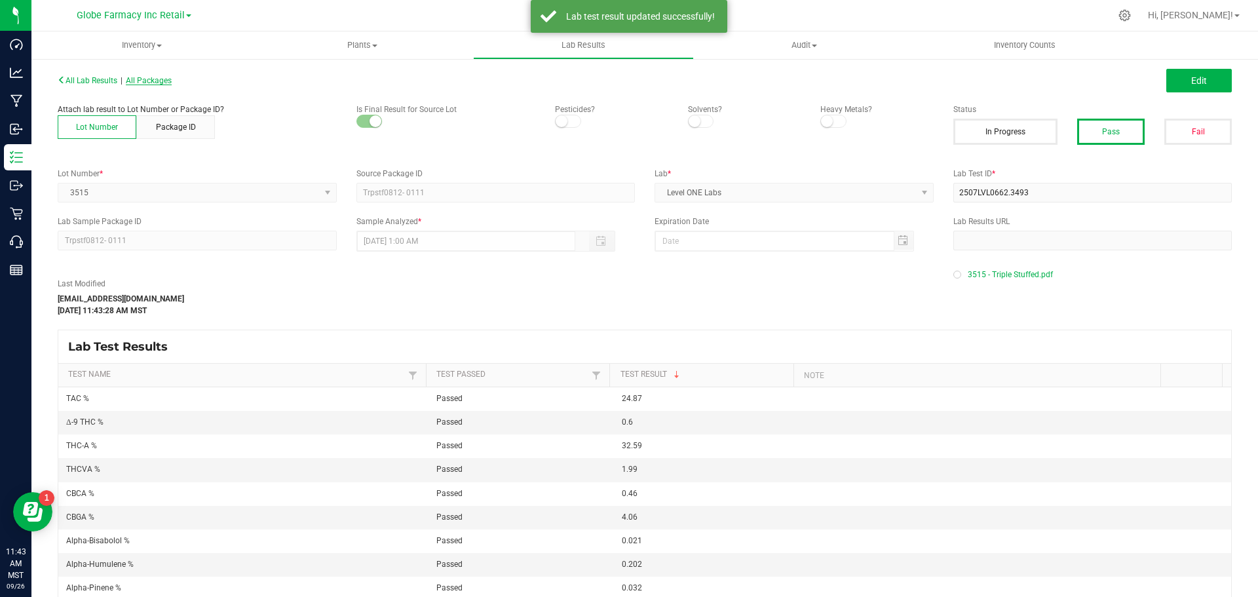
click at [172, 83] on span "All Packages" at bounding box center [149, 80] width 46 height 9
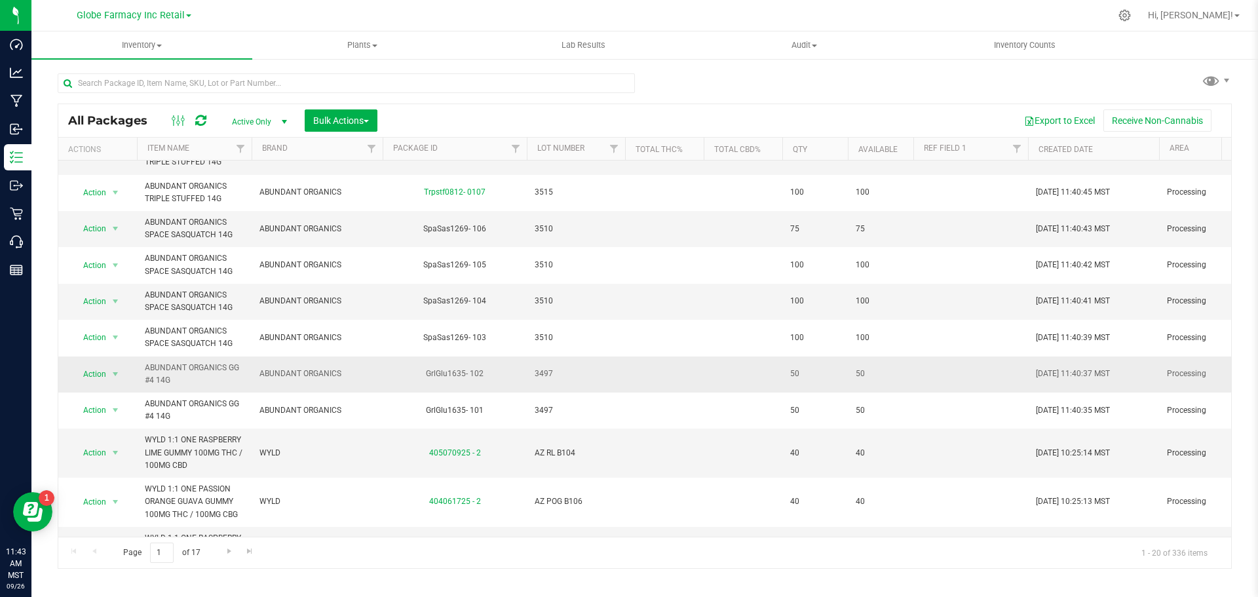
scroll to position [197, 0]
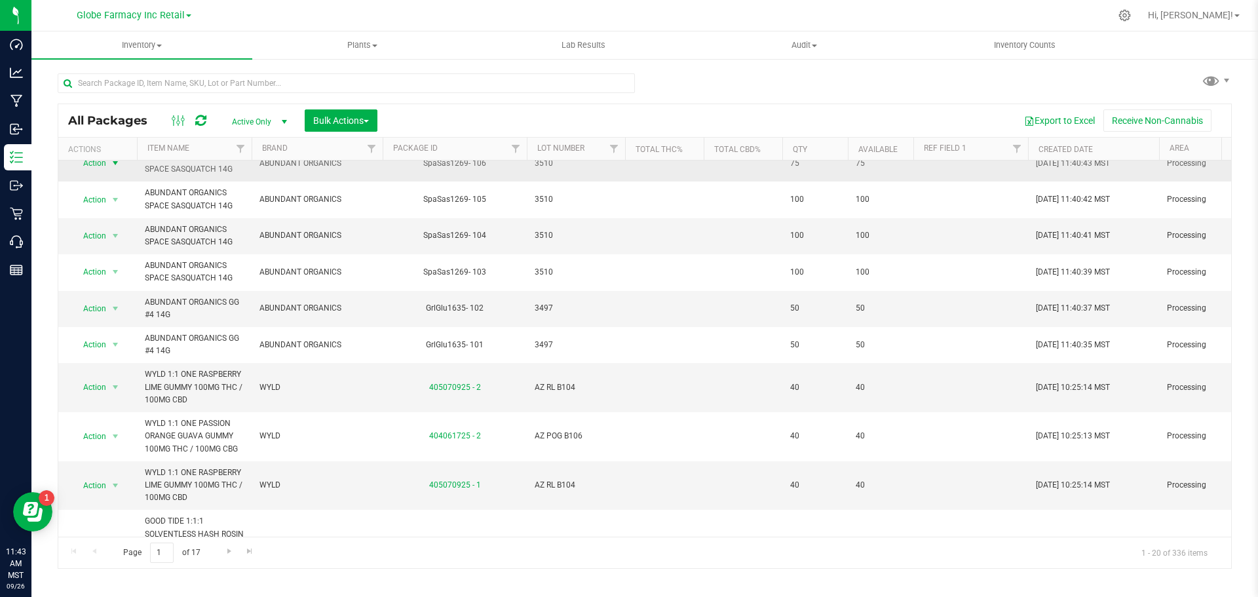
click at [117, 164] on span "select" at bounding box center [115, 163] width 10 height 10
click at [134, 387] on li "Record a lab result" at bounding box center [114, 397] width 84 height 20
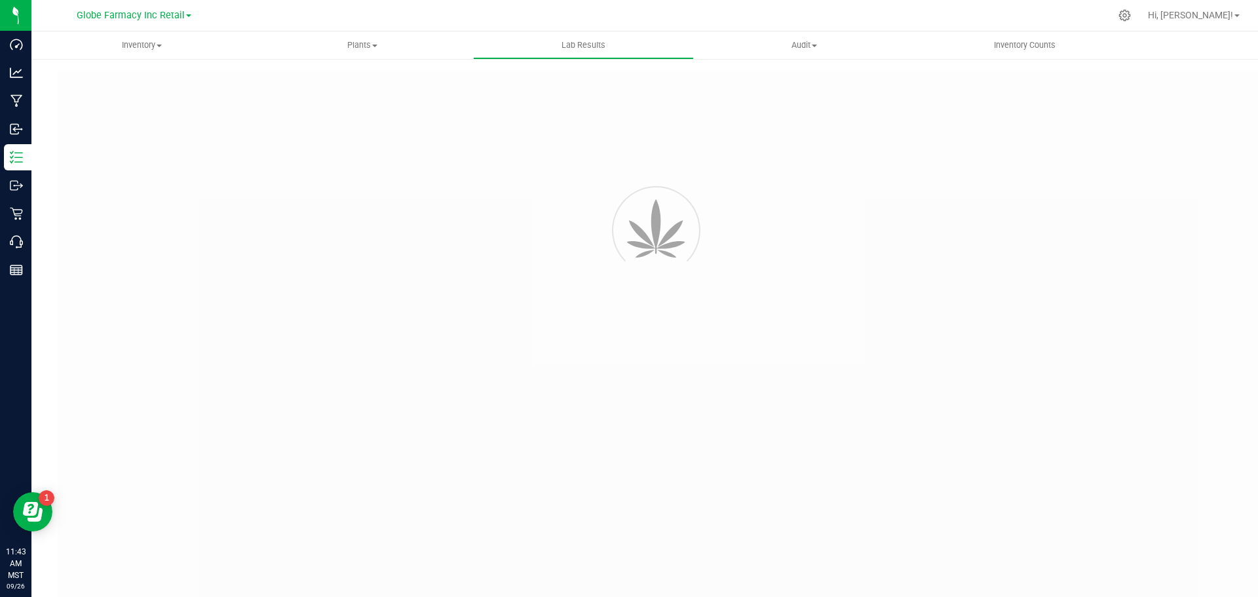
type input "SpaSas1269- 106"
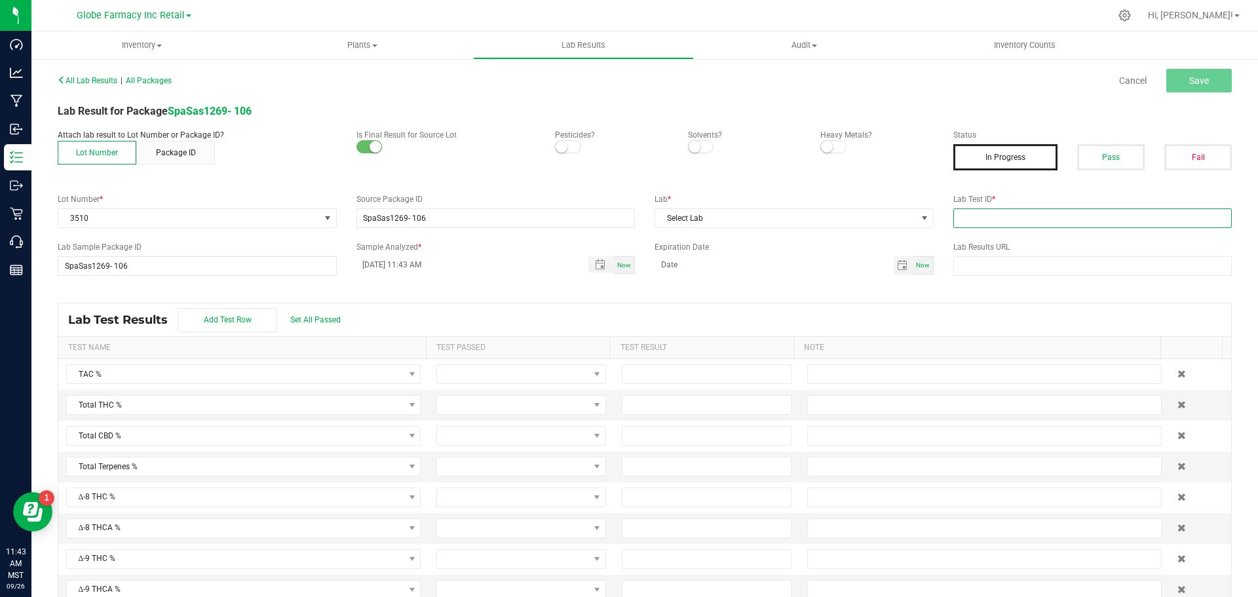
click at [1159, 218] on input "text" at bounding box center [1093, 218] width 279 height 20
paste input "2507LVL0662.3493"
type input "2507LVL0662.3493"
click at [903, 223] on span "Select Lab" at bounding box center [785, 218] width 261 height 18
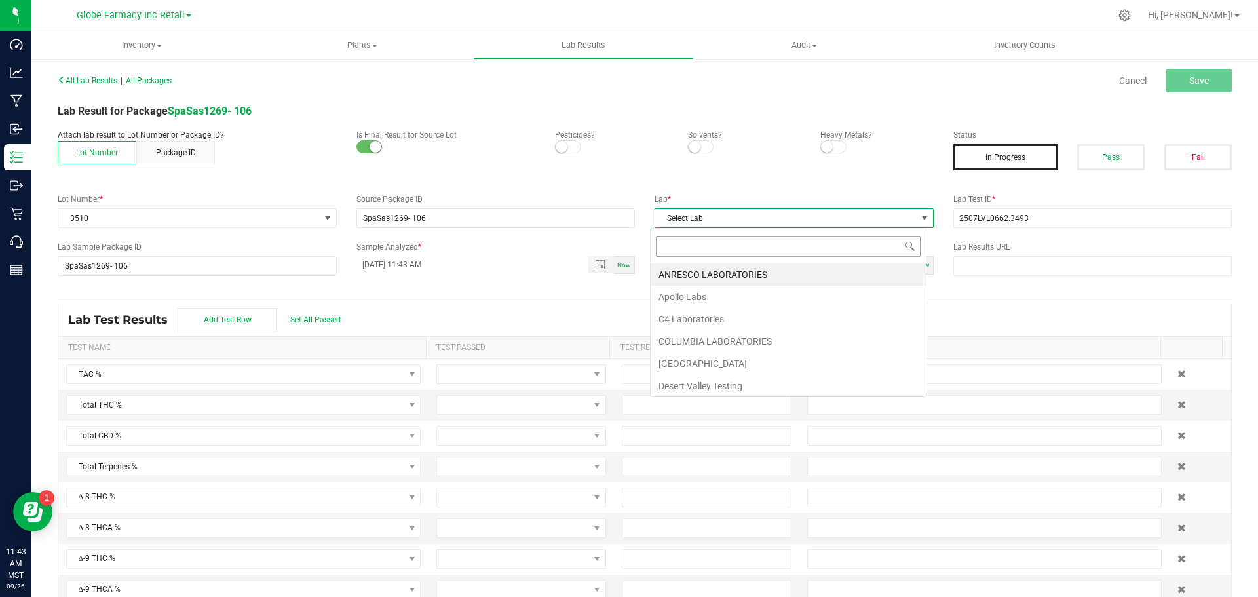
scroll to position [20, 277]
type input "LEVEL ONE"
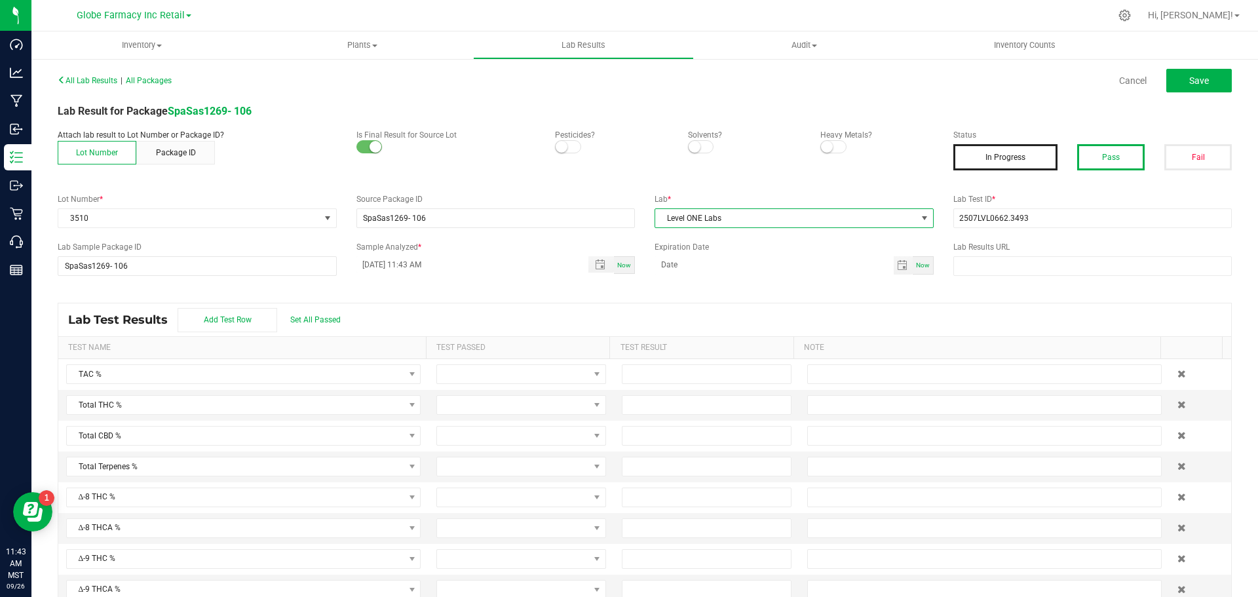
click at [1094, 163] on button "Pass" at bounding box center [1111, 157] width 68 height 26
click at [1190, 82] on span "Save" at bounding box center [1200, 80] width 20 height 10
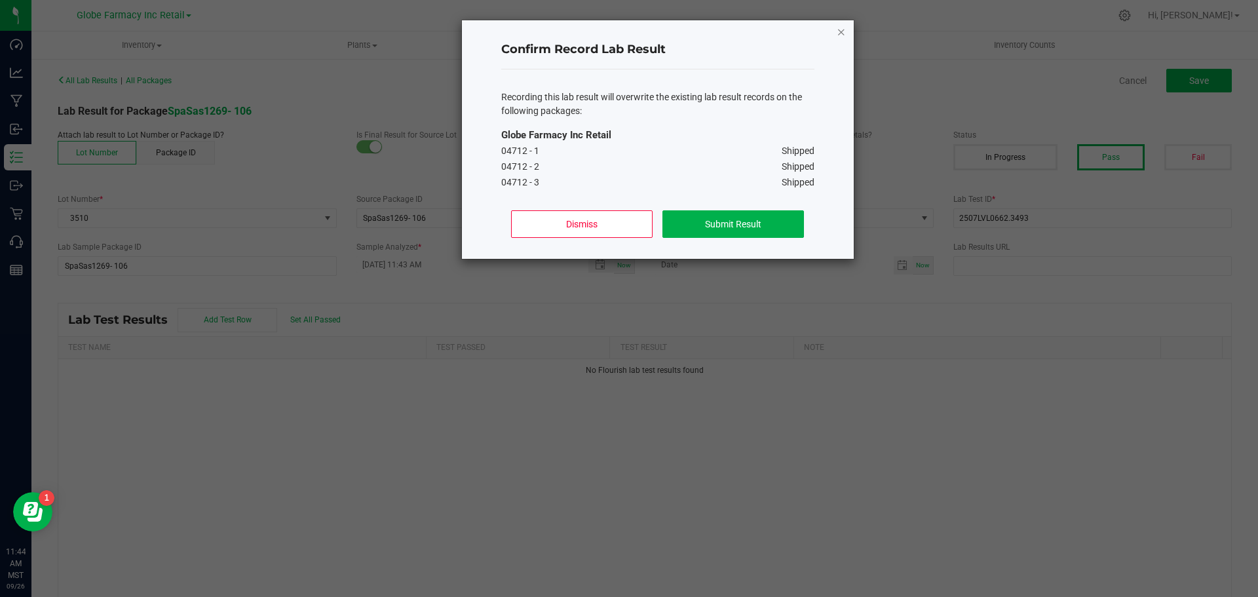
click at [838, 35] on icon "Close" at bounding box center [841, 32] width 9 height 16
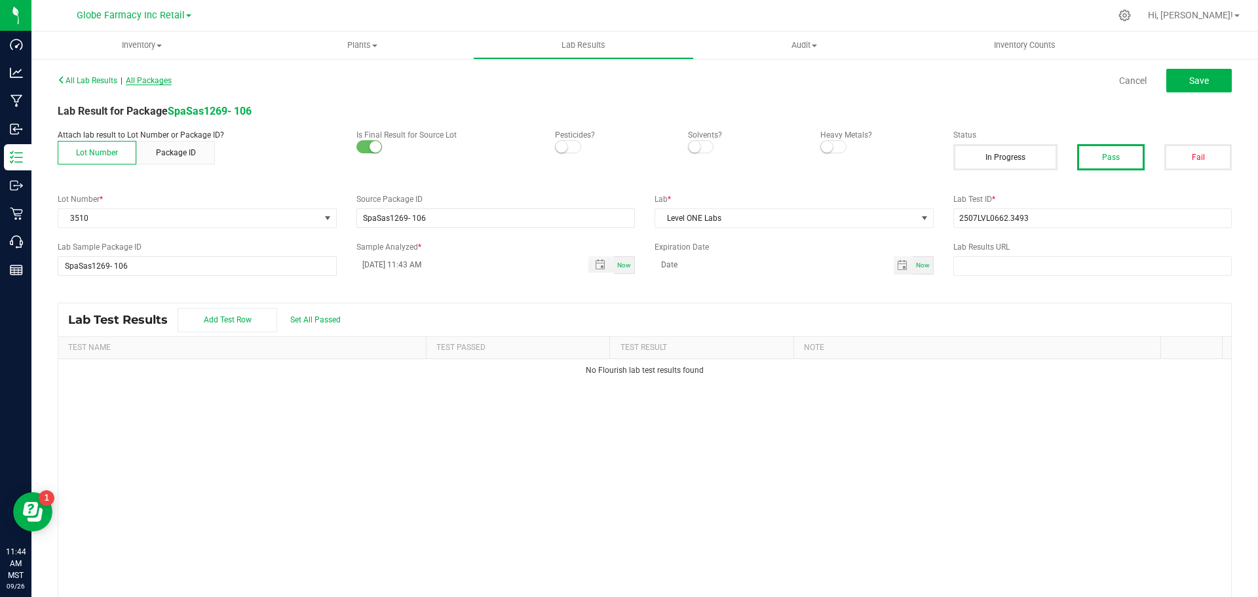
click at [145, 79] on span "All Packages" at bounding box center [149, 80] width 46 height 9
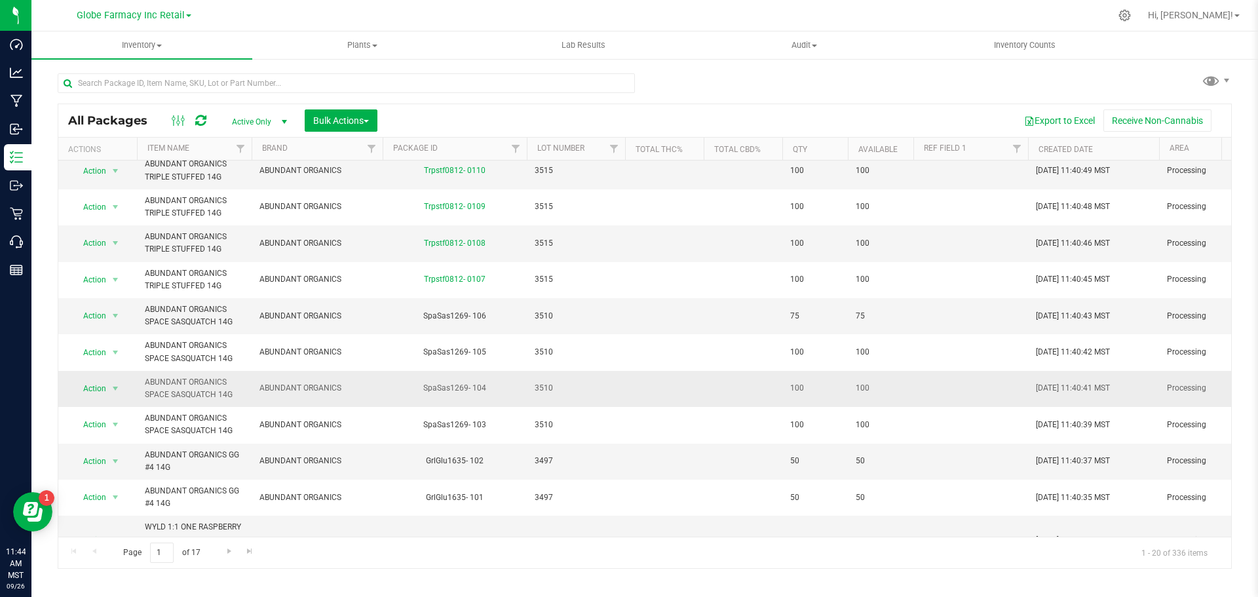
scroll to position [66, 0]
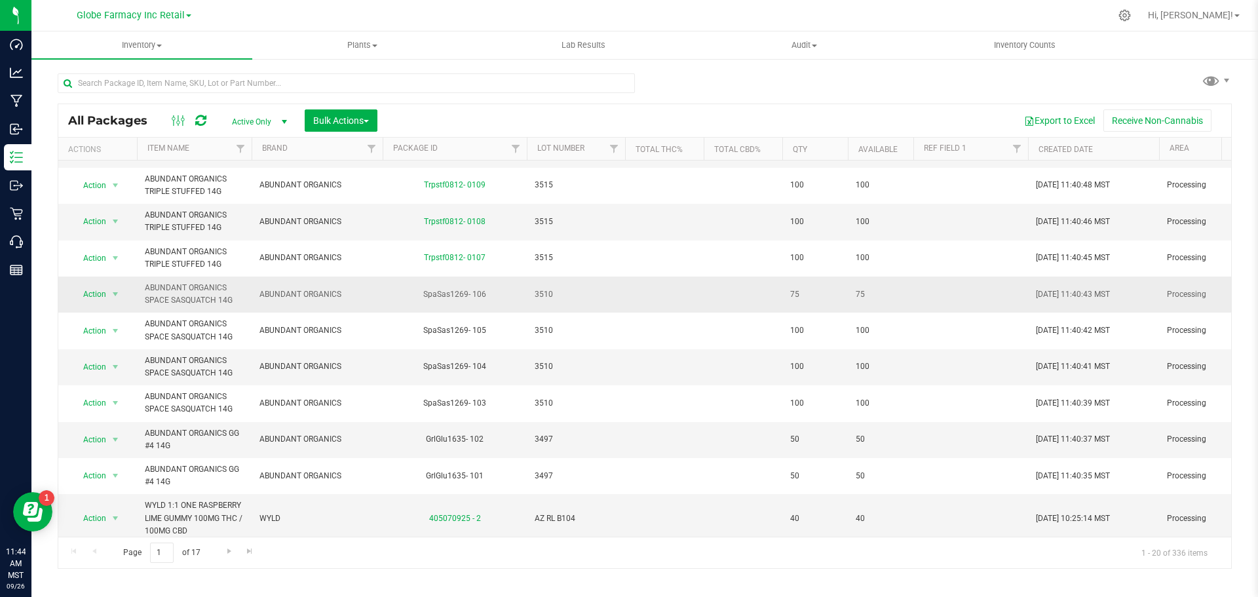
click at [541, 293] on span "3510" at bounding box center [576, 294] width 83 height 12
click at [541, 293] on input "3510" at bounding box center [573, 294] width 94 height 20
type input "35 10"
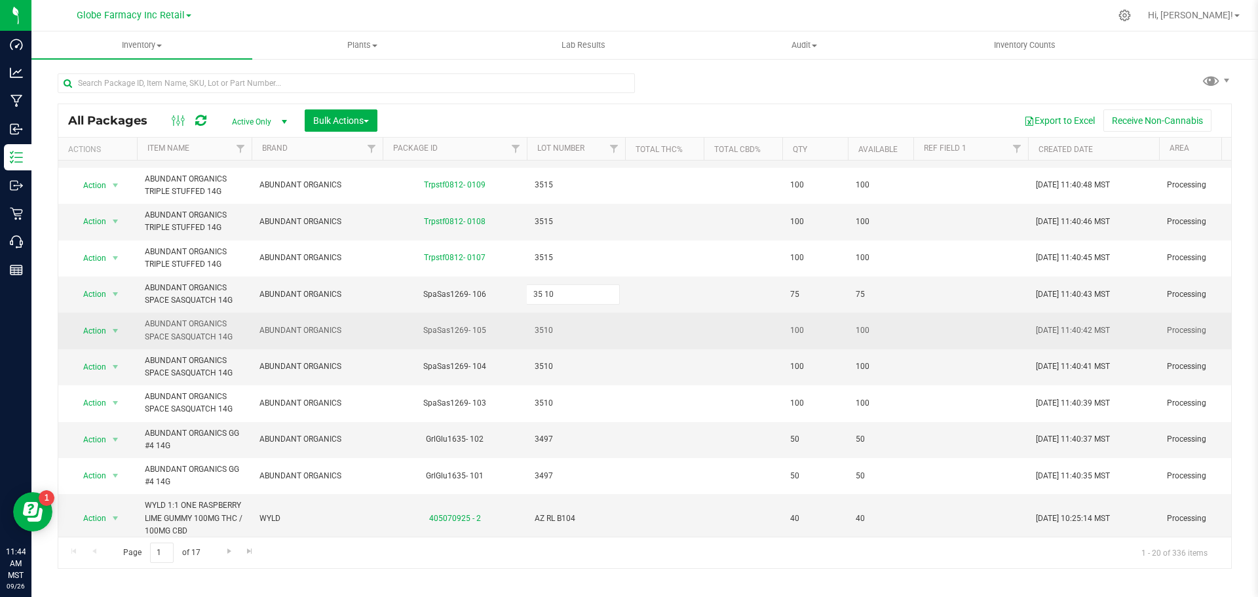
click at [571, 337] on div "All Packages Active Only Active Only Lab Samples Locked All Bulk Actions Add to…" at bounding box center [645, 336] width 1174 height 465
click at [549, 332] on span "3510" at bounding box center [576, 330] width 83 height 12
click at [542, 331] on input "3510" at bounding box center [573, 330] width 94 height 20
type input "35 10"
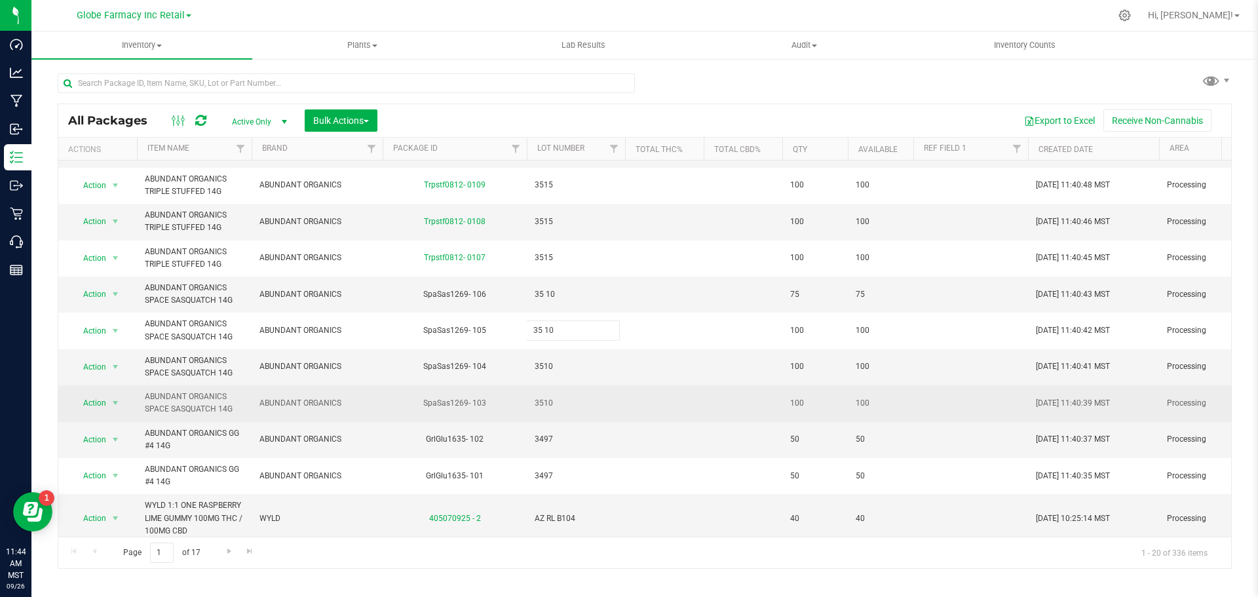
click at [549, 403] on div "All Packages Active Only Active Only Lab Samples Locked All Bulk Actions Add to…" at bounding box center [645, 336] width 1174 height 465
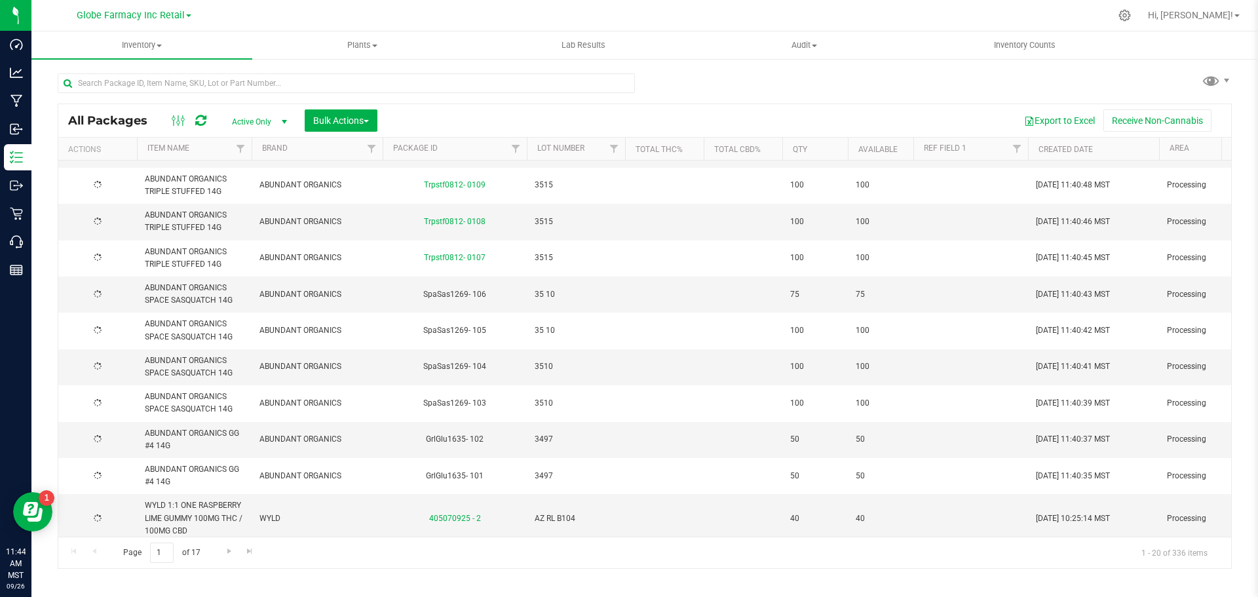
click at [542, 366] on span "3510" at bounding box center [576, 366] width 83 height 12
click at [542, 366] on input "3510" at bounding box center [573, 367] width 94 height 20
type input "35 10"
click at [546, 436] on div "All Packages Active Only Active Only Lab Samples Locked All Bulk Actions Add to…" at bounding box center [645, 336] width 1174 height 465
drag, startPoint x: 545, startPoint y: 436, endPoint x: 547, endPoint y: 422, distance: 13.8
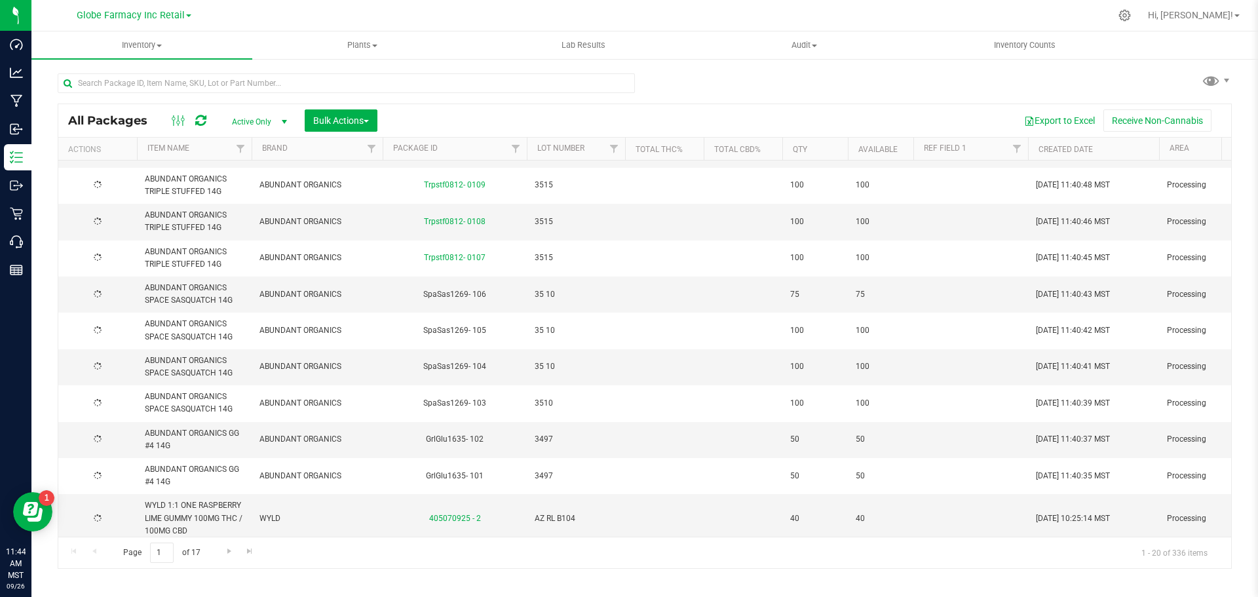
click at [547, 404] on span "3510" at bounding box center [576, 403] width 83 height 12
click at [542, 404] on input "3510" at bounding box center [573, 403] width 94 height 20
type input "35 10"
click at [544, 434] on div "All Packages Active Only Active Only Lab Samples Locked All Bulk Actions Add to…" at bounding box center [645, 336] width 1174 height 465
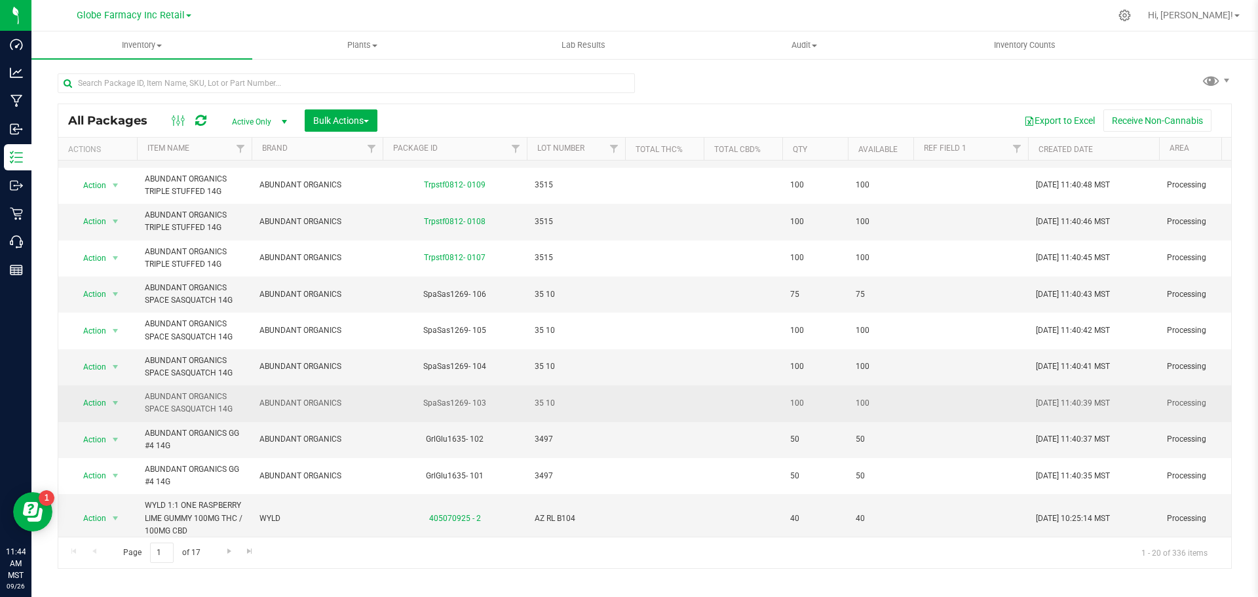
click at [553, 404] on span "35 10" at bounding box center [576, 403] width 83 height 12
click at [542, 406] on input "35 10" at bounding box center [573, 403] width 94 height 20
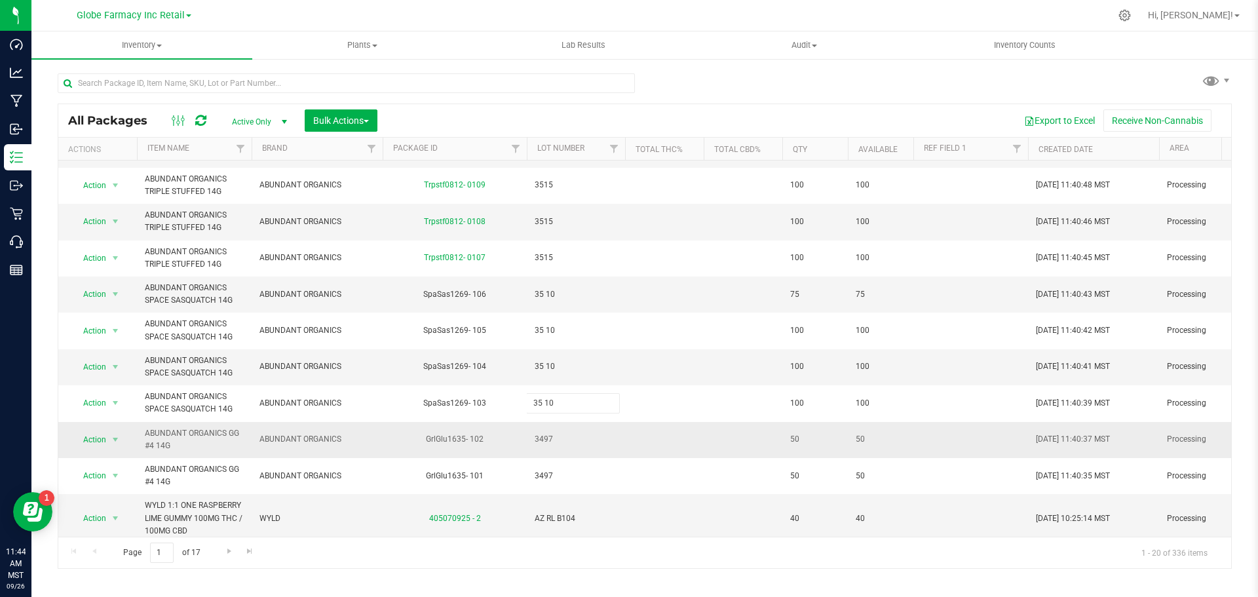
type input "3510"
click at [554, 374] on div "All Packages Active Only Active Only Lab Samples Locked All Bulk Actions Add to…" at bounding box center [645, 336] width 1174 height 465
click at [538, 368] on span "35 10" at bounding box center [576, 366] width 83 height 12
click at [541, 369] on input "35 10" at bounding box center [573, 367] width 94 height 20
type input "3510"
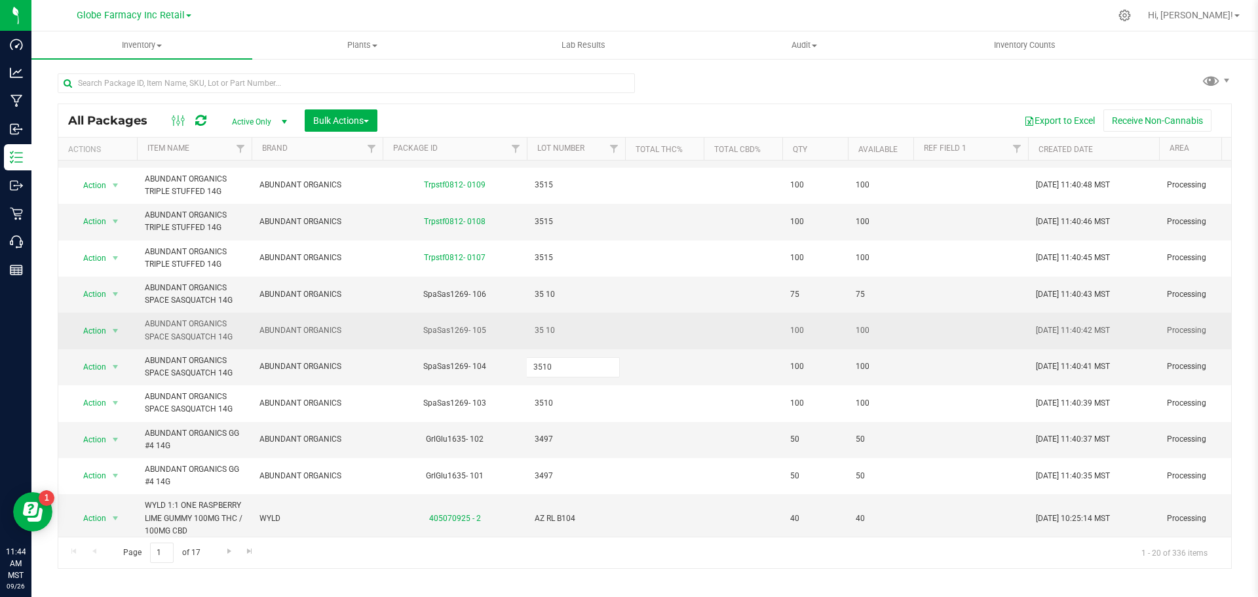
click at [541, 319] on div "All Packages Active Only Active Only Lab Samples Locked All Bulk Actions Add to…" at bounding box center [645, 336] width 1174 height 465
click at [545, 330] on span "35 10" at bounding box center [576, 330] width 83 height 12
click at [542, 330] on input "35 10" at bounding box center [573, 330] width 94 height 20
type input "3510"
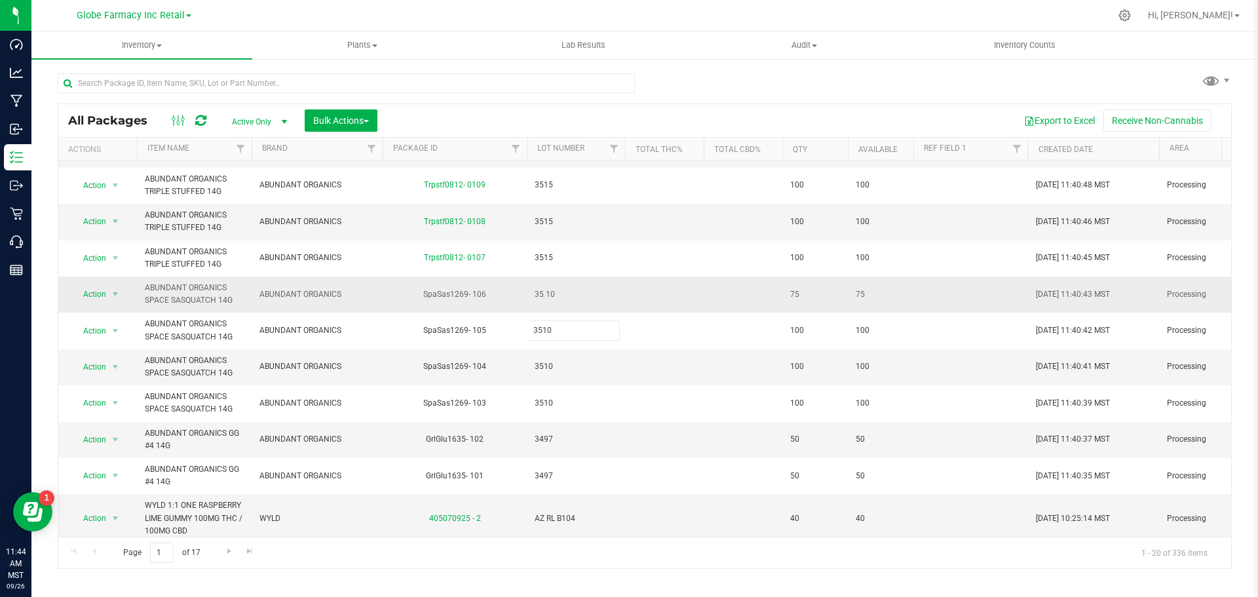
click at [543, 289] on div "All Packages Active Only Active Only Lab Samples Locked All Bulk Actions Add to…" at bounding box center [645, 336] width 1174 height 465
click at [542, 296] on span "35 10" at bounding box center [576, 294] width 83 height 12
click at [542, 296] on input "35 10" at bounding box center [573, 294] width 94 height 20
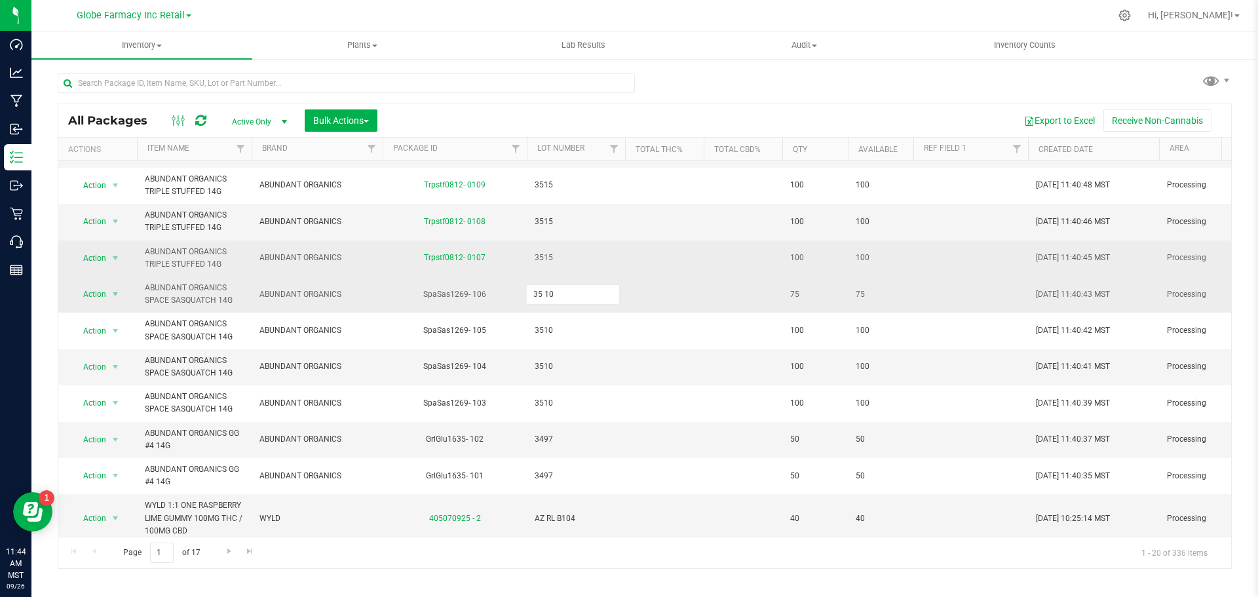
type input "3510"
click at [555, 266] on div "All Packages Active Only Active Only Lab Samples Locked All Bulk Actions Add to…" at bounding box center [645, 336] width 1174 height 465
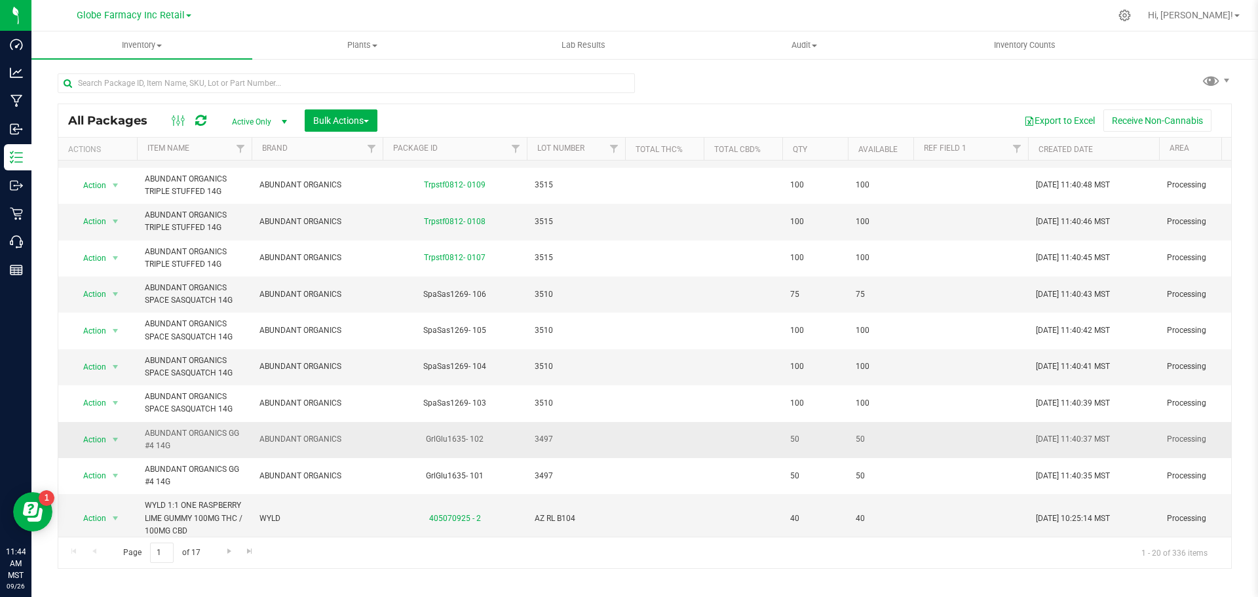
click at [539, 441] on span "3497" at bounding box center [576, 439] width 83 height 12
click at [539, 441] on input "3497" at bounding box center [573, 439] width 94 height 20
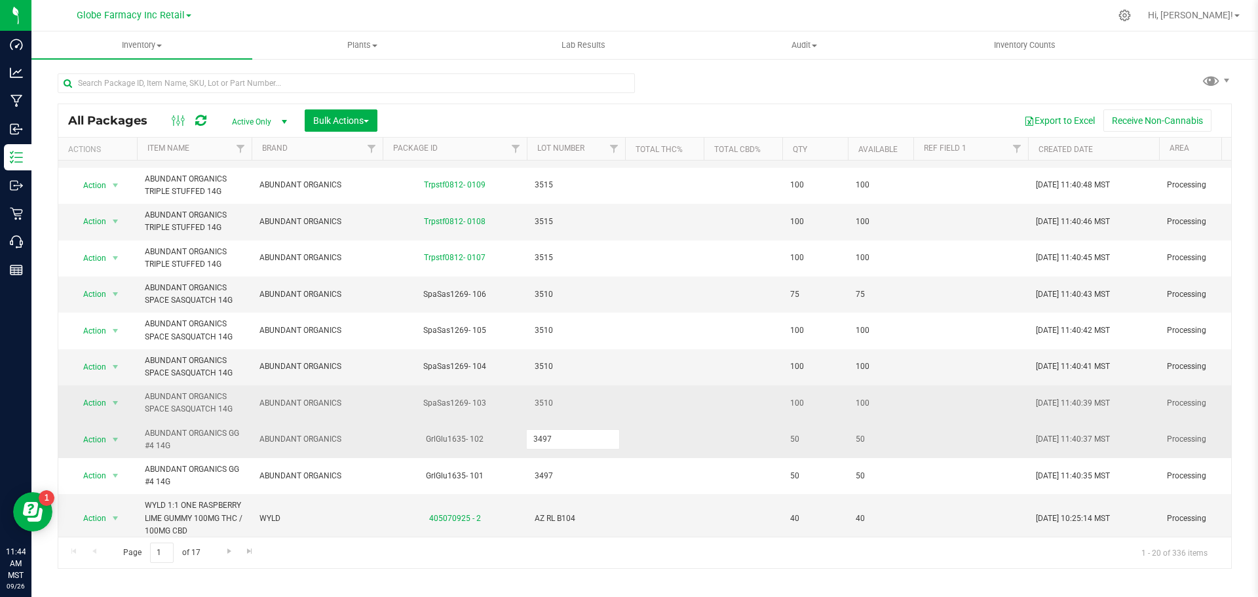
click at [505, 416] on td "SpaSas1269- 103" at bounding box center [455, 403] width 144 height 36
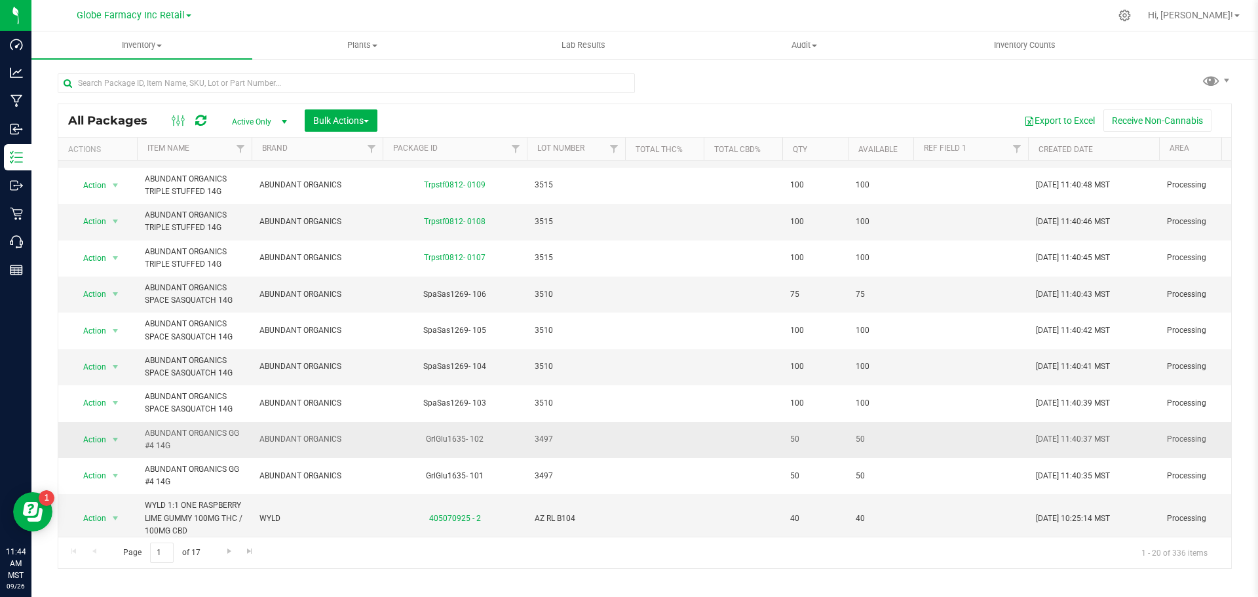
click at [544, 433] on td "3497" at bounding box center [576, 440] width 98 height 36
click at [543, 440] on input "3497" at bounding box center [573, 439] width 94 height 20
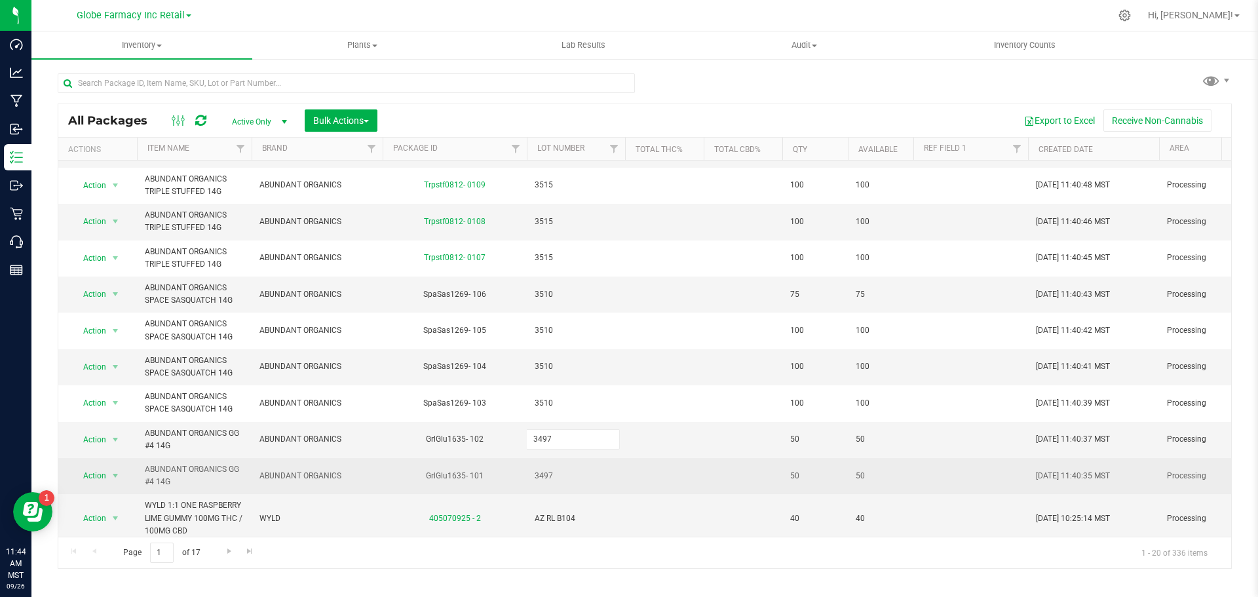
type input "34 97"
click at [556, 478] on div "All Packages Active Only Active Only Lab Samples Locked All Bulk Actions Add to…" at bounding box center [645, 336] width 1174 height 465
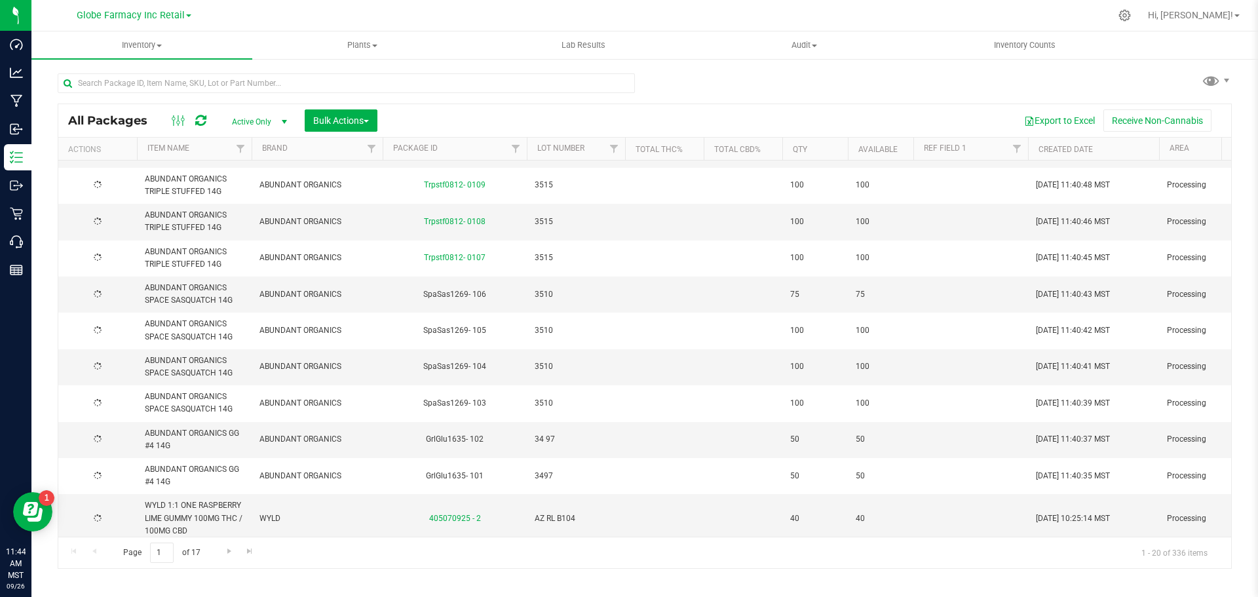
click at [537, 481] on span "3497" at bounding box center [576, 476] width 83 height 12
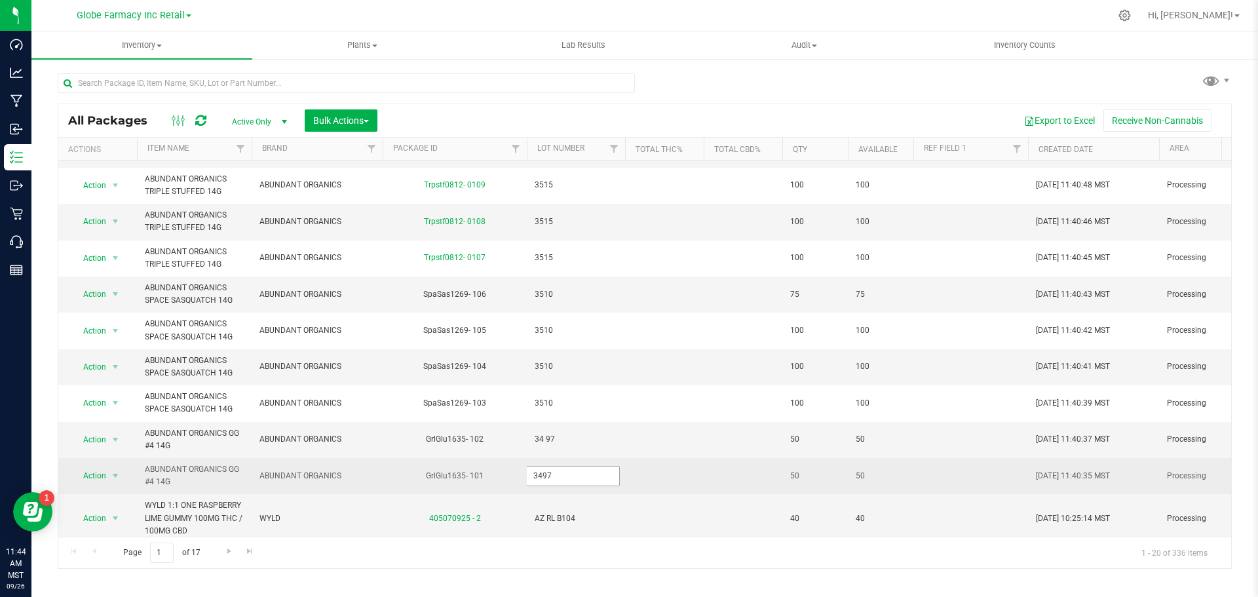
click at [541, 481] on input "3497" at bounding box center [573, 476] width 94 height 20
type input "34 97"
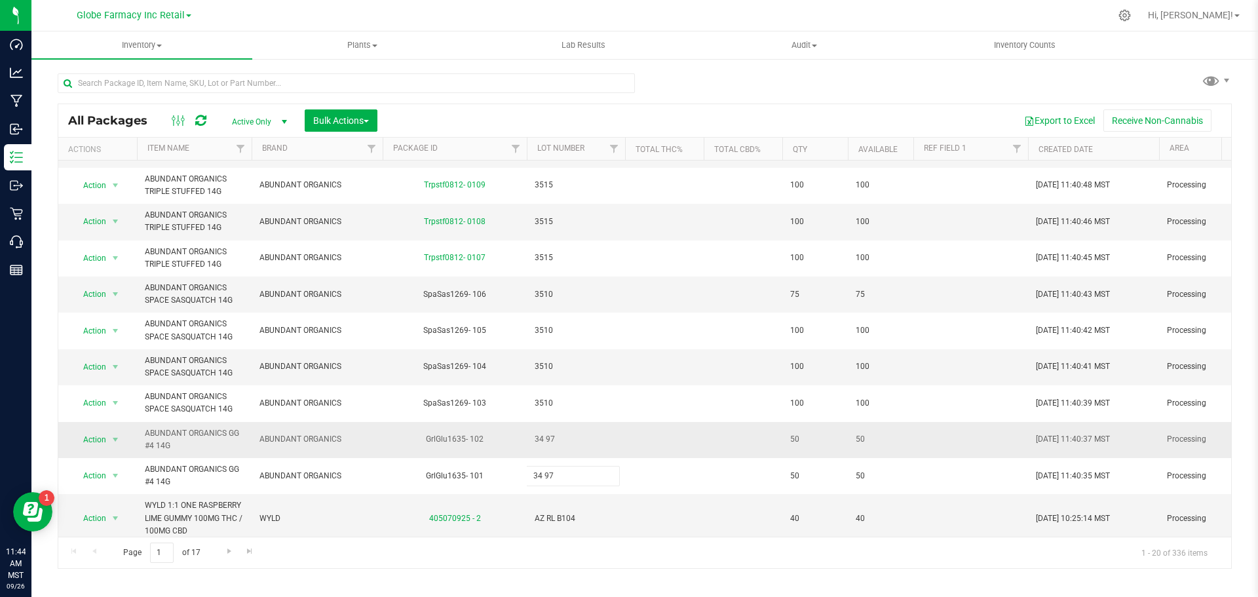
click at [541, 454] on div "All Packages Active Only Active Only Lab Samples Locked All Bulk Actions Add to…" at bounding box center [645, 336] width 1174 height 465
click at [547, 438] on span "34 97" at bounding box center [576, 439] width 83 height 12
click at [544, 438] on input "34 97" at bounding box center [573, 439] width 94 height 20
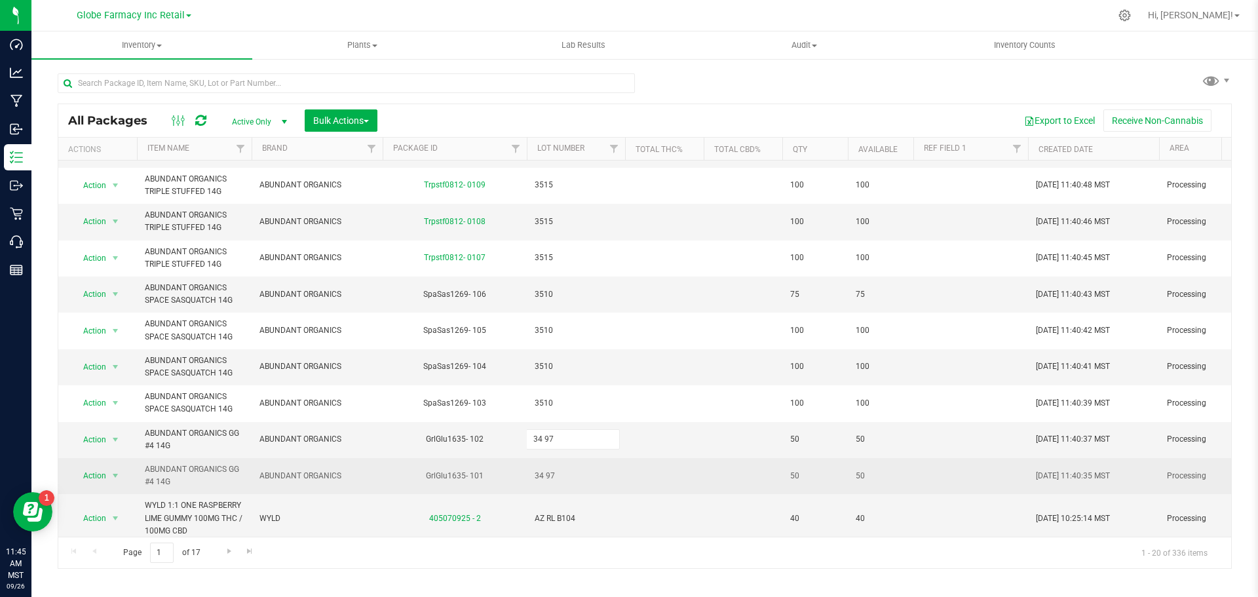
type input "3497"
click at [541, 487] on div "All Packages Active Only Active Only Lab Samples Locked All Bulk Actions Add to…" at bounding box center [645, 336] width 1174 height 465
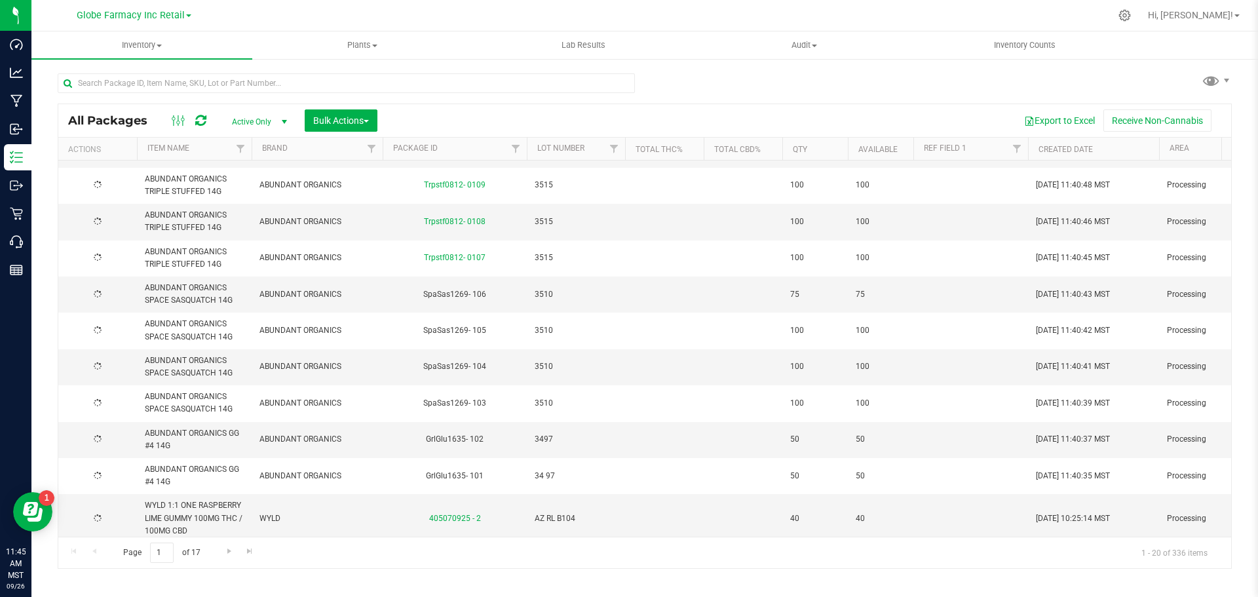
click at [543, 475] on span "34 97" at bounding box center [576, 476] width 83 height 12
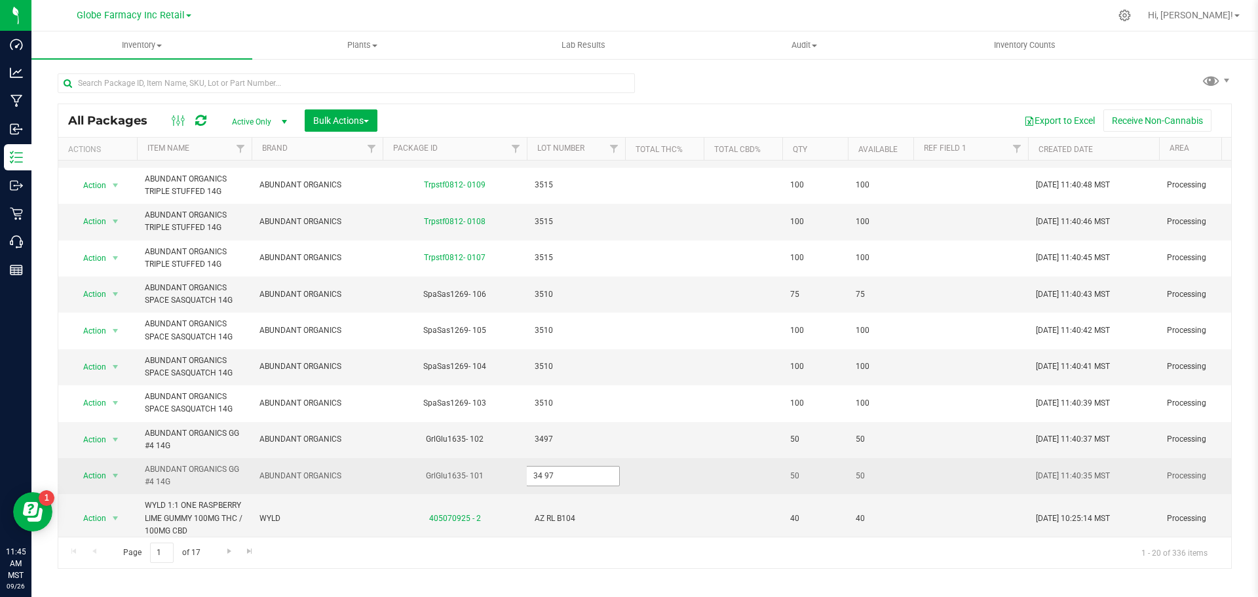
click at [545, 476] on input "34 97" at bounding box center [573, 476] width 94 height 20
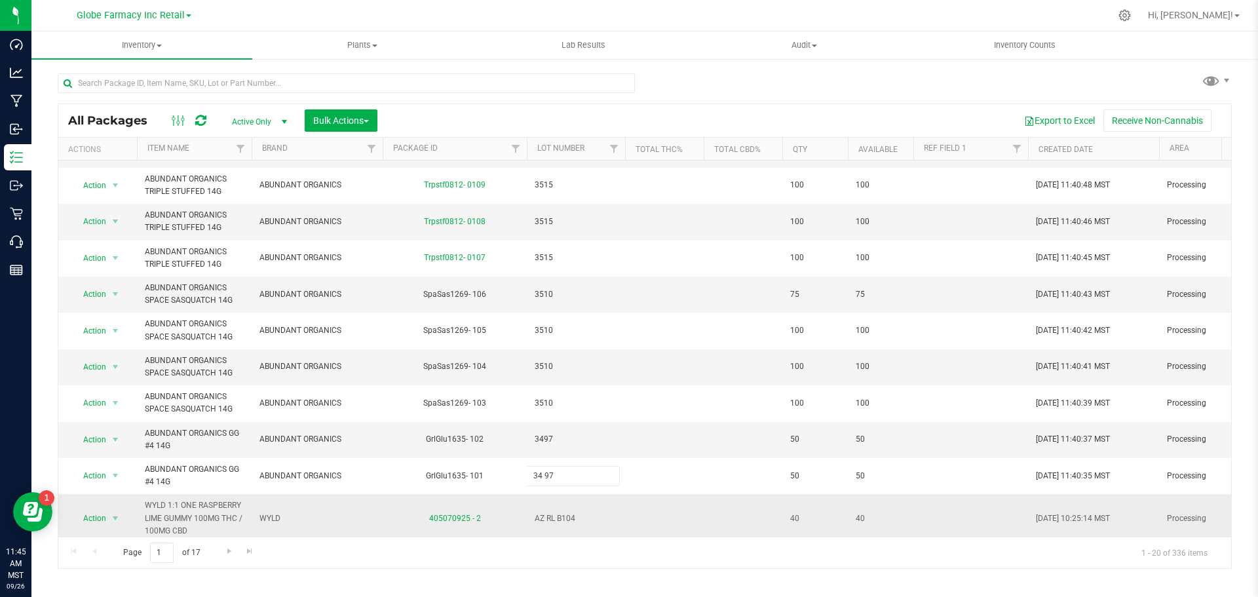
type input "3497"
click at [563, 440] on div "All Packages Active Only Active Only Lab Samples Locked All Bulk Actions Add to…" at bounding box center [645, 336] width 1174 height 465
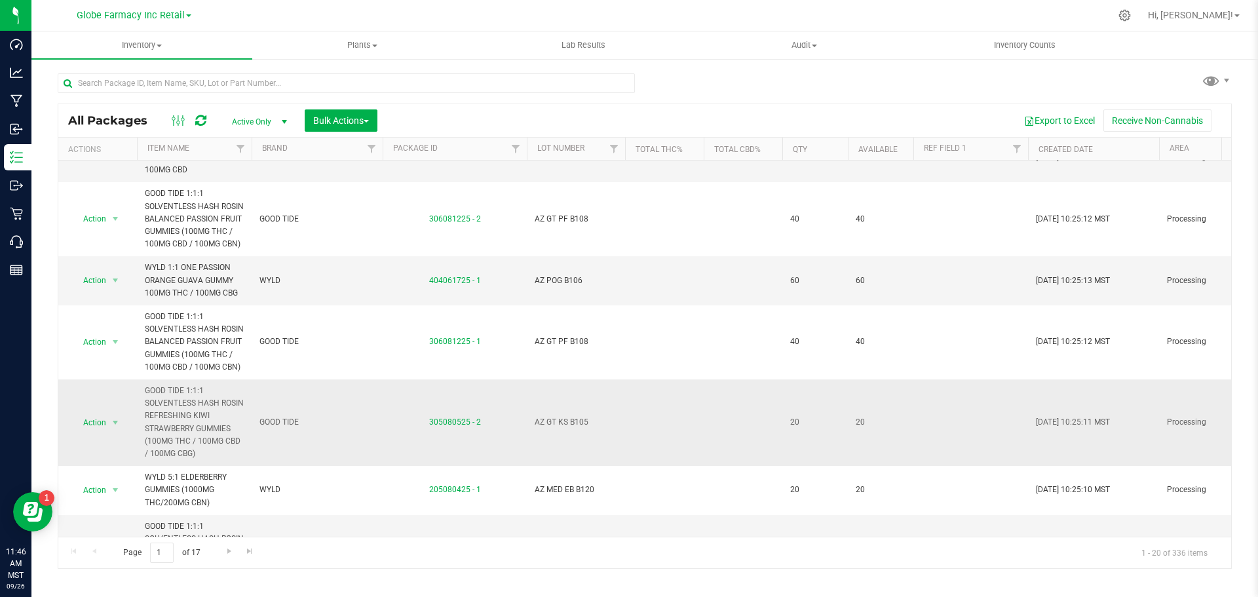
scroll to position [328, 0]
